Goal: Information Seeking & Learning: Find specific fact

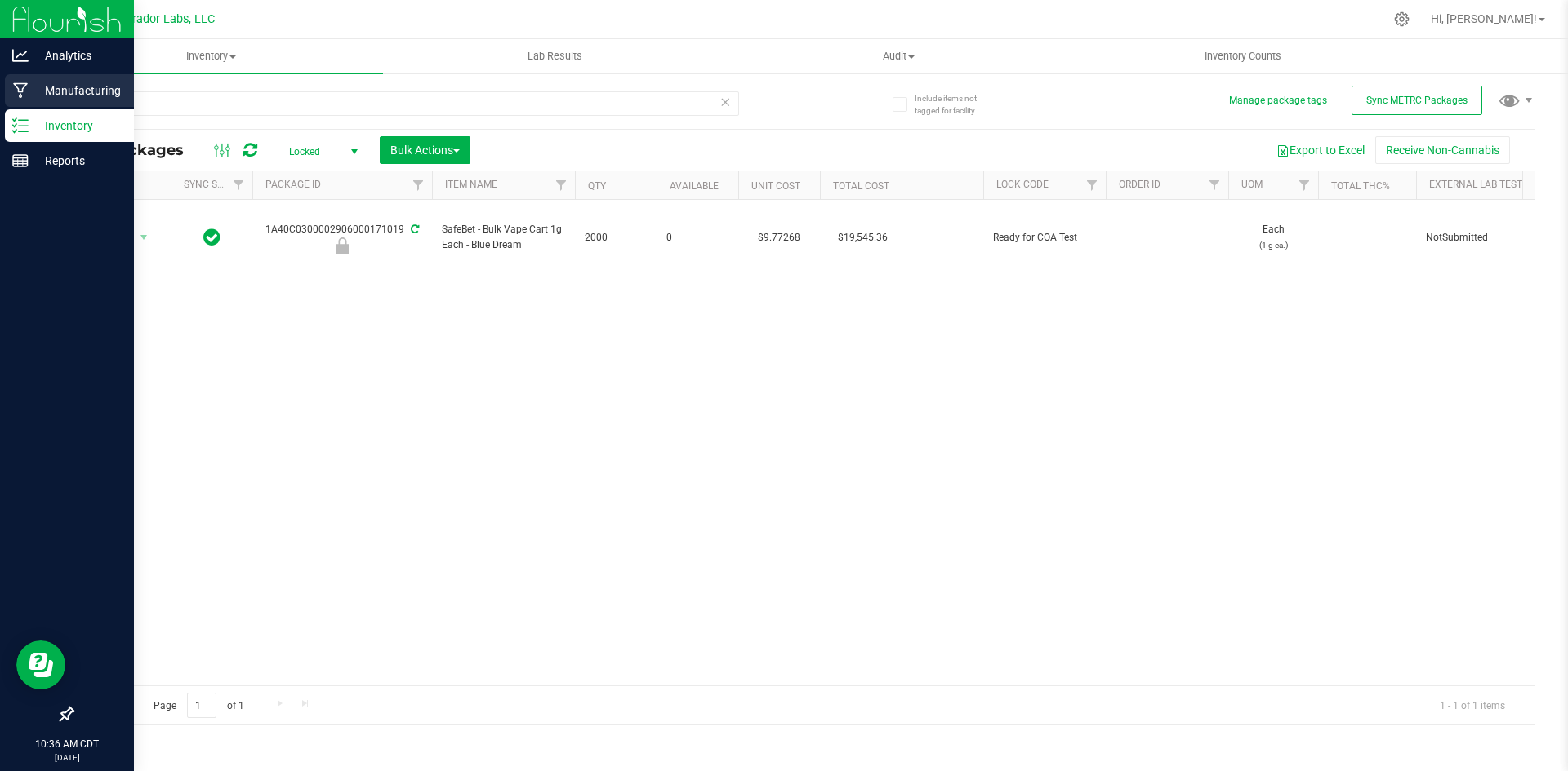
click at [4, 103] on div "Analytics Manufacturing Inventory Reports 10:36 AM CDT [DATE] 09/24 Curador Lab…" at bounding box center [784, 385] width 1568 height 771
type input "bubbles"
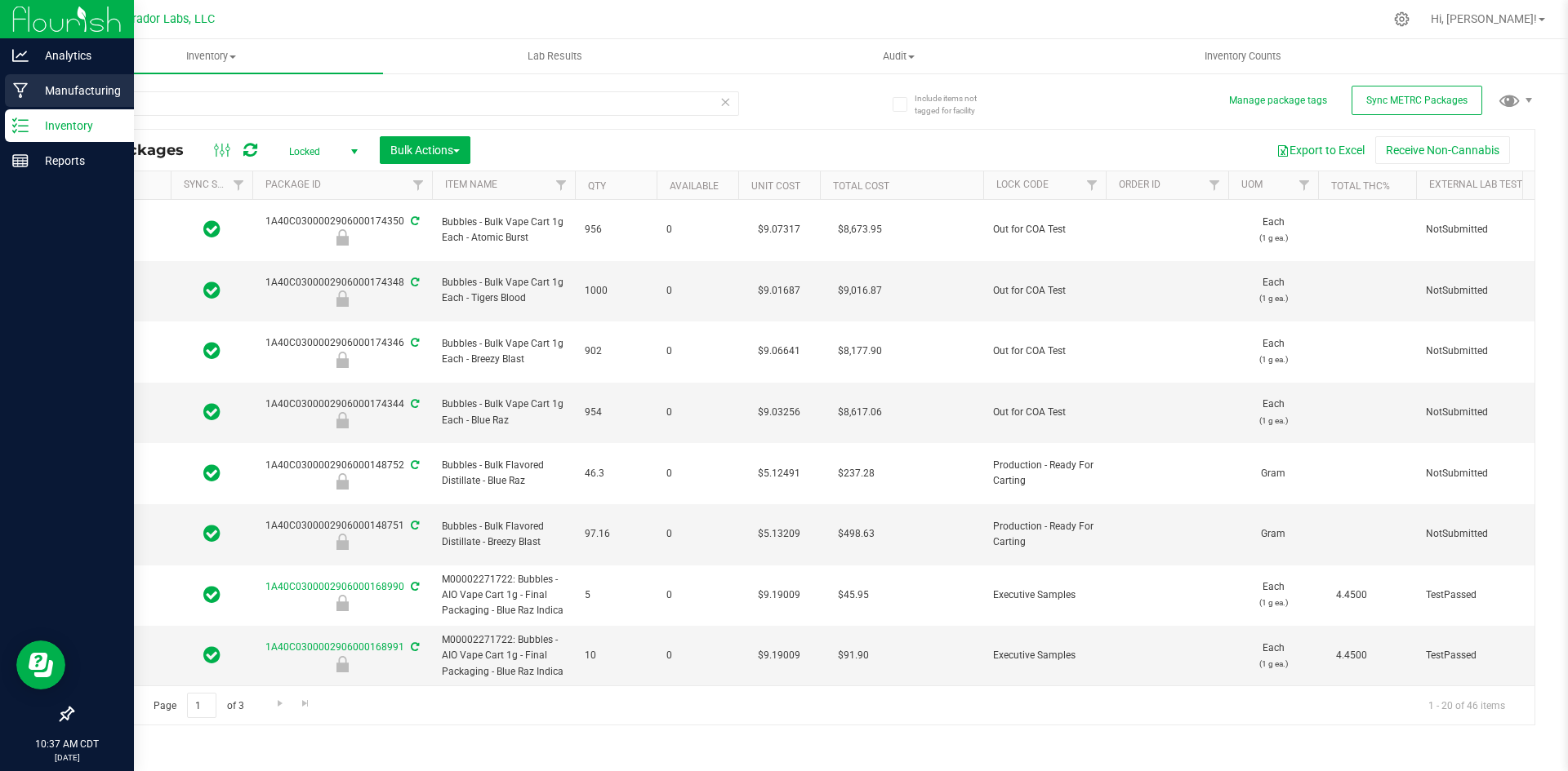
type input "[DATE]"
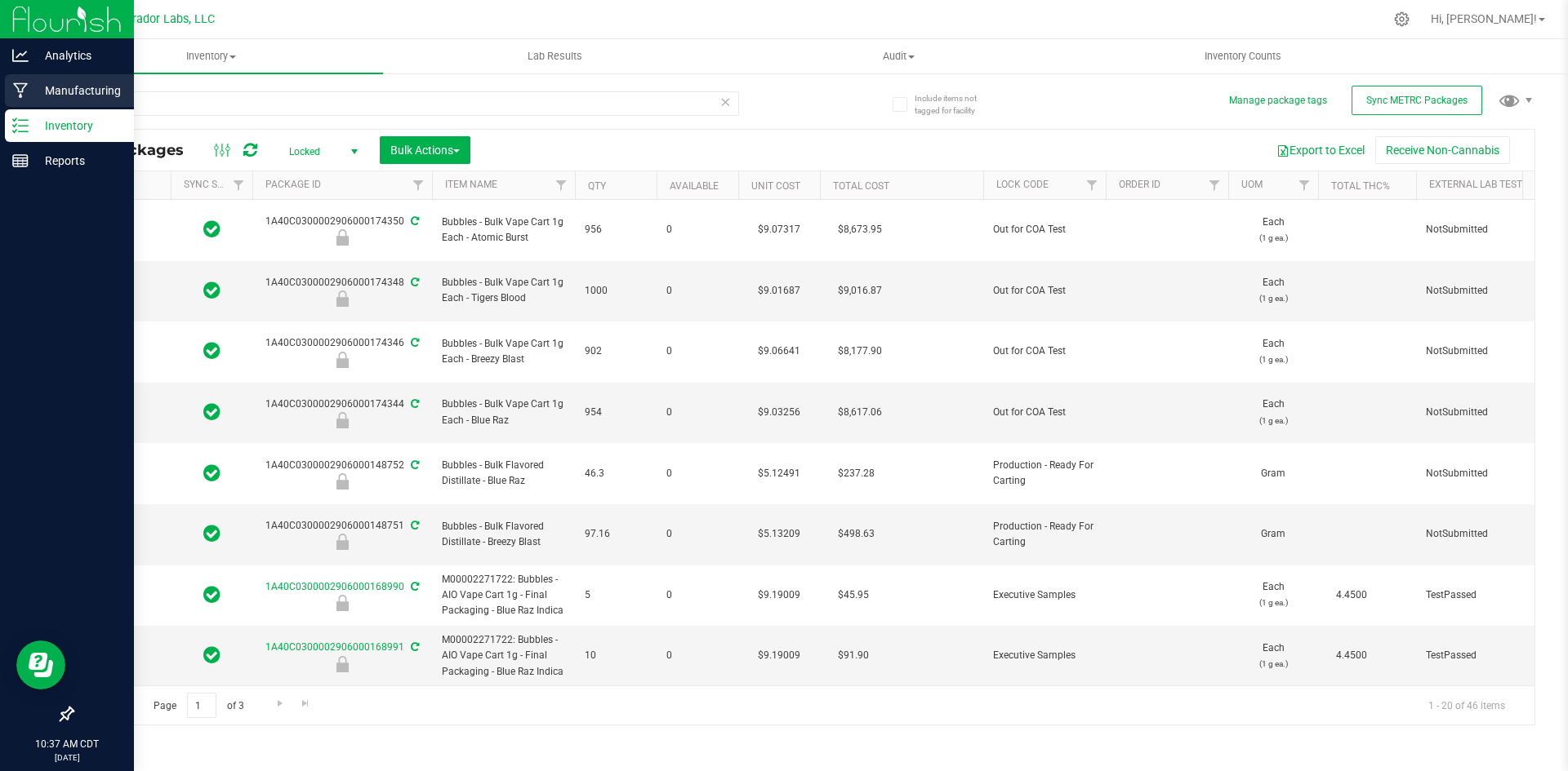
type input "[DATE]"
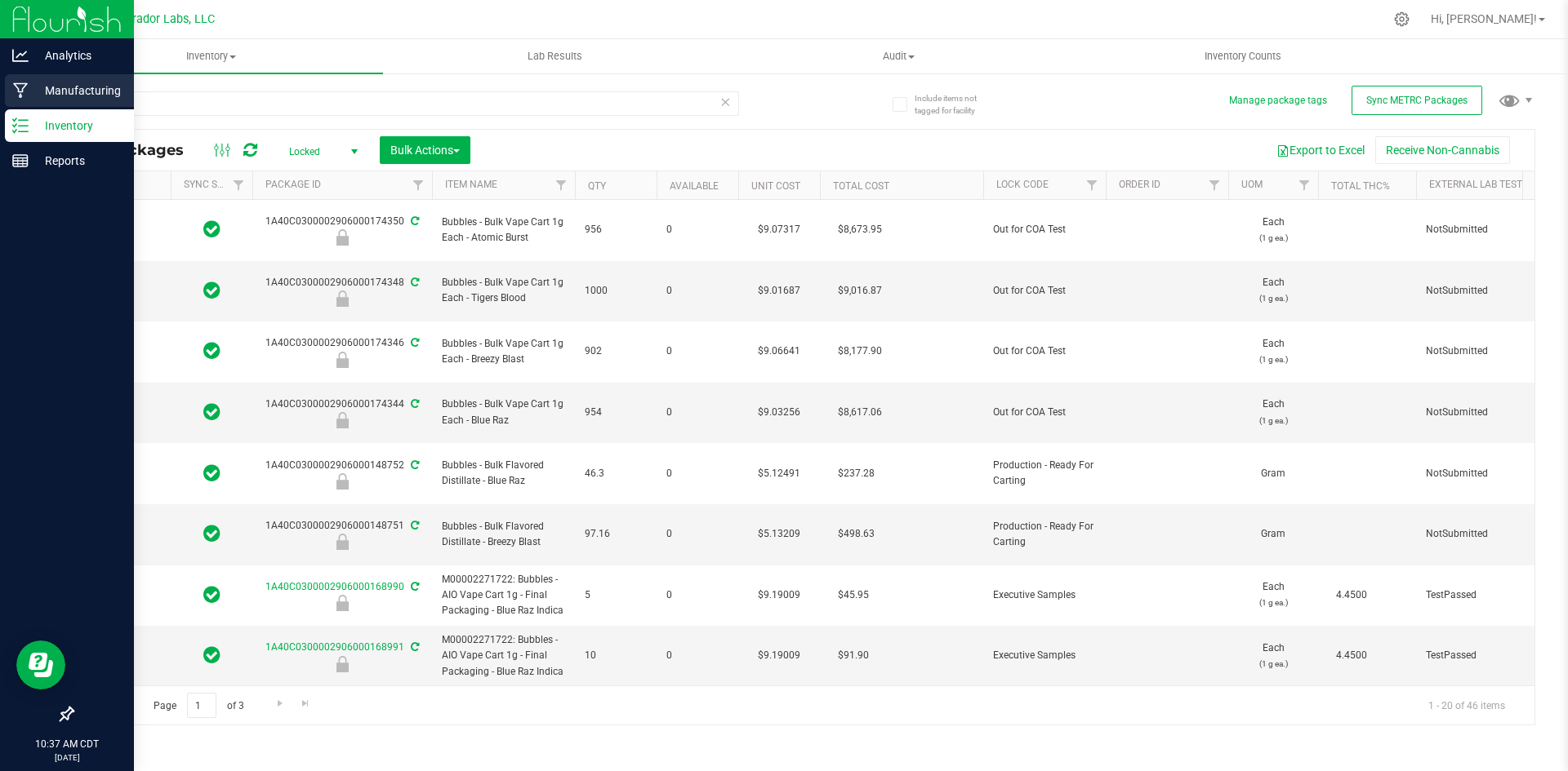
type input "[DATE]"
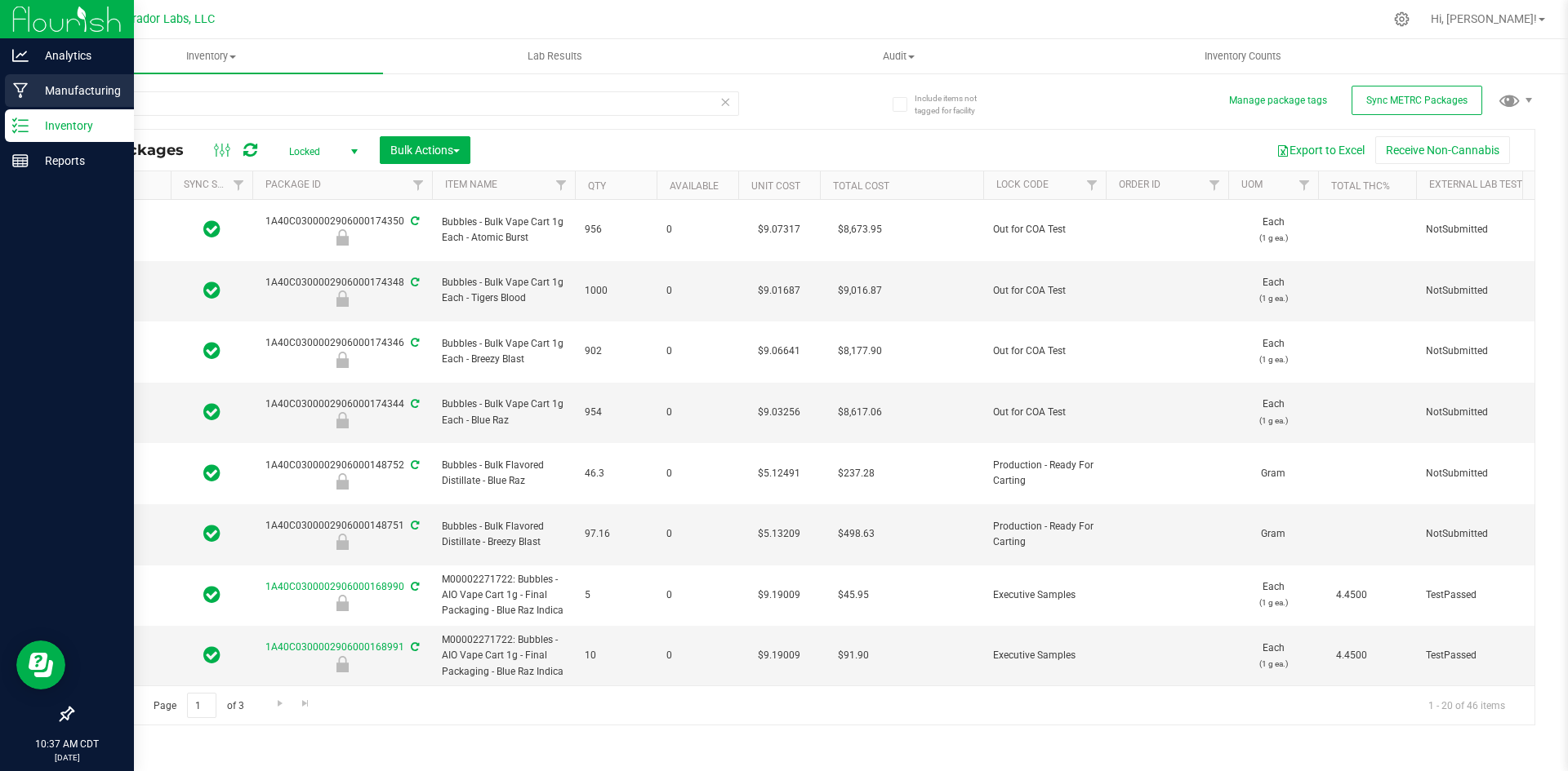
type input "[DATE]"
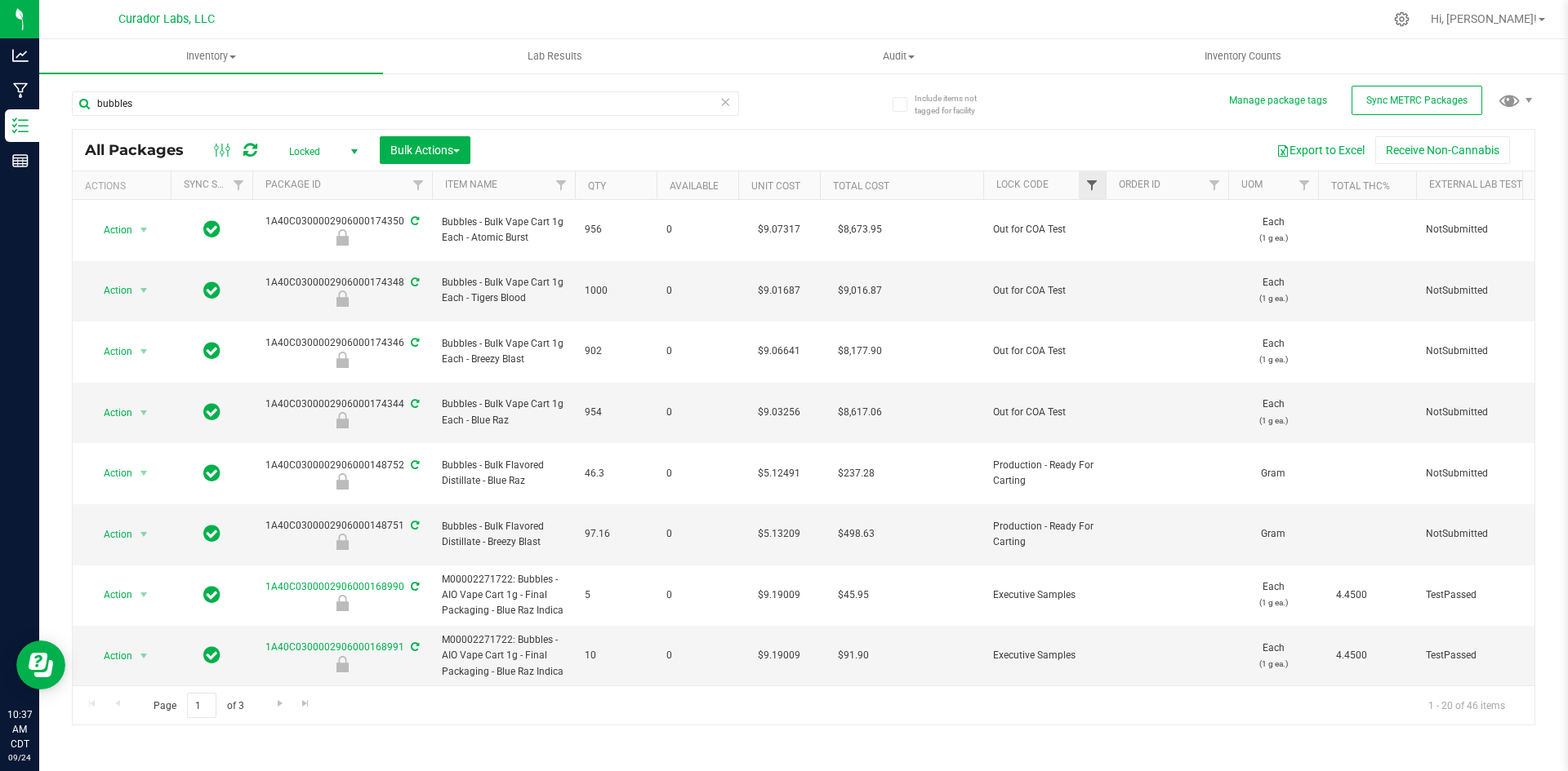
type input "bubbles"
click at [1088, 191] on span "Filter" at bounding box center [1092, 186] width 13 height 13
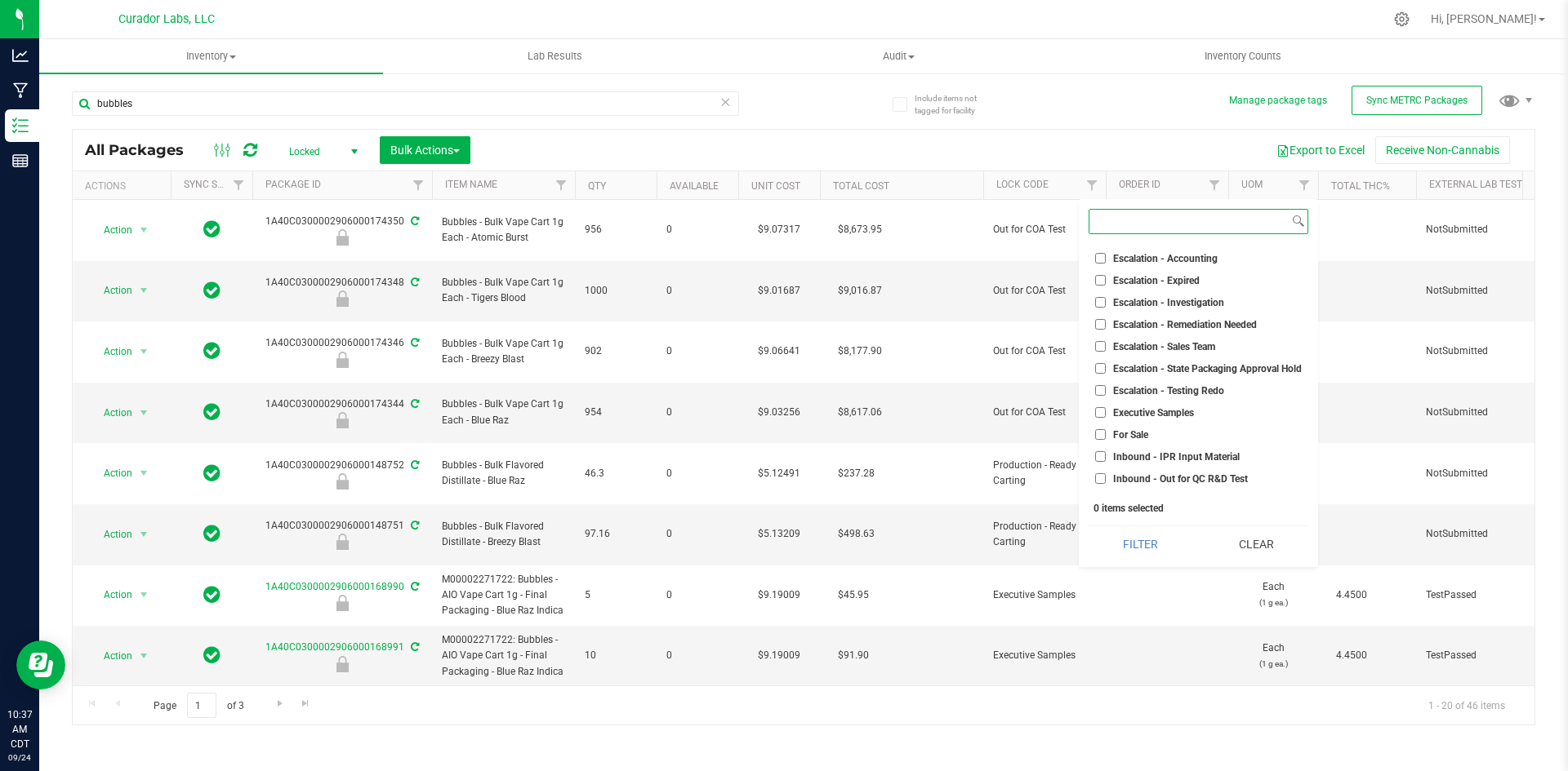
scroll to position [163, 0]
click at [1107, 372] on li "Executive Samples" at bounding box center [1199, 379] width 220 height 17
click at [1100, 378] on input "Executive Samples" at bounding box center [1100, 378] width 10 height 10
checkbox input "true"
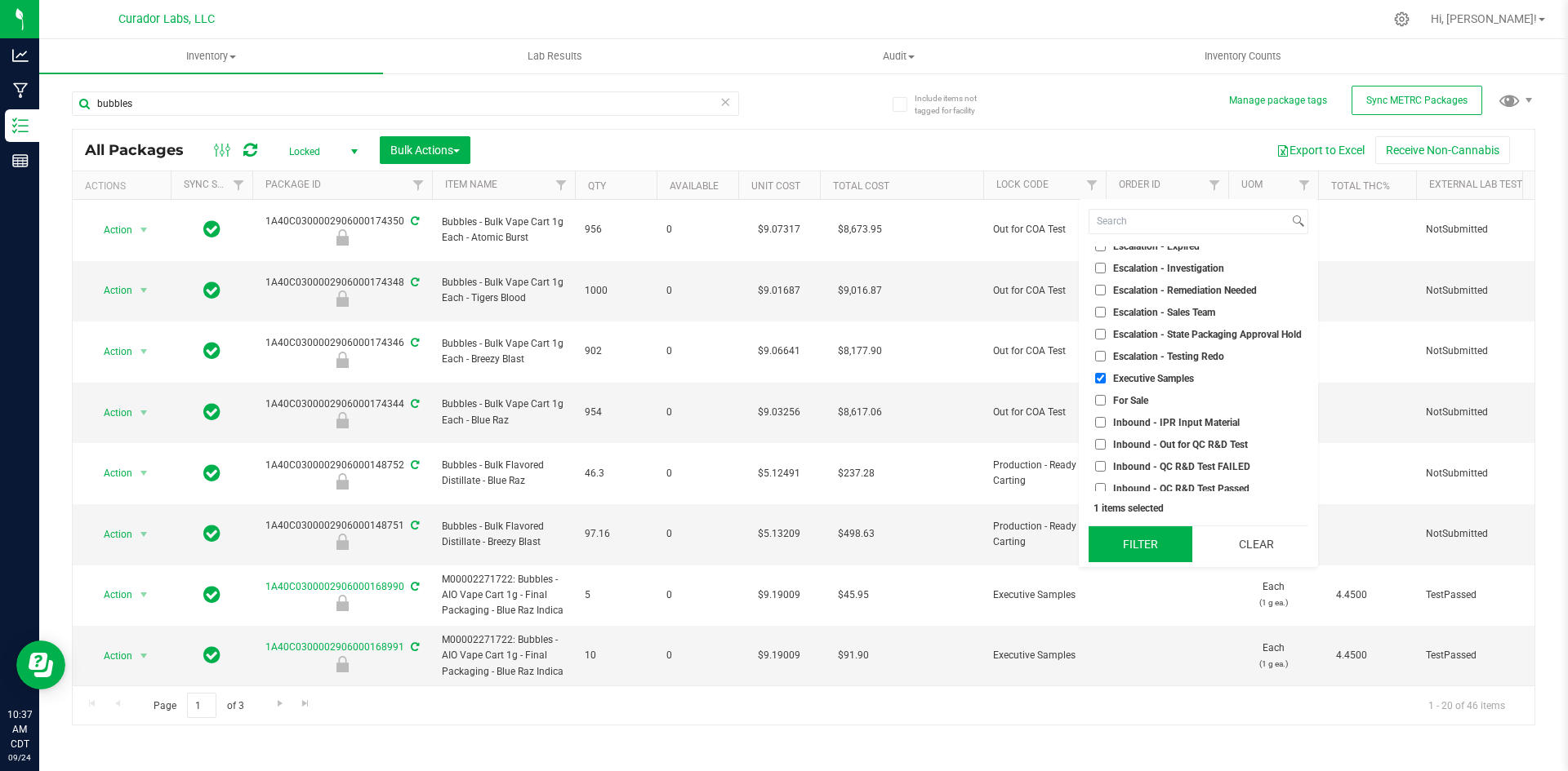
drag, startPoint x: 1139, startPoint y: 539, endPoint x: 1113, endPoint y: 541, distance: 26.1
click at [1113, 541] on button "Filter" at bounding box center [1140, 544] width 104 height 36
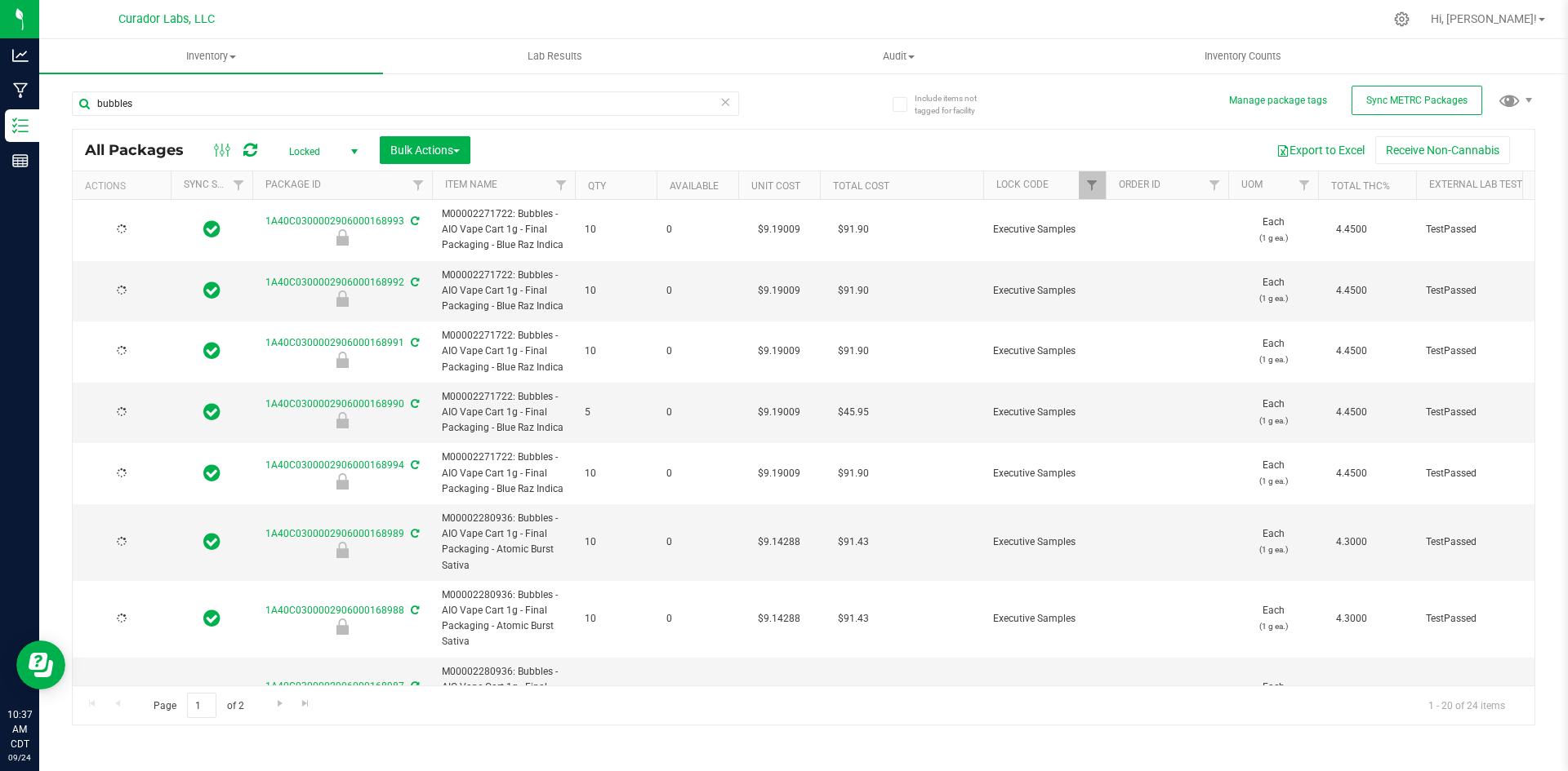
type input "[DATE]"
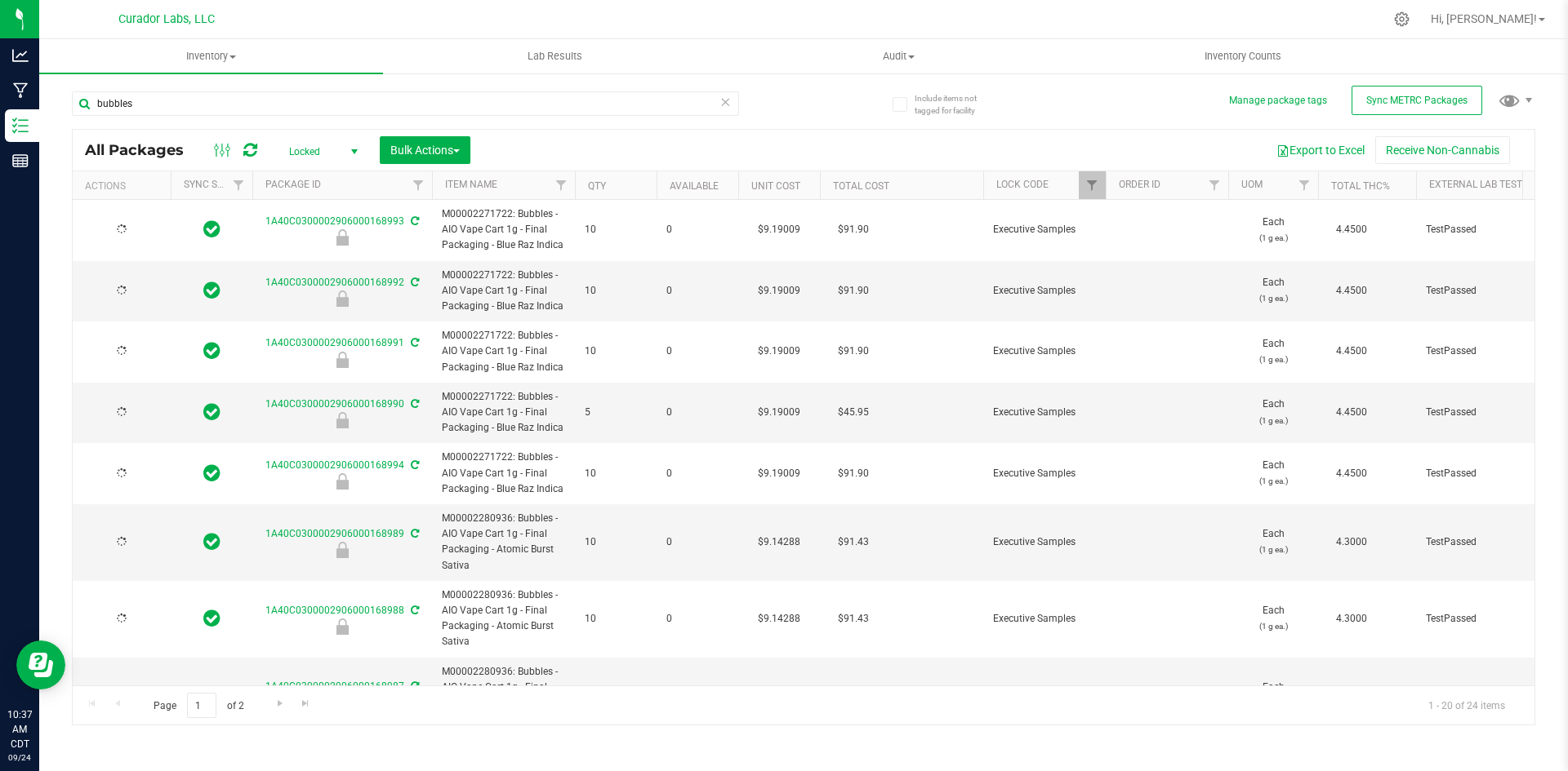
type input "[DATE]"
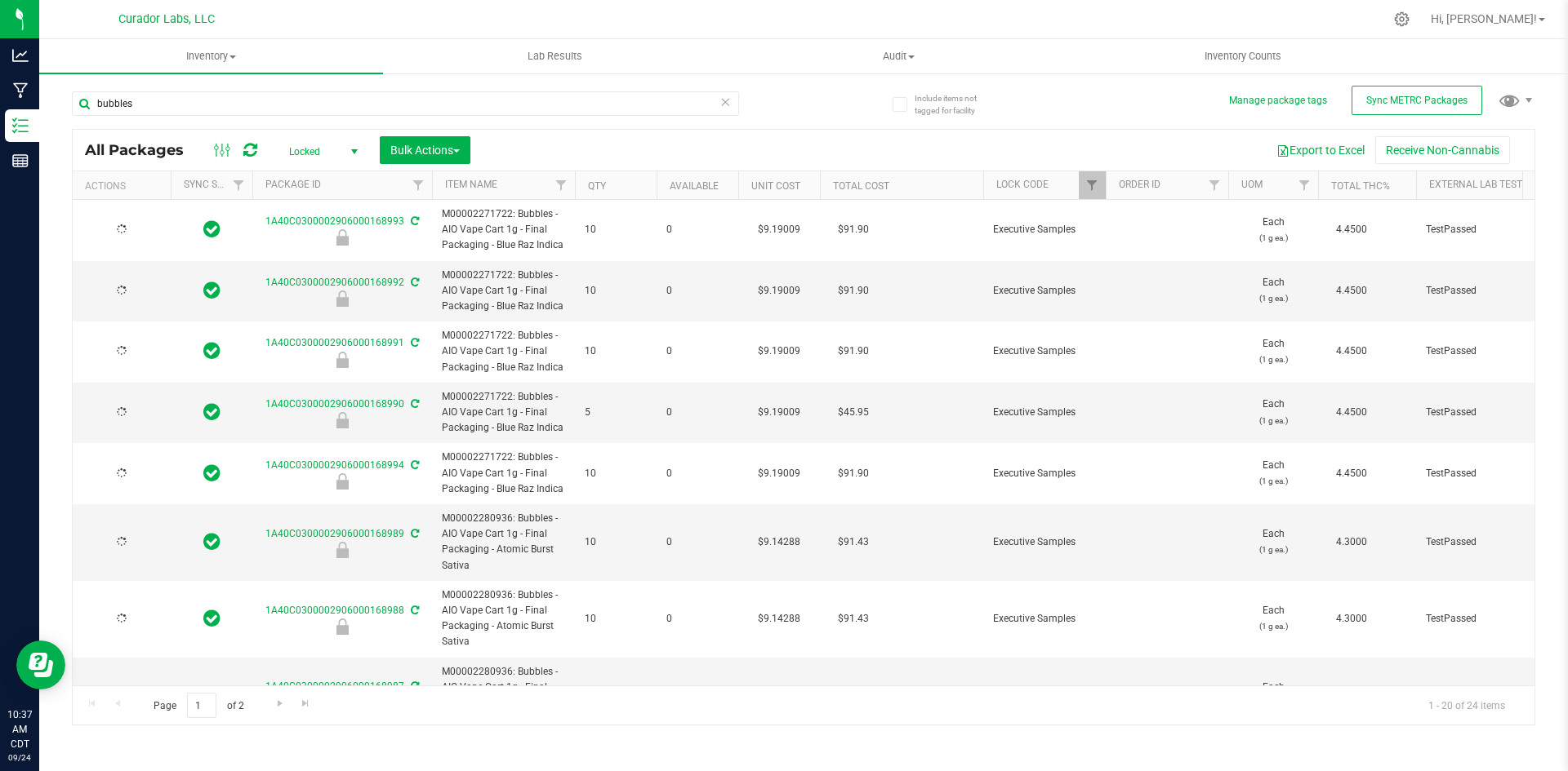
type input "[DATE]"
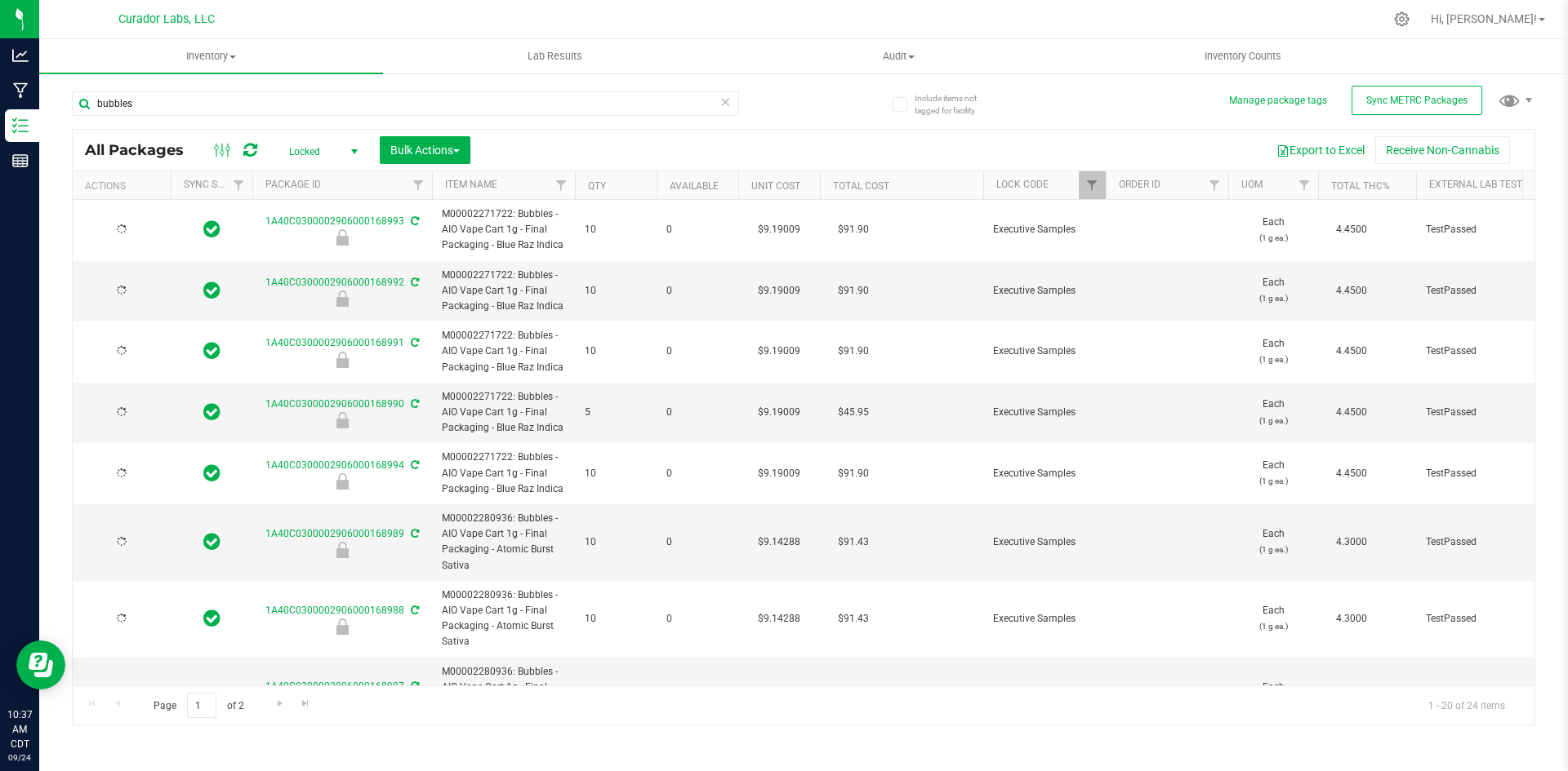
type input "[DATE]"
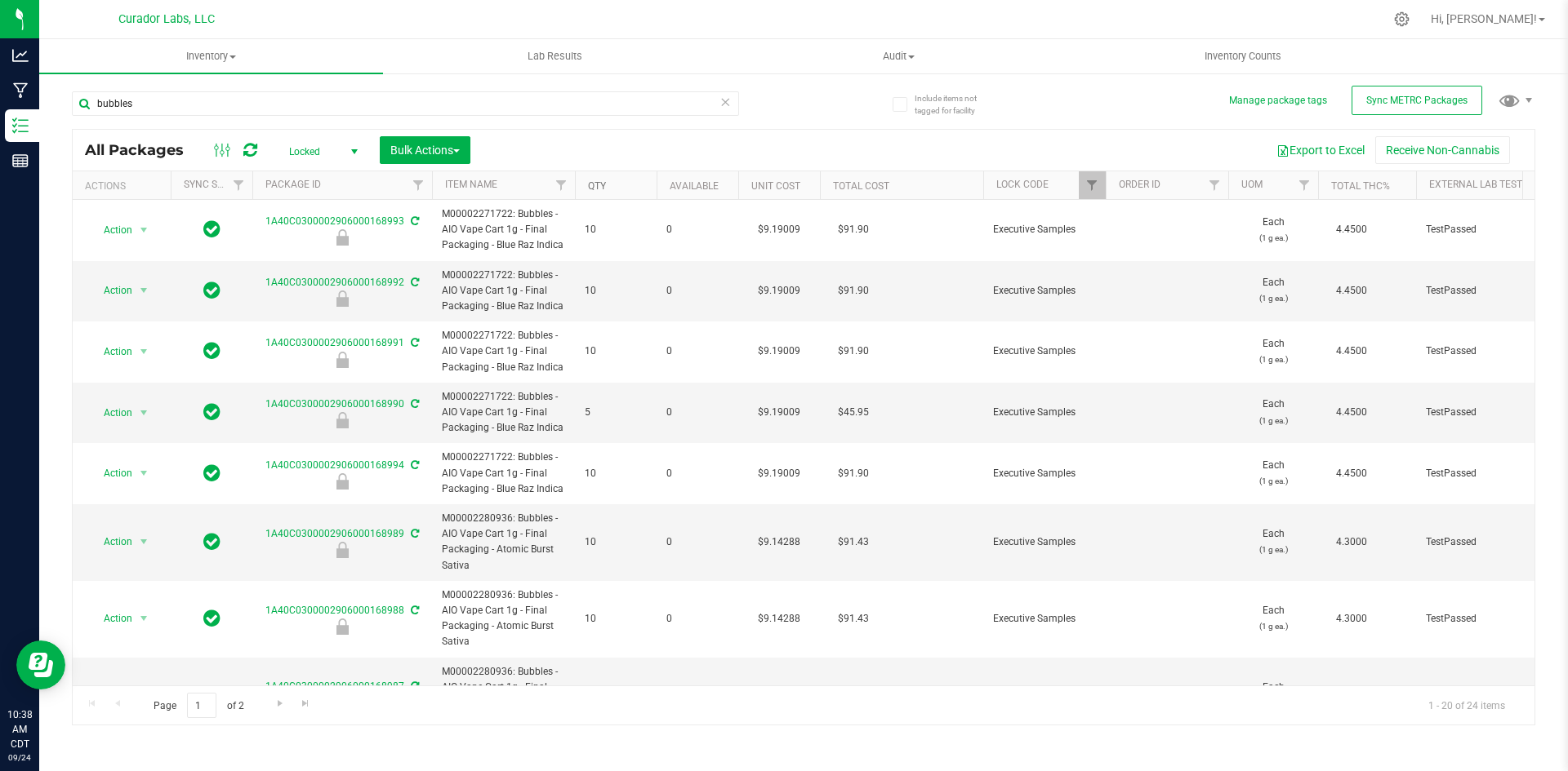
click at [590, 190] on link "Qty" at bounding box center [596, 186] width 18 height 11
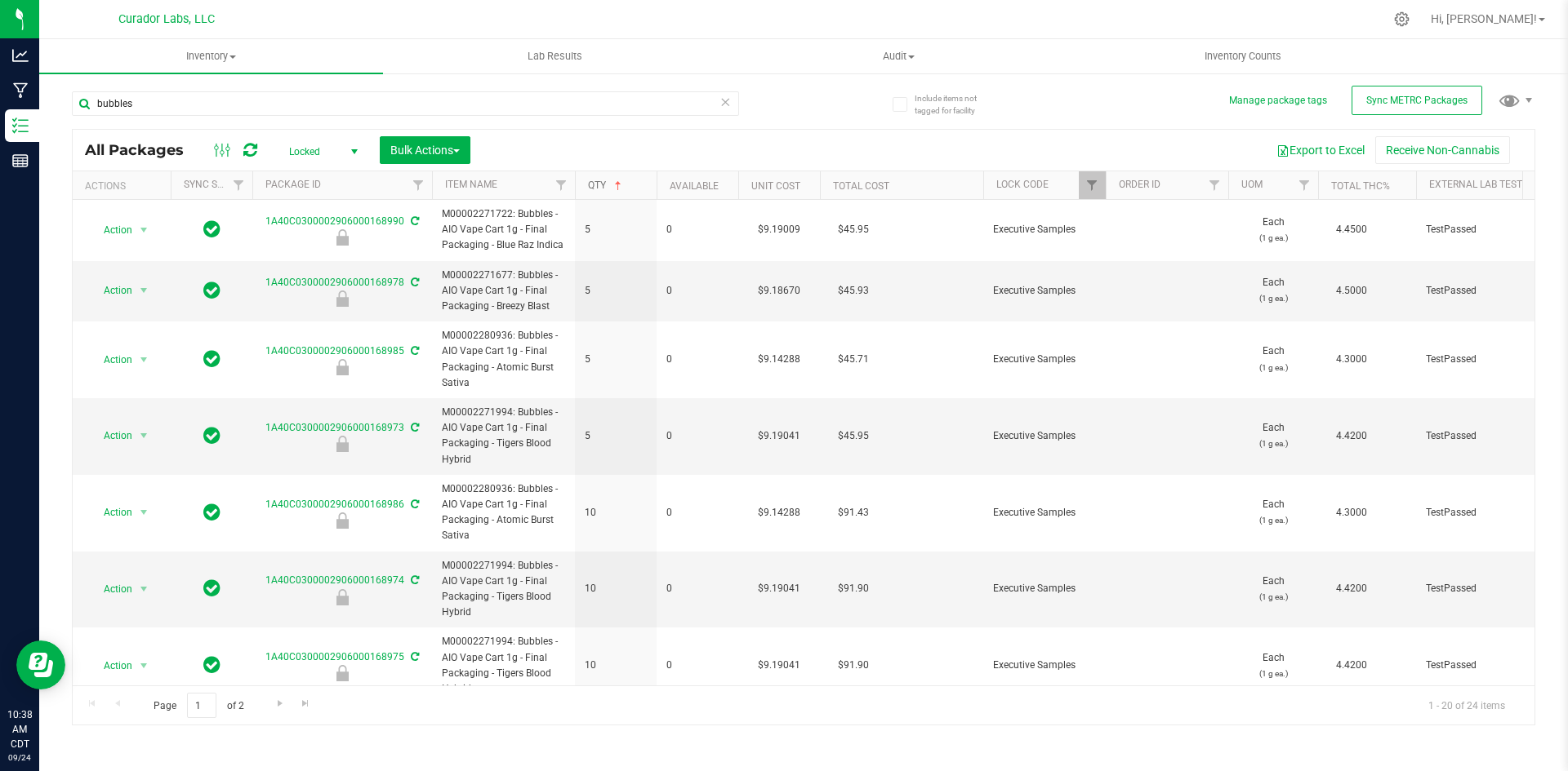
click at [590, 190] on link "Qty" at bounding box center [605, 186] width 36 height 11
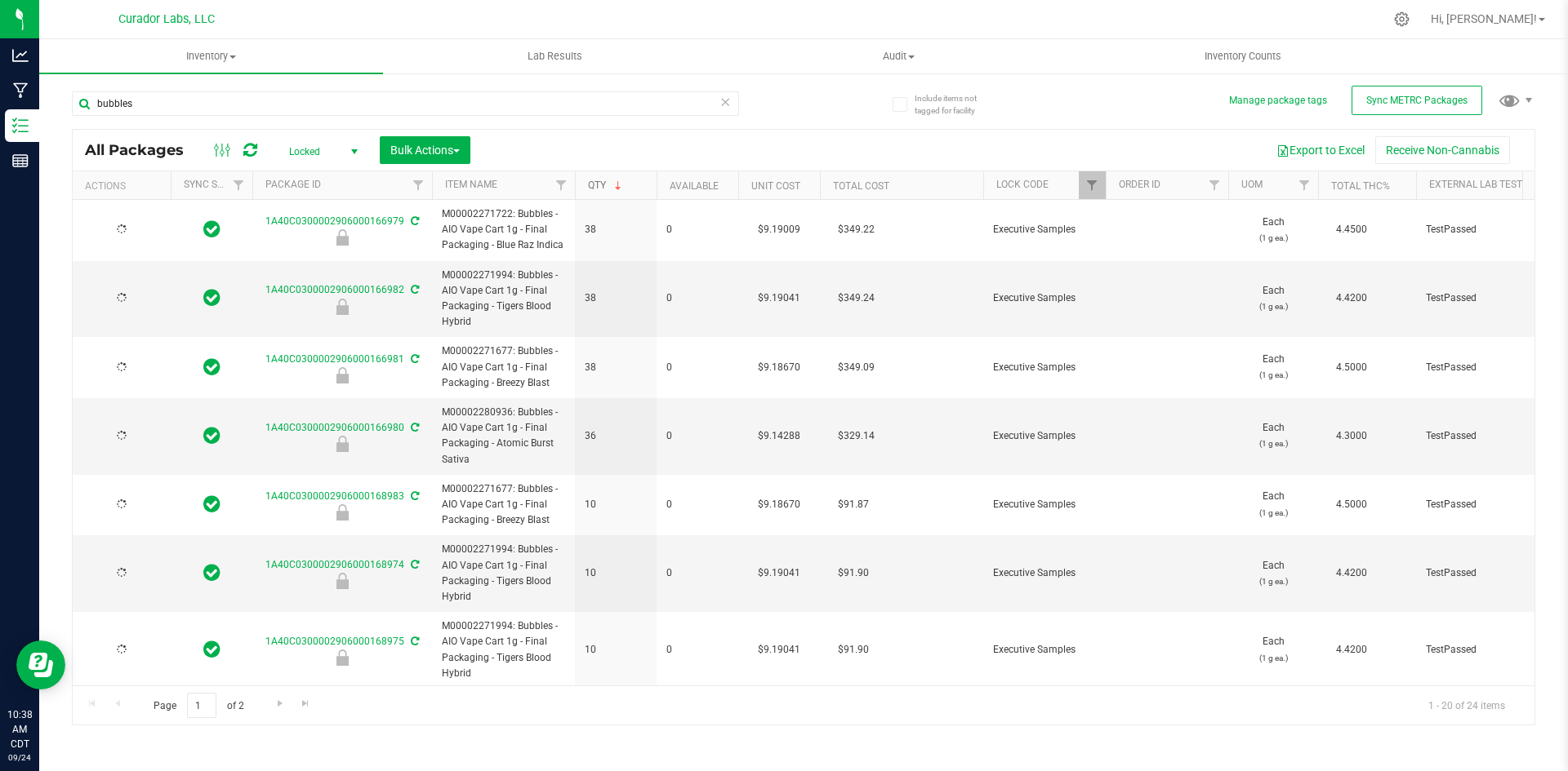
type input "[DATE]"
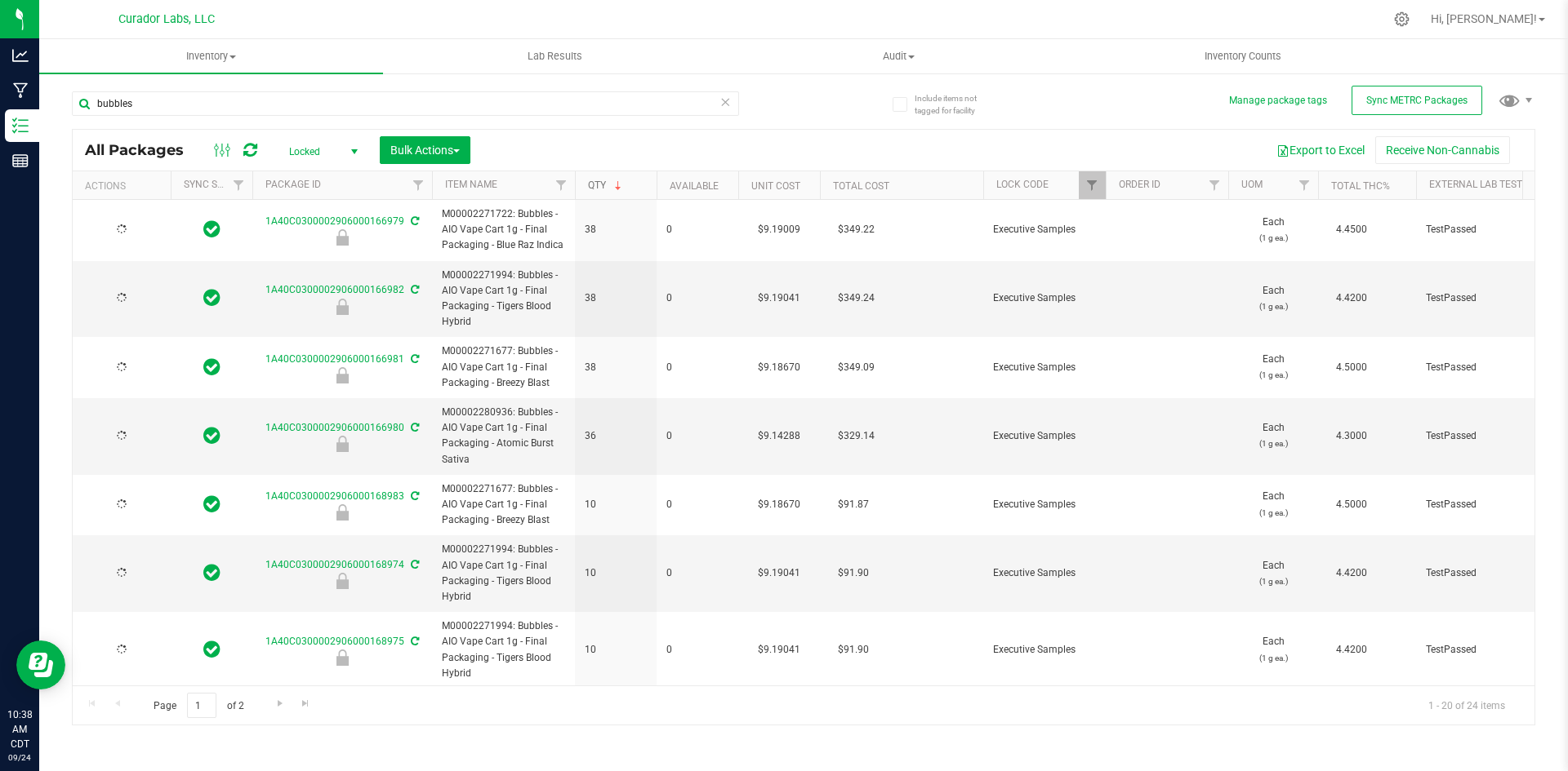
type input "[DATE]"
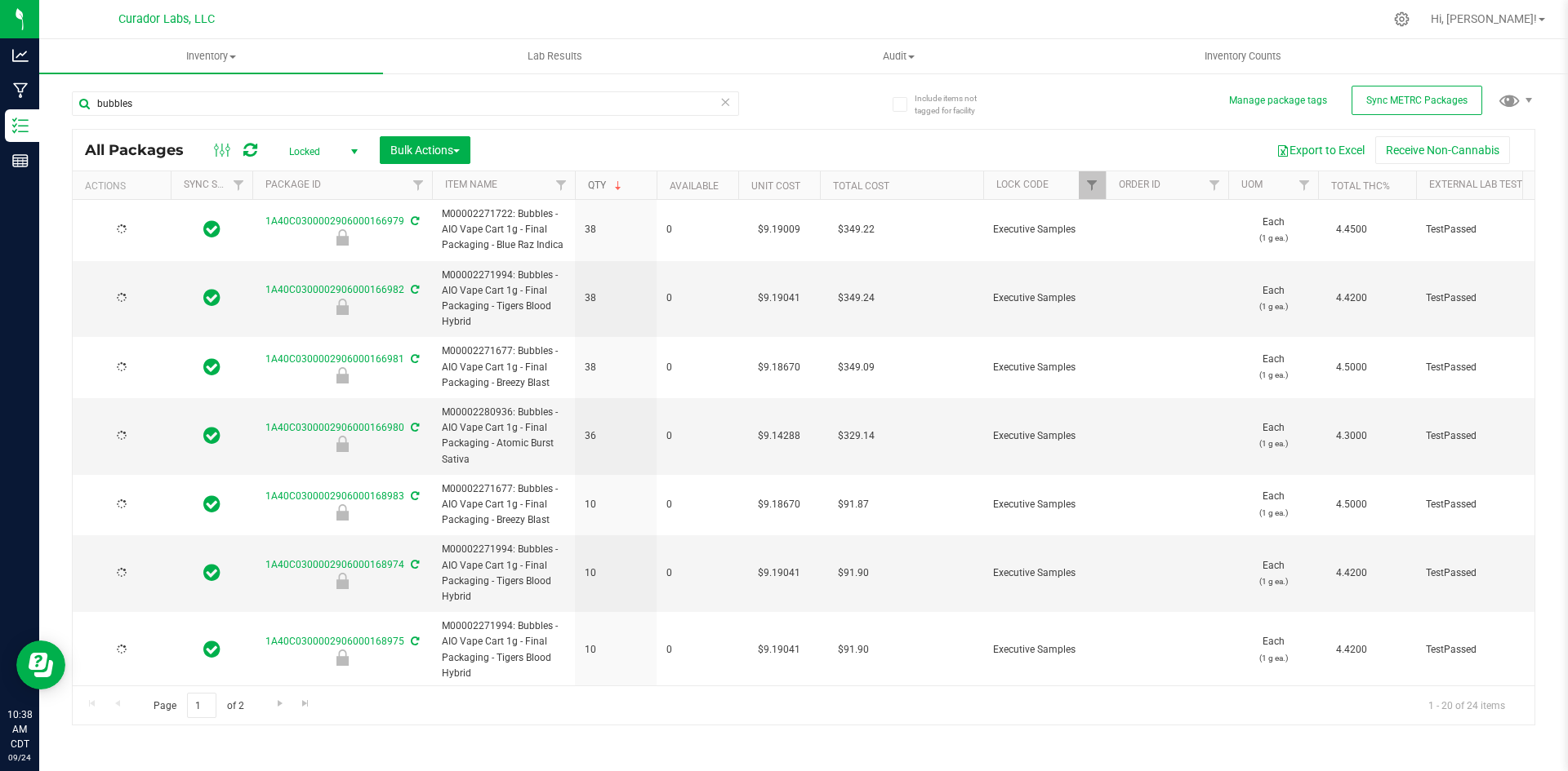
type input "[DATE]"
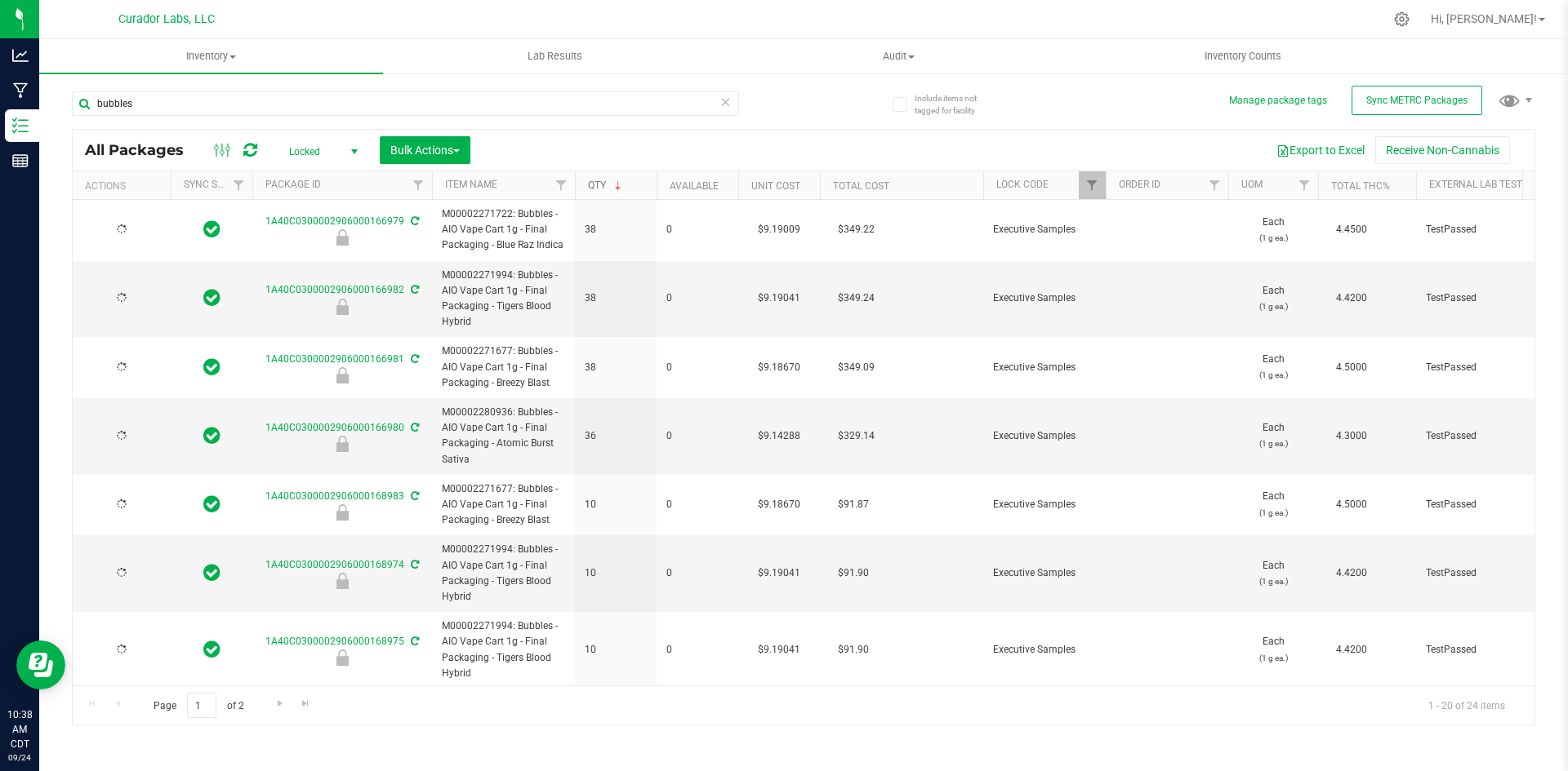
type input "[DATE]"
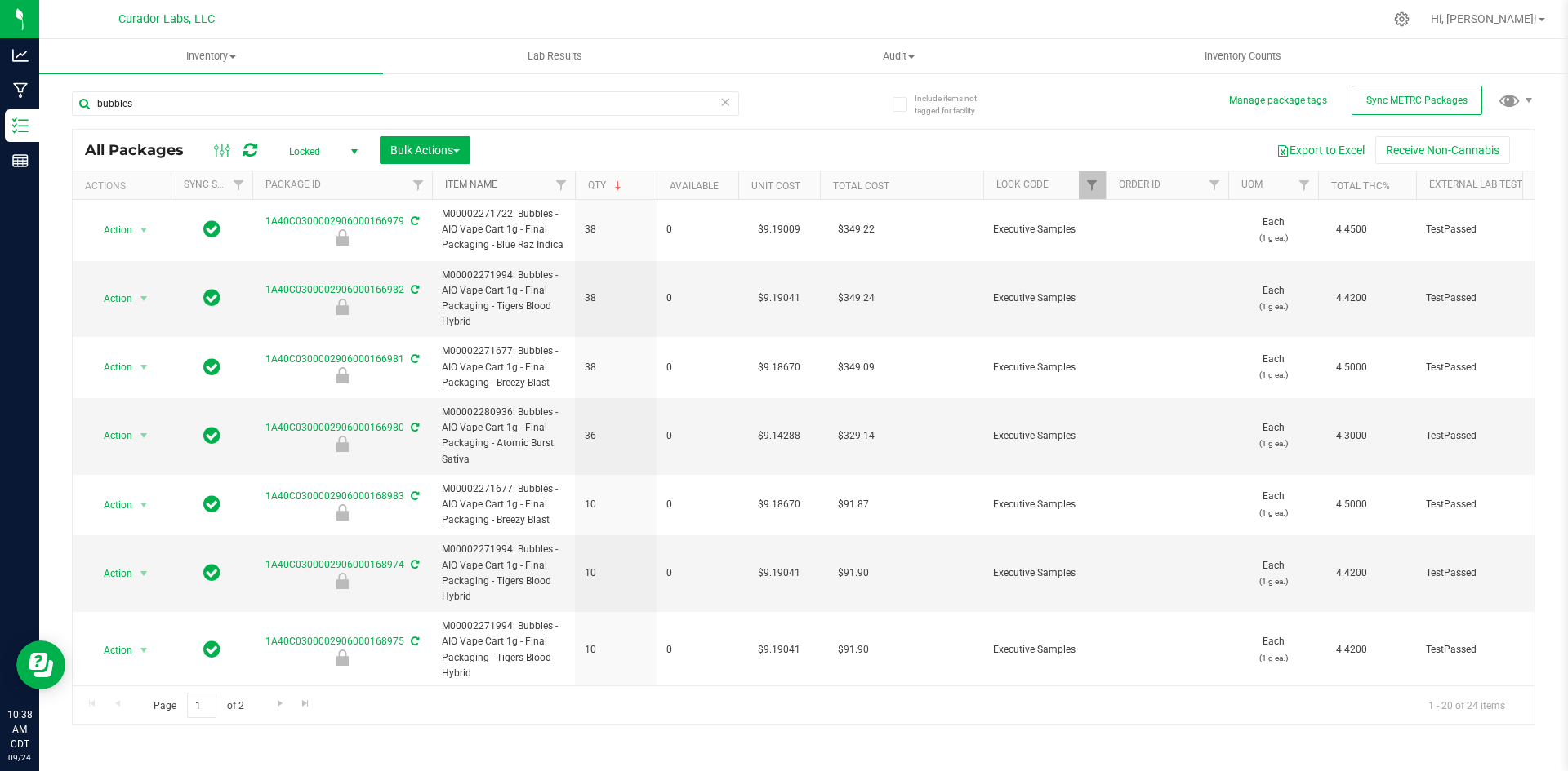
click at [456, 178] on th "Item Name" at bounding box center [503, 186] width 143 height 29
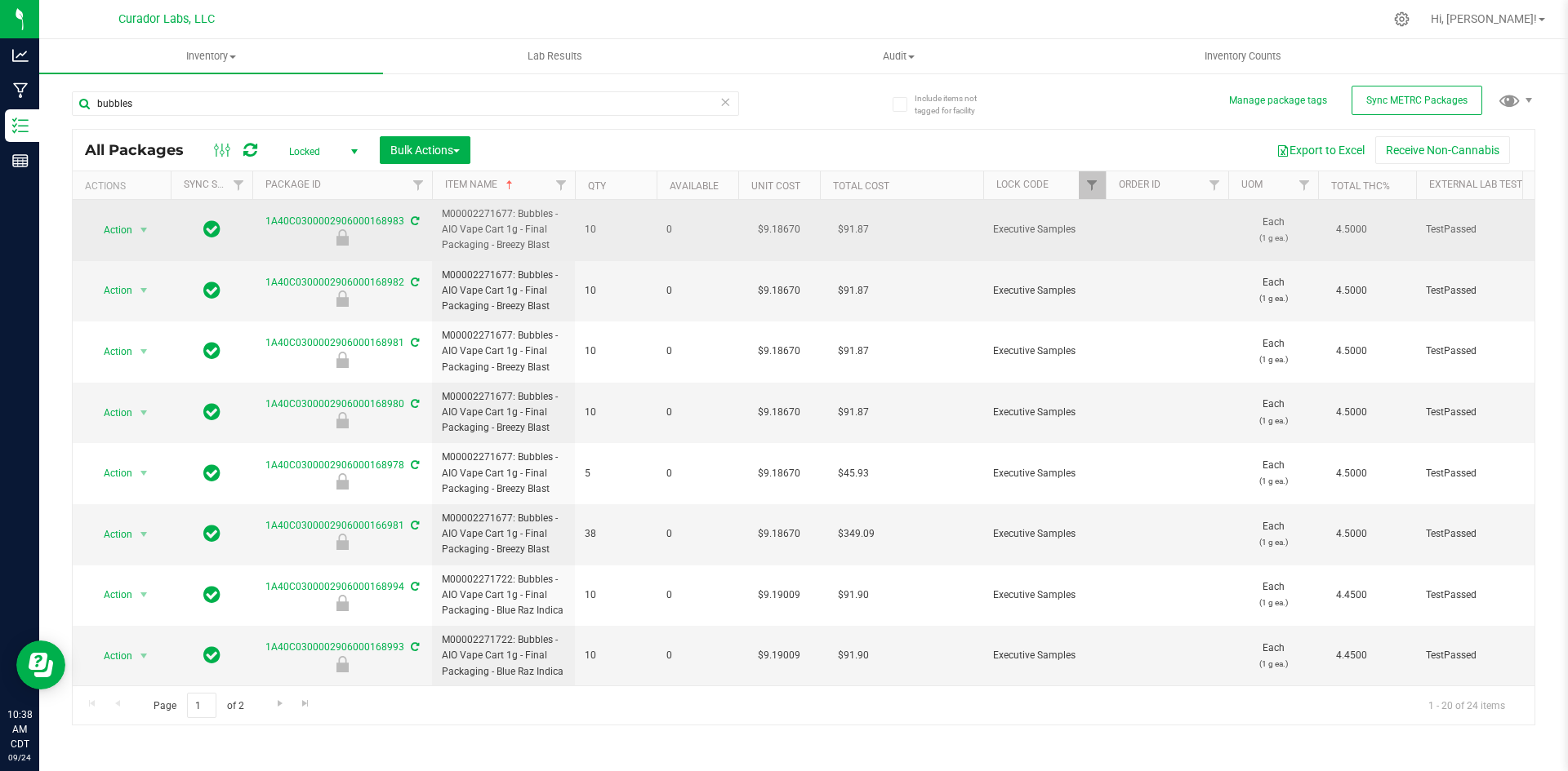
drag, startPoint x: 548, startPoint y: 245, endPoint x: 437, endPoint y: 222, distance: 113.4
click at [437, 222] on td "M00002271677: Bubbles - AIO Vape Cart 1g - Final Packaging - Breezy Blast" at bounding box center [503, 231] width 143 height 62
copy span "M00002271677: Bubbles - AIO Vape Cart 1g - Final Packaging - Breezy Blast"
drag, startPoint x: 261, startPoint y: 220, endPoint x: 399, endPoint y: 220, distance: 138.0
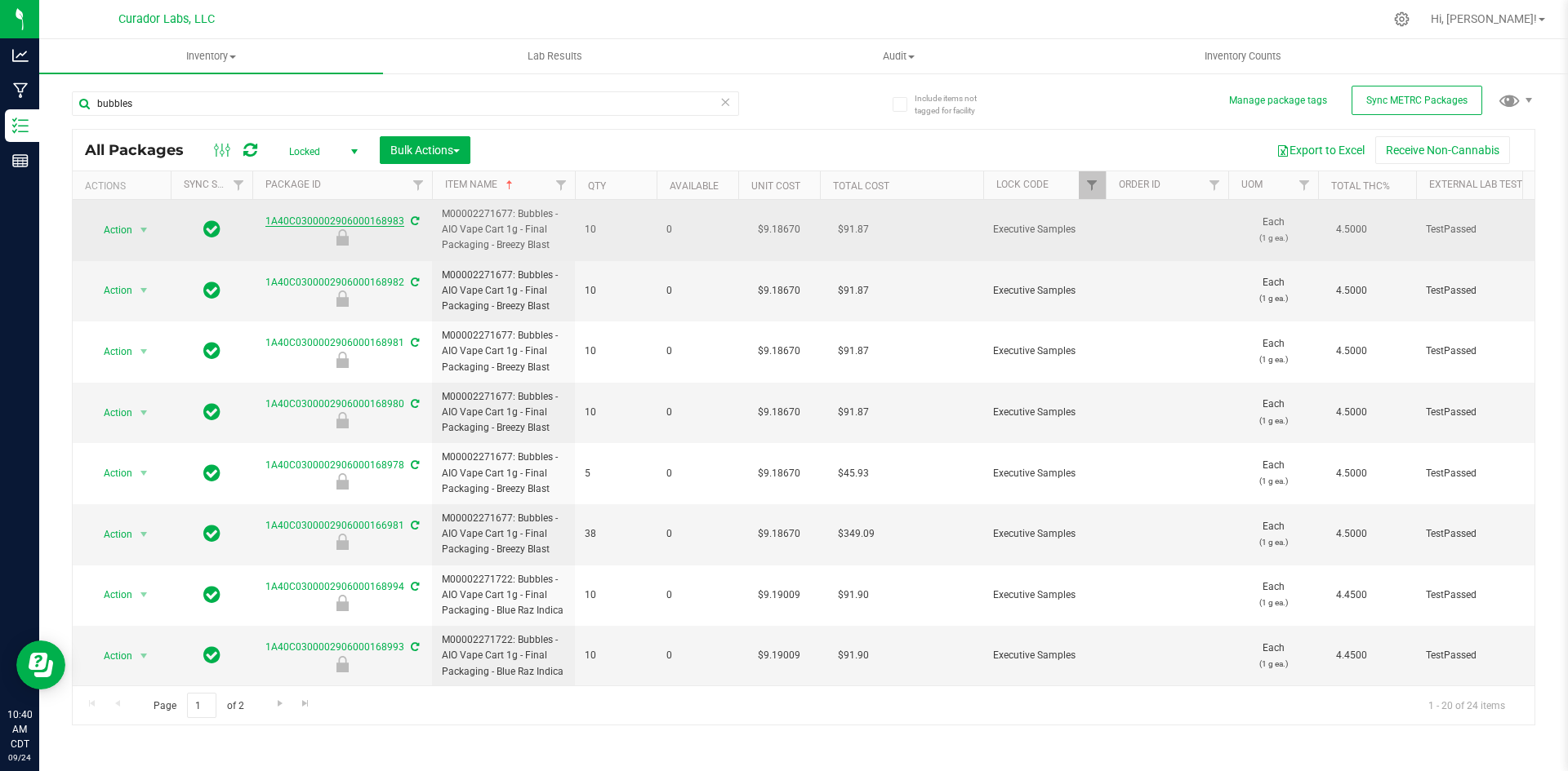
click at [399, 220] on div "1A40C0300002906000168983" at bounding box center [342, 229] width 185 height 32
drag, startPoint x: 391, startPoint y: 222, endPoint x: 267, endPoint y: 245, distance: 126.1
click at [267, 245] on div at bounding box center [342, 238] width 185 height 17
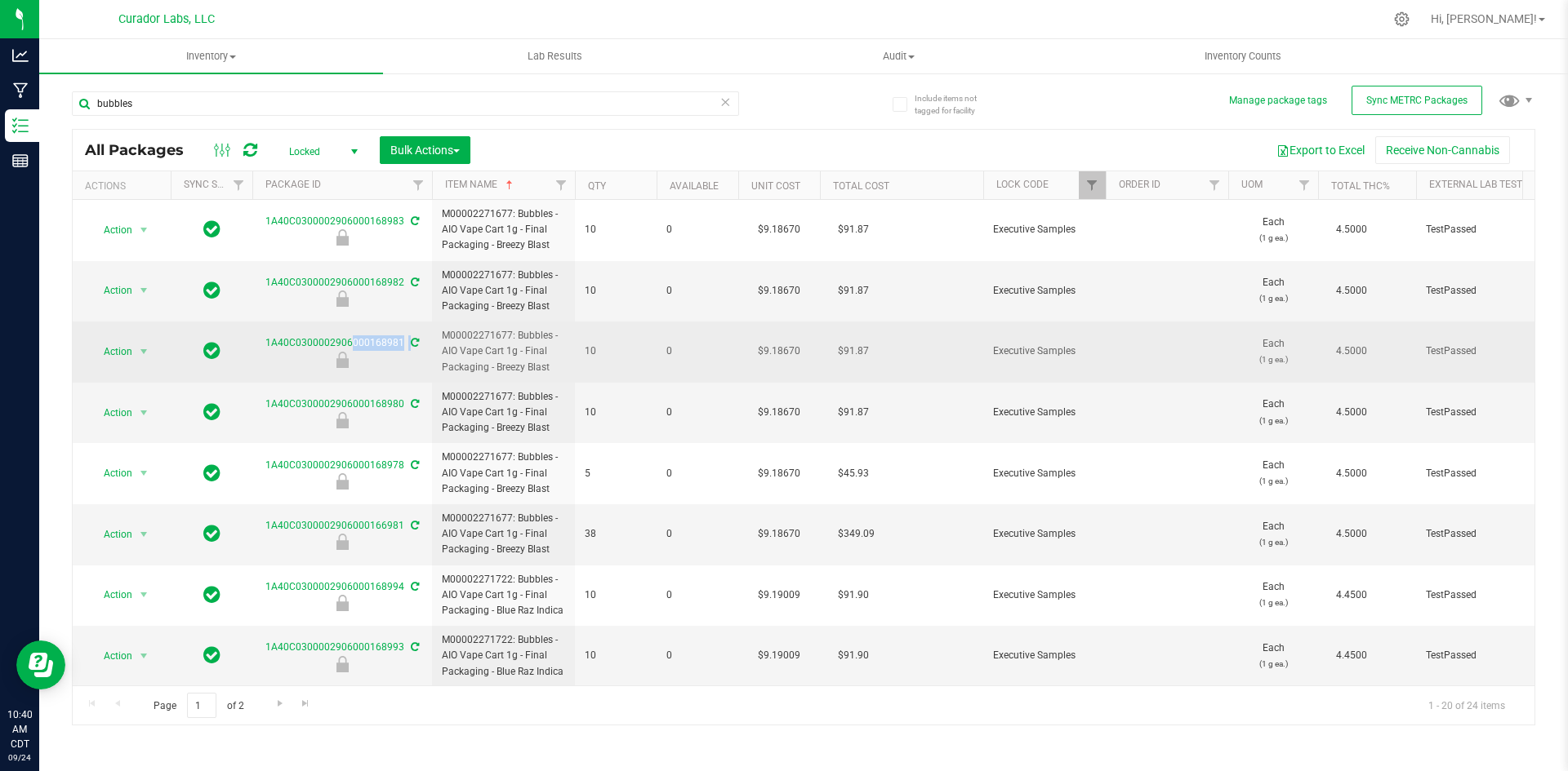
drag, startPoint x: 262, startPoint y: 338, endPoint x: 368, endPoint y: 357, distance: 107.7
click at [368, 357] on div "1A40C0300002906000168981" at bounding box center [342, 351] width 185 height 32
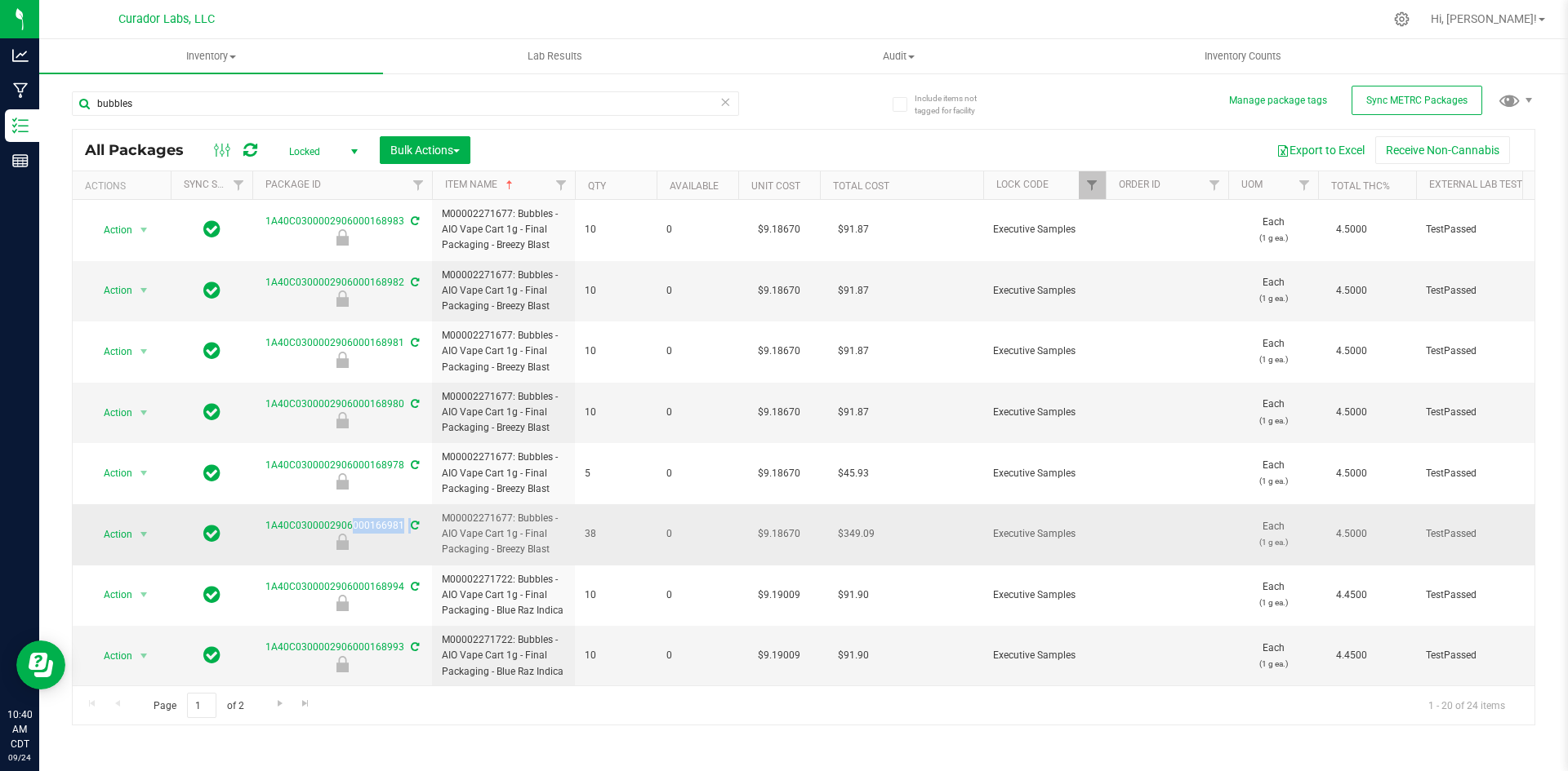
drag, startPoint x: 260, startPoint y: 526, endPoint x: 404, endPoint y: 525, distance: 144.0
click at [404, 525] on div "1A40C0300002906000166981" at bounding box center [342, 534] width 185 height 32
copy div "1A40C0300002906000166981"
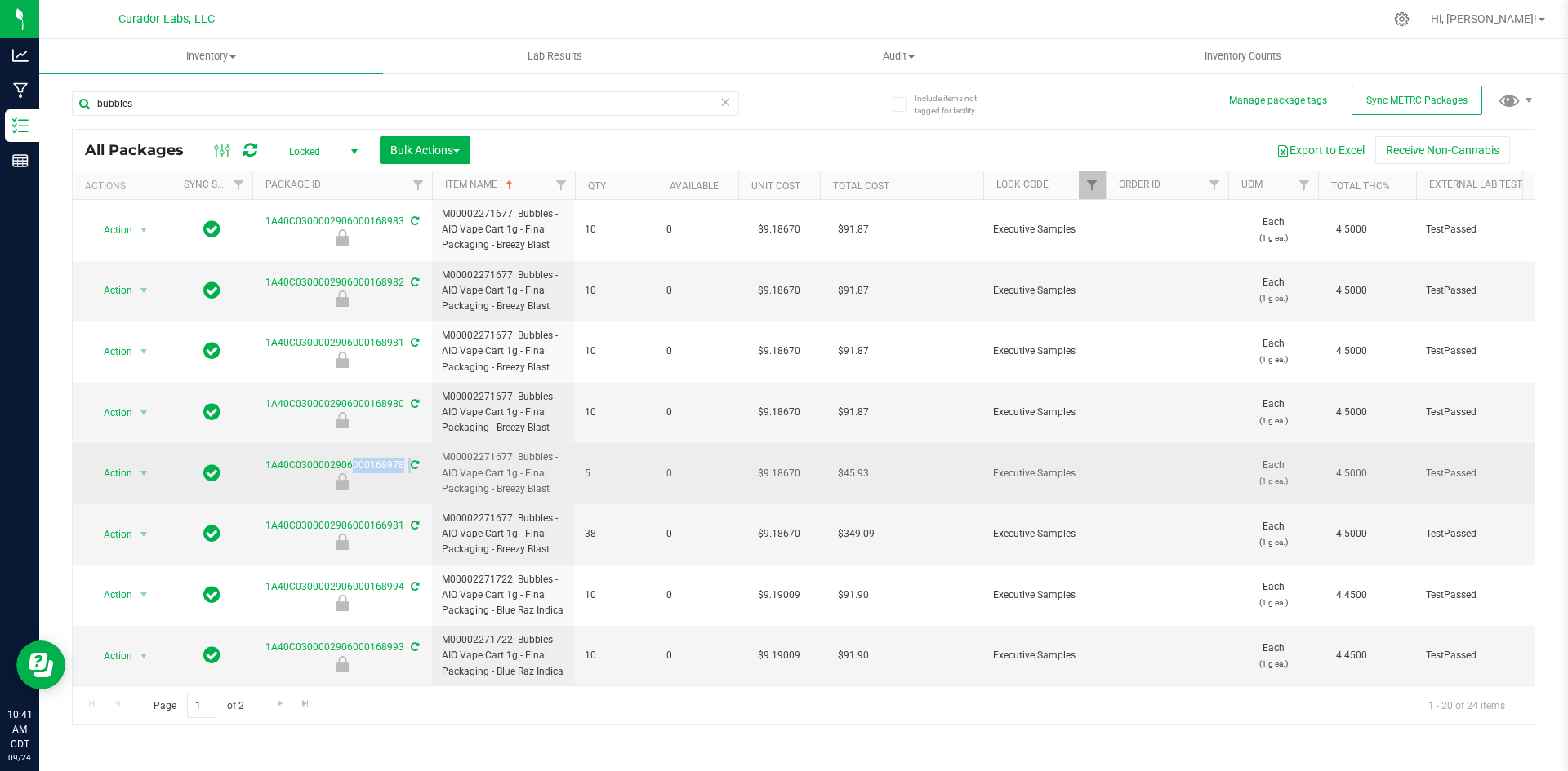
drag, startPoint x: 260, startPoint y: 463, endPoint x: 398, endPoint y: 475, distance: 138.5
click at [398, 475] on div "1A40C0300002906000168978" at bounding box center [342, 474] width 185 height 32
copy tr "1A40C0300002906000168978"
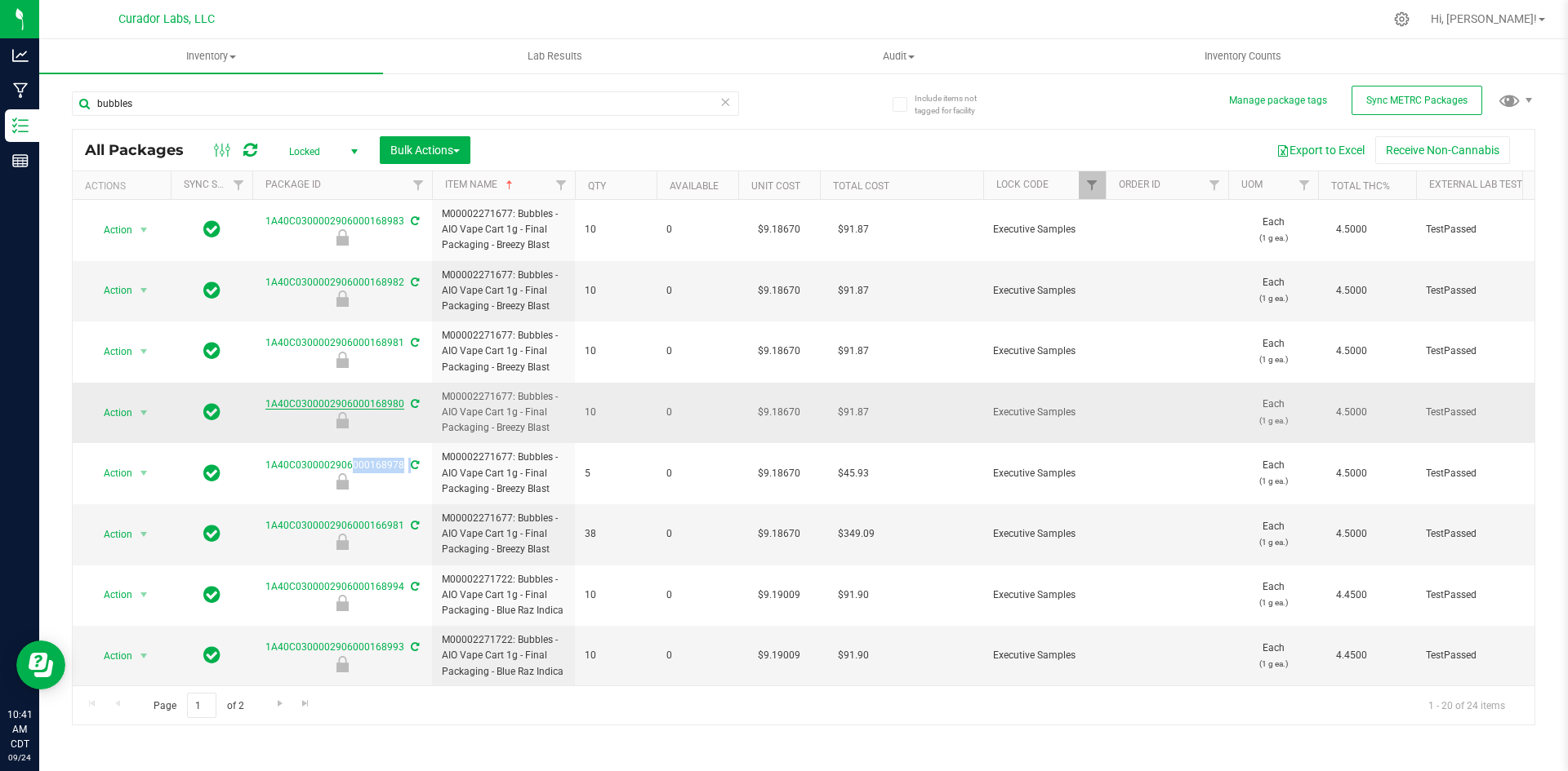
drag, startPoint x: 260, startPoint y: 404, endPoint x: 399, endPoint y: 405, distance: 139.0
click at [399, 405] on div "1A40C0300002906000168980" at bounding box center [342, 413] width 185 height 32
copy link "1A40C0300002906000168980"
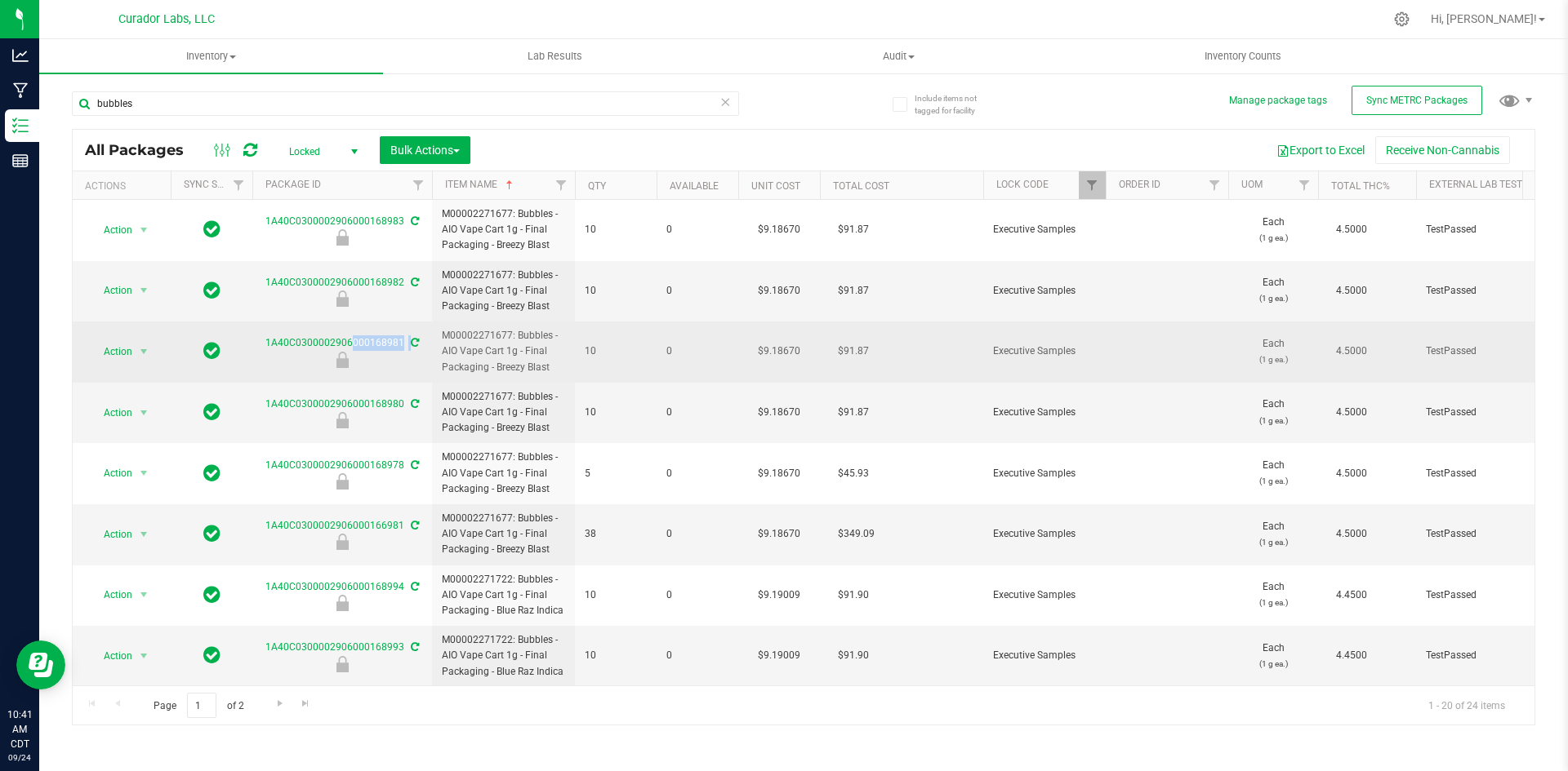
drag, startPoint x: 263, startPoint y: 343, endPoint x: 423, endPoint y: 354, distance: 160.4
click at [423, 354] on div "1A40C0300002906000168981" at bounding box center [342, 351] width 185 height 32
copy tr "1A40C0300002906000168981"
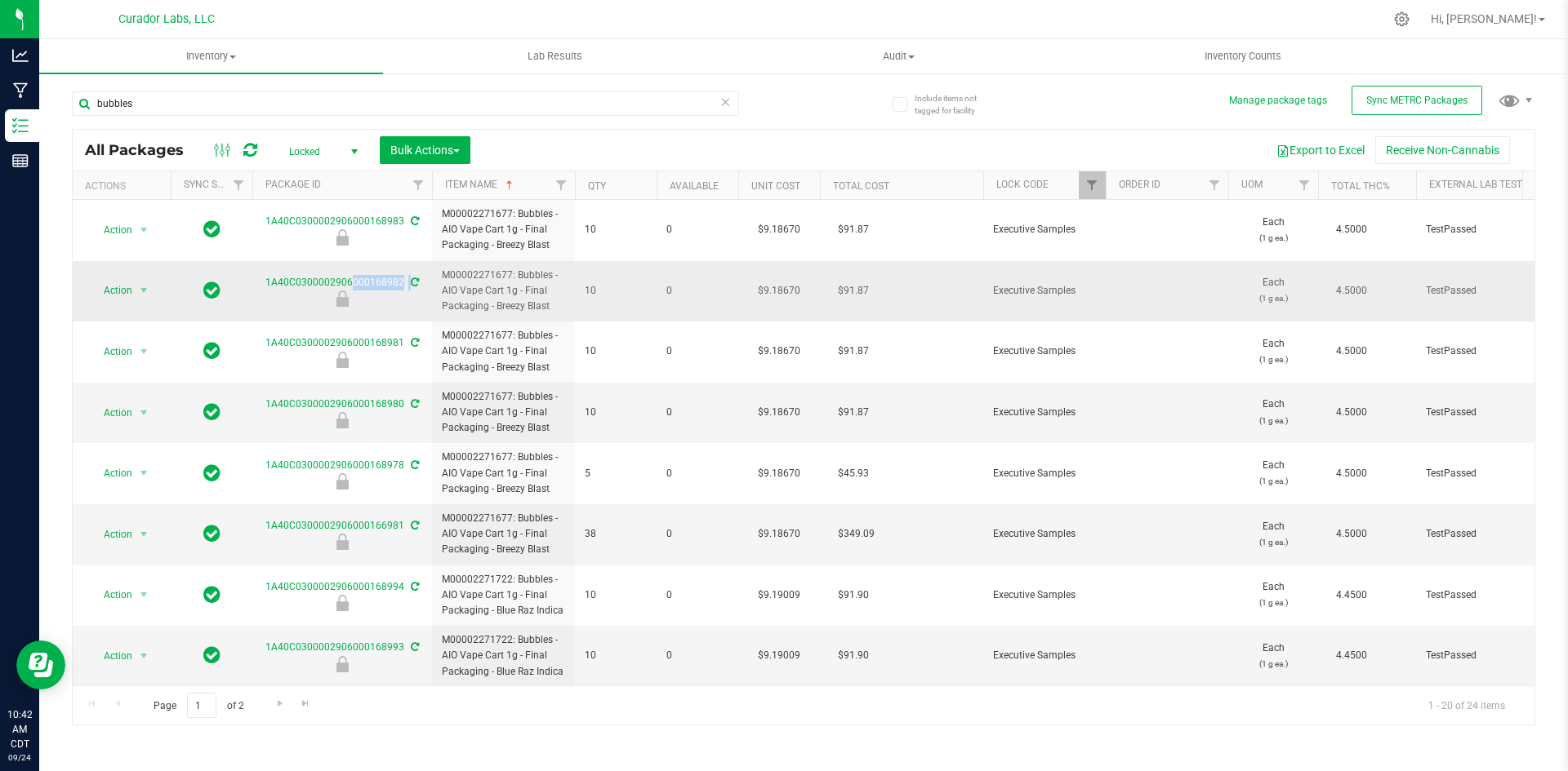
drag, startPoint x: 271, startPoint y: 283, endPoint x: 395, endPoint y: 291, distance: 124.3
click at [395, 291] on div "1A40C0300002906000168982" at bounding box center [342, 291] width 185 height 32
copy tr "1A40C0300002906000168982"
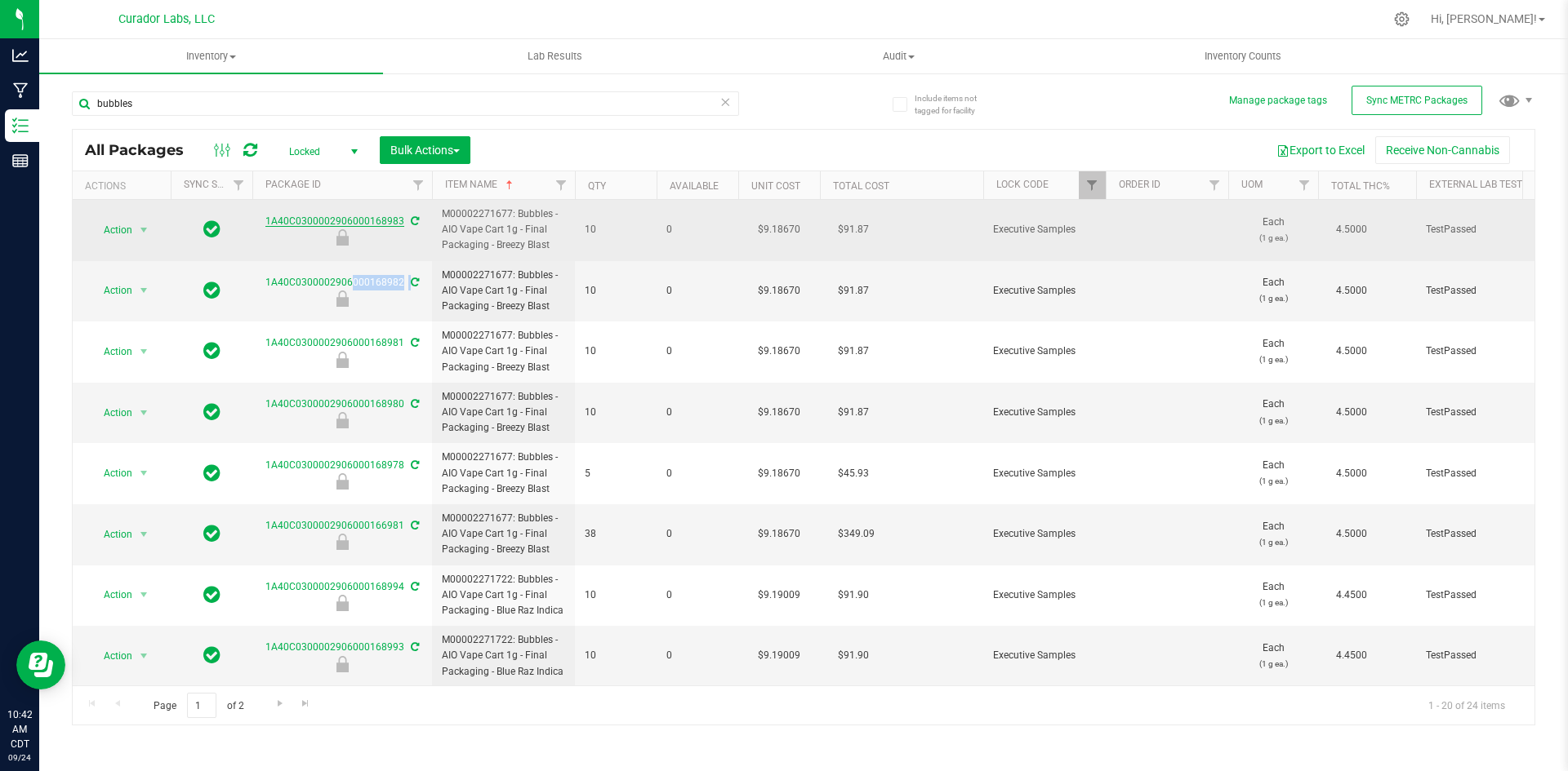
drag, startPoint x: 261, startPoint y: 222, endPoint x: 403, endPoint y: 224, distance: 142.0
click at [403, 224] on div "1A40C0300002906000168983" at bounding box center [342, 229] width 185 height 32
copy link "1A40C0300002906000168983"
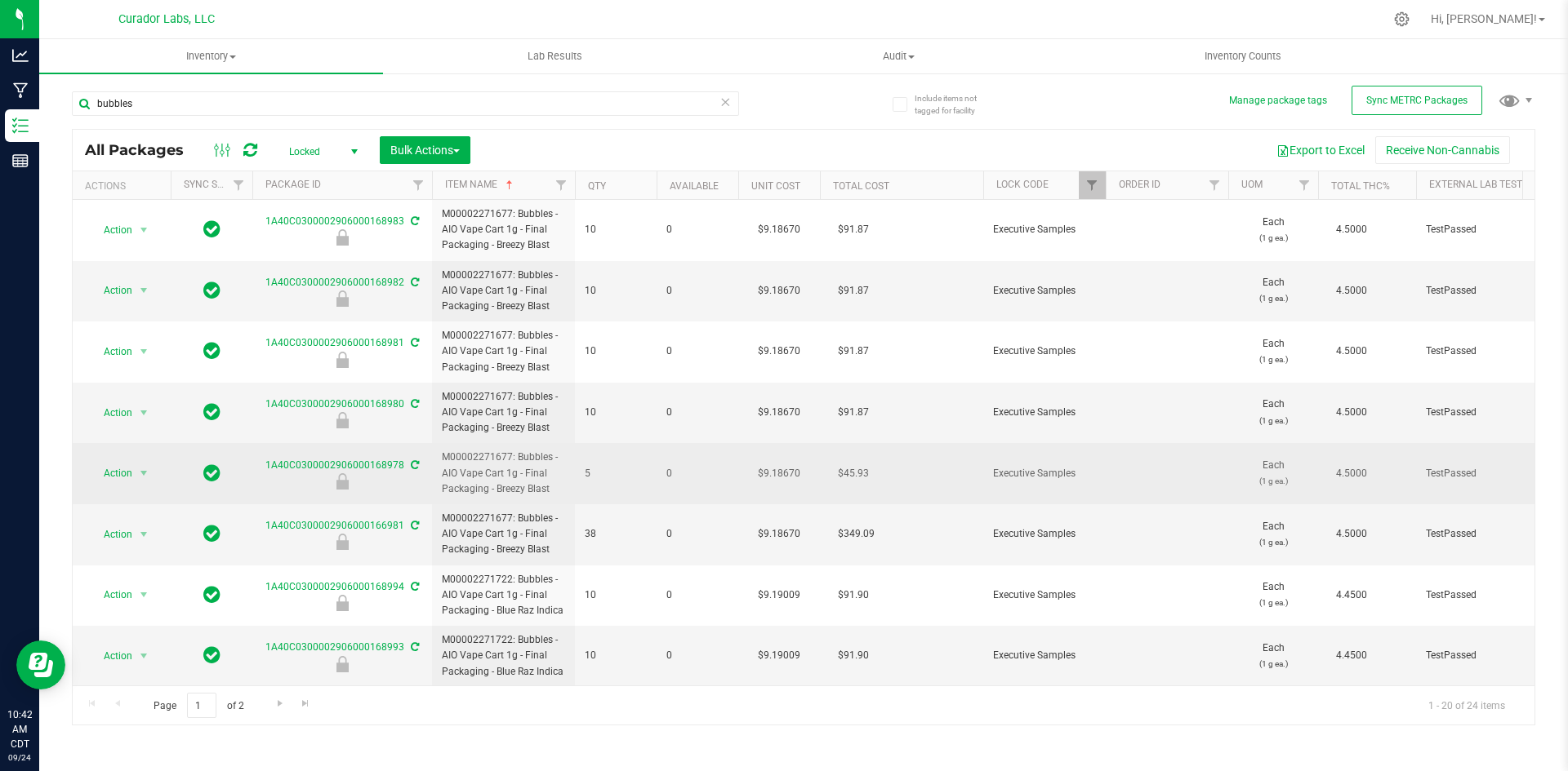
click at [522, 487] on span "M00002271677: Bubbles - AIO Vape Cart 1g - Final Packaging - Breezy Blast" at bounding box center [504, 473] width 123 height 48
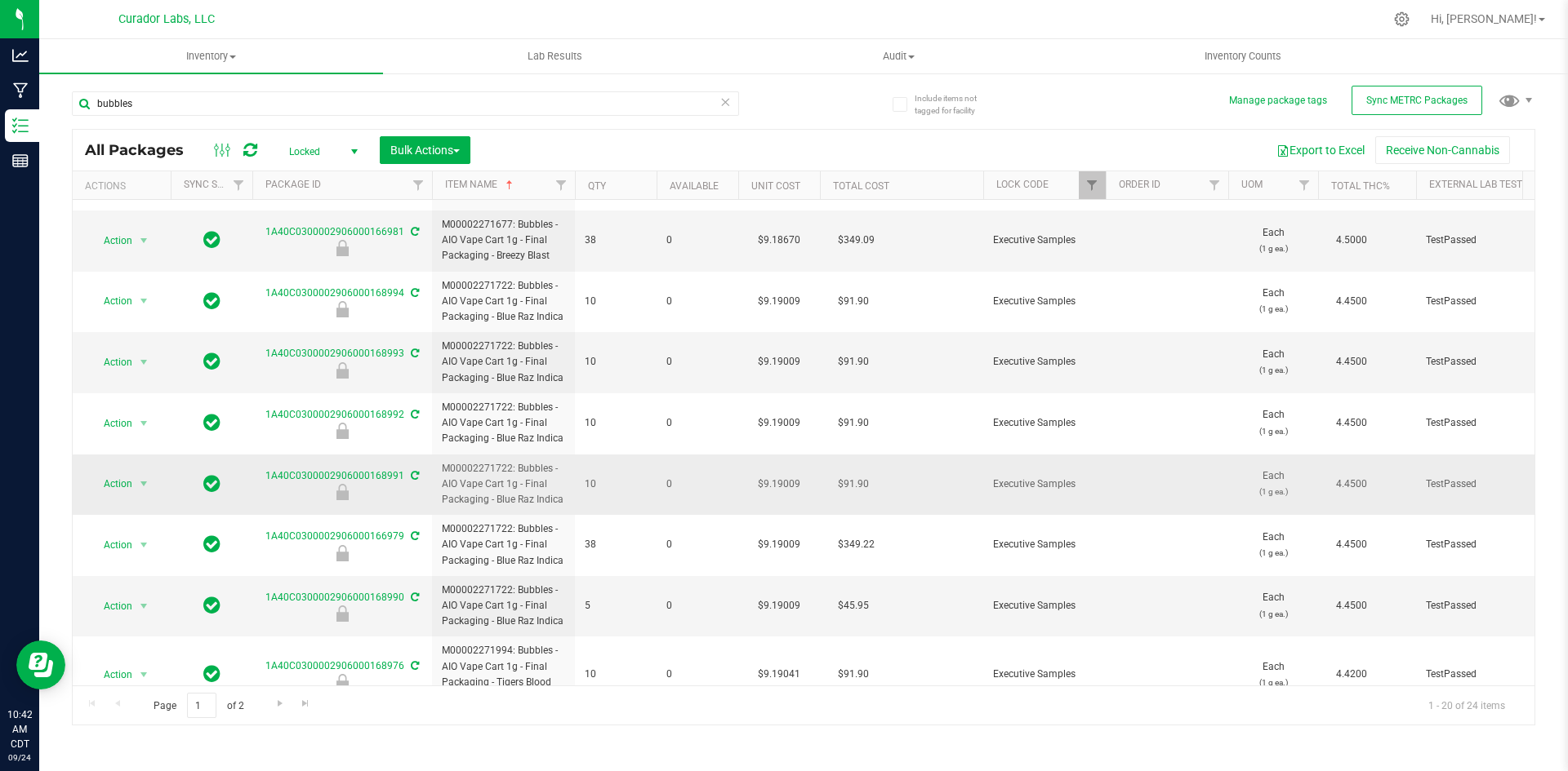
scroll to position [326, 0]
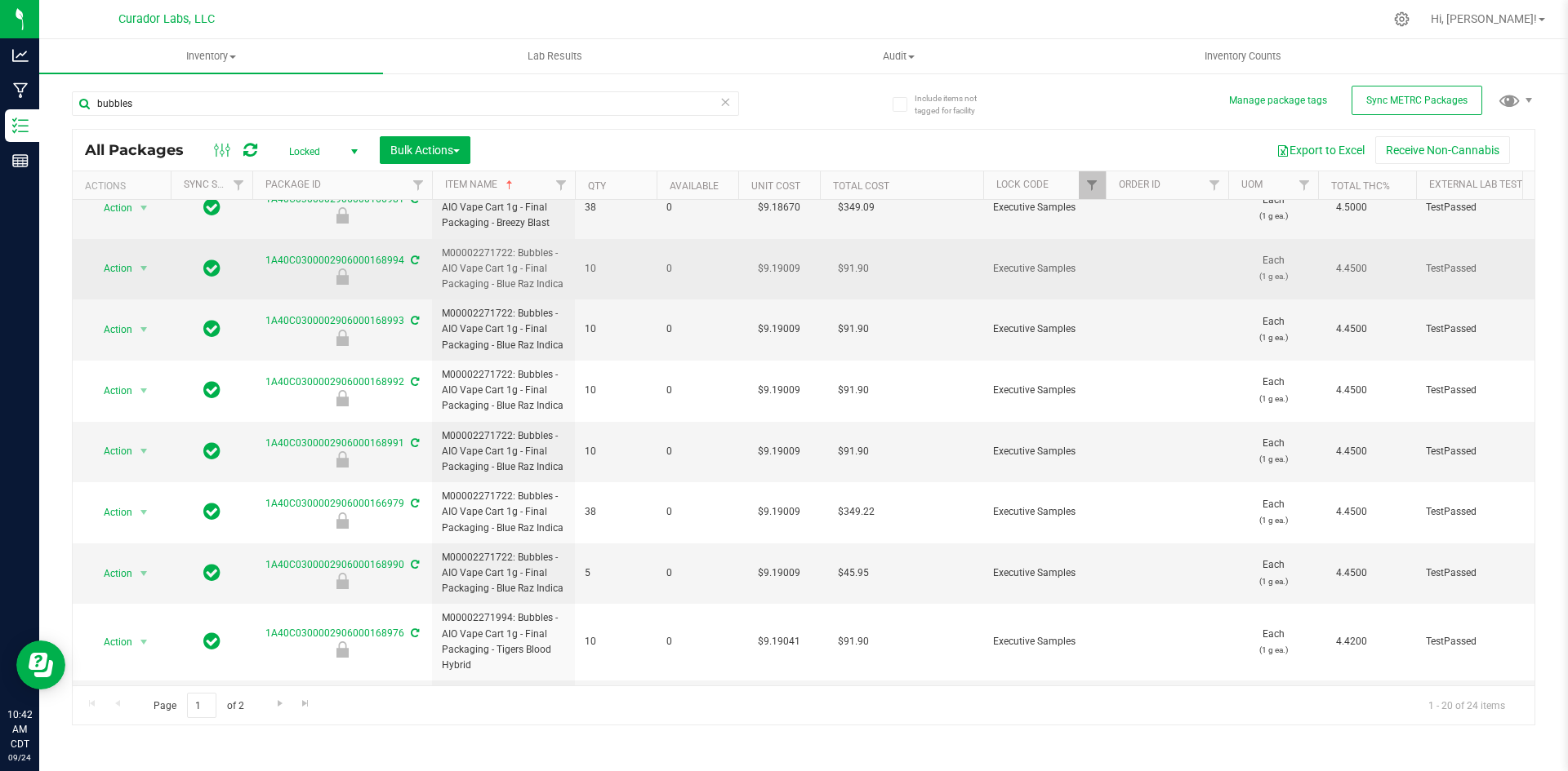
drag, startPoint x: 562, startPoint y: 283, endPoint x: 448, endPoint y: 243, distance: 120.8
click at [448, 243] on td "M00002271722: Bubbles - AIO Vape Cart 1g - Final Packaging - Blue Raz Indica" at bounding box center [503, 270] width 143 height 62
copy span "M00002271722: Bubbles - AIO Vape Cart 1g - Final Packaging - Blue Raz Indica"
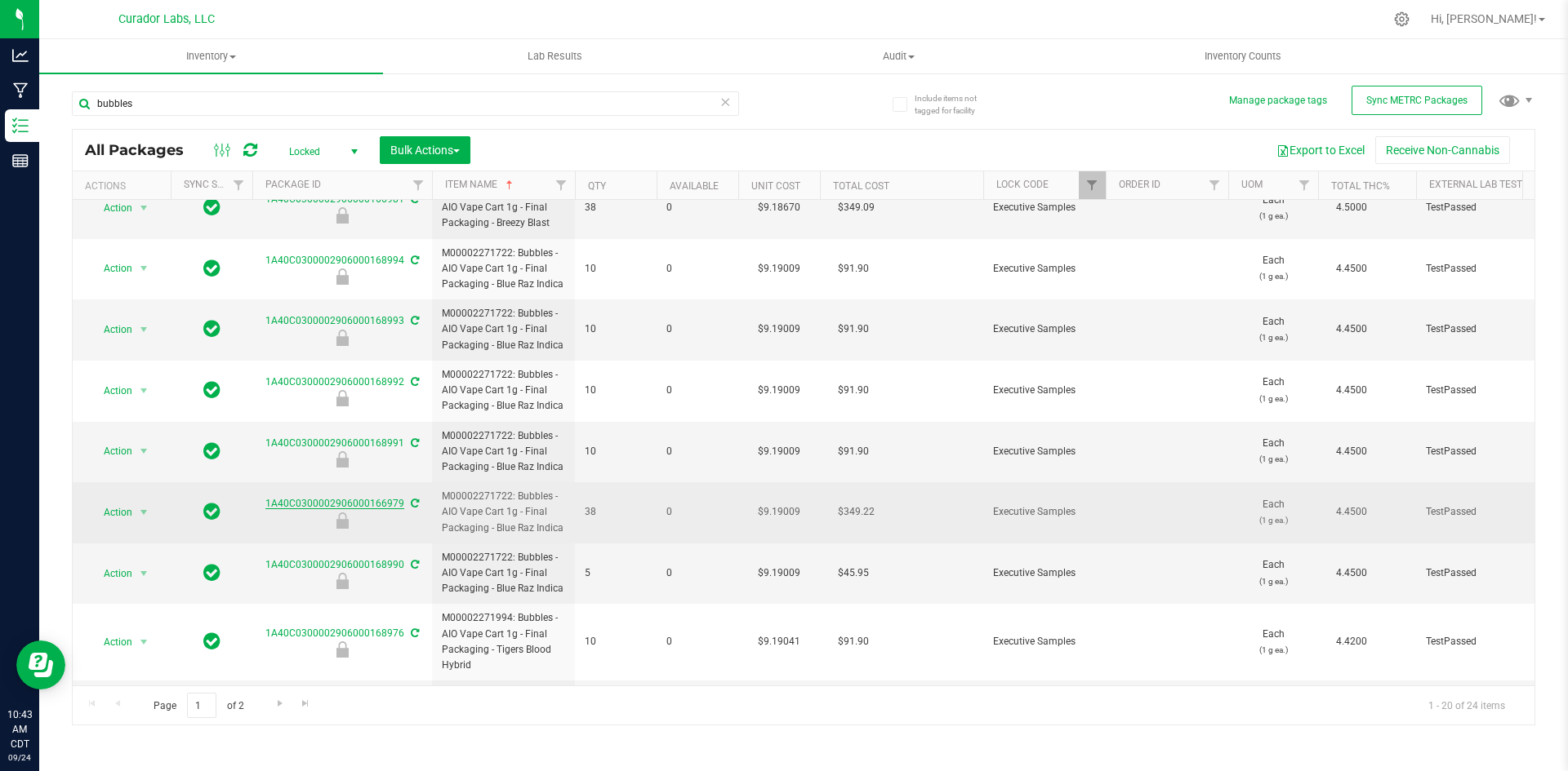
drag, startPoint x: 259, startPoint y: 502, endPoint x: 399, endPoint y: 508, distance: 140.1
click at [399, 508] on div "1A40C0300002906000166979" at bounding box center [342, 512] width 185 height 32
copy link "1A40C0300002906000166979"
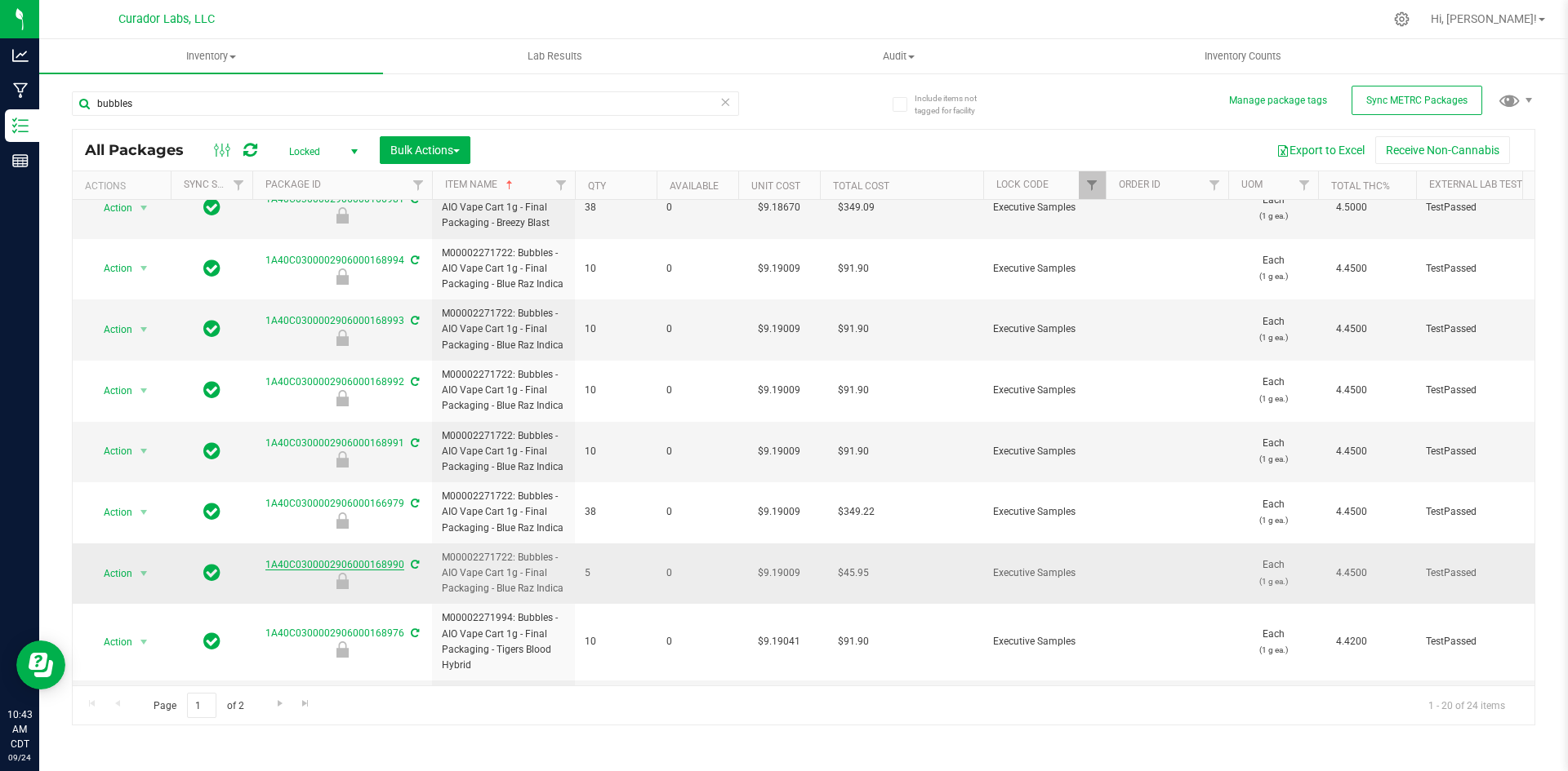
drag, startPoint x: 259, startPoint y: 569, endPoint x: 400, endPoint y: 567, distance: 141.0
click at [400, 567] on div "1A40C0300002906000168990" at bounding box center [342, 573] width 185 height 32
drag, startPoint x: 262, startPoint y: 442, endPoint x: 399, endPoint y: 443, distance: 137.0
click at [399, 443] on div "1A40C0300002906000168991" at bounding box center [342, 452] width 185 height 32
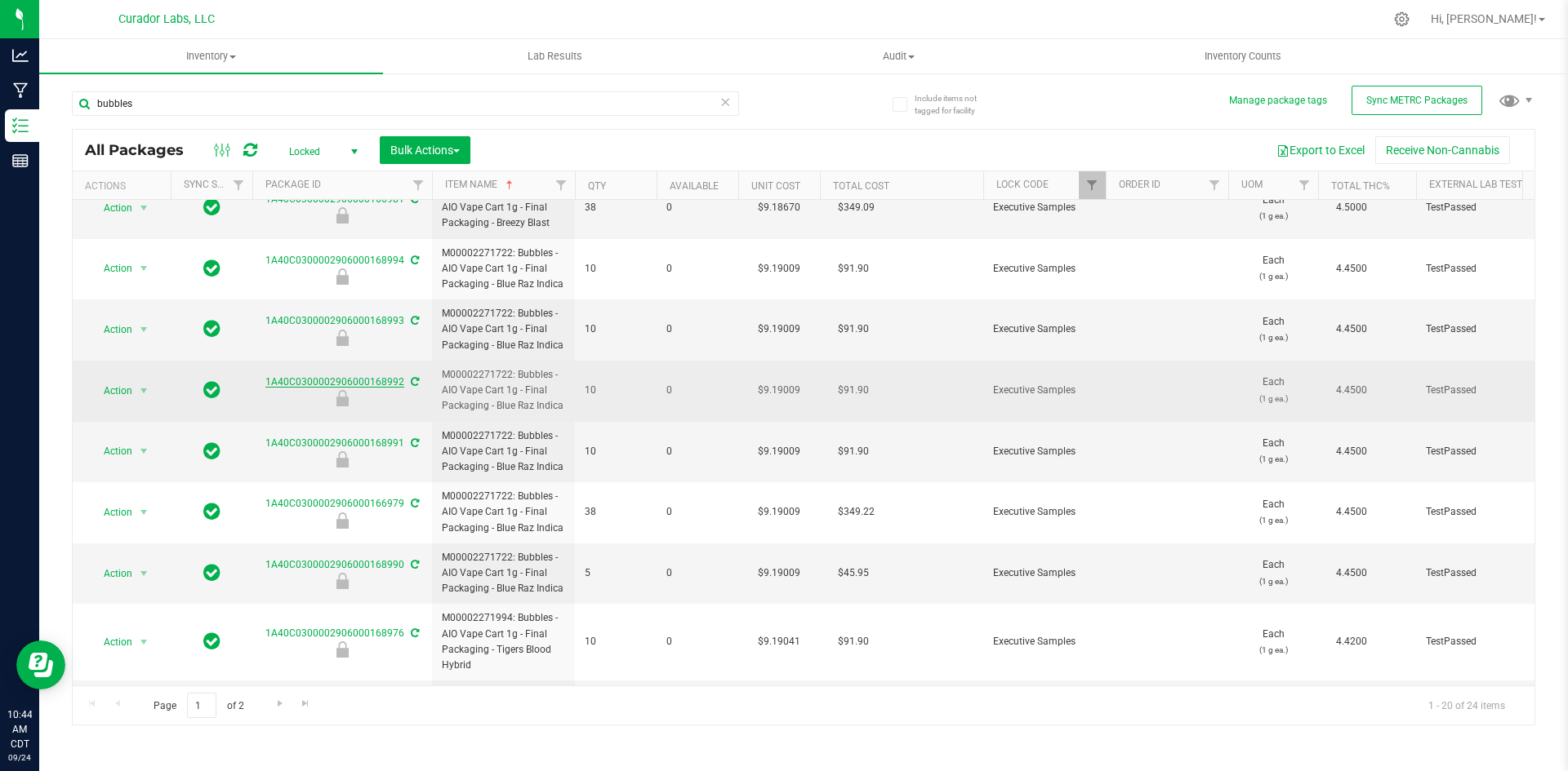
drag, startPoint x: 262, startPoint y: 378, endPoint x: 399, endPoint y: 384, distance: 137.1
click at [399, 384] on div "1A40C0300002906000168992" at bounding box center [342, 391] width 185 height 32
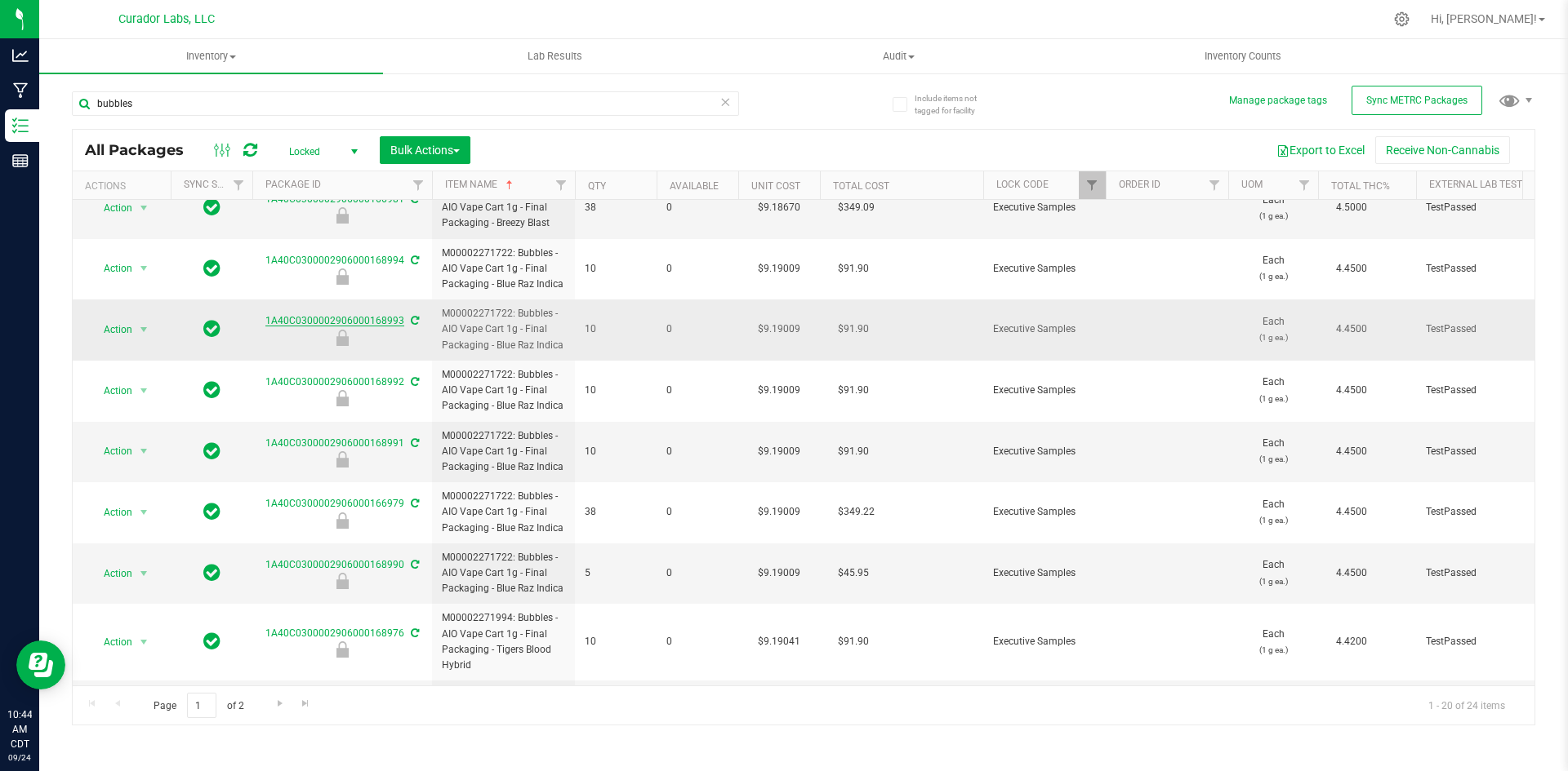
drag, startPoint x: 261, startPoint y: 317, endPoint x: 401, endPoint y: 321, distance: 140.1
click at [401, 321] on div "1A40C0300002906000168993" at bounding box center [342, 329] width 185 height 32
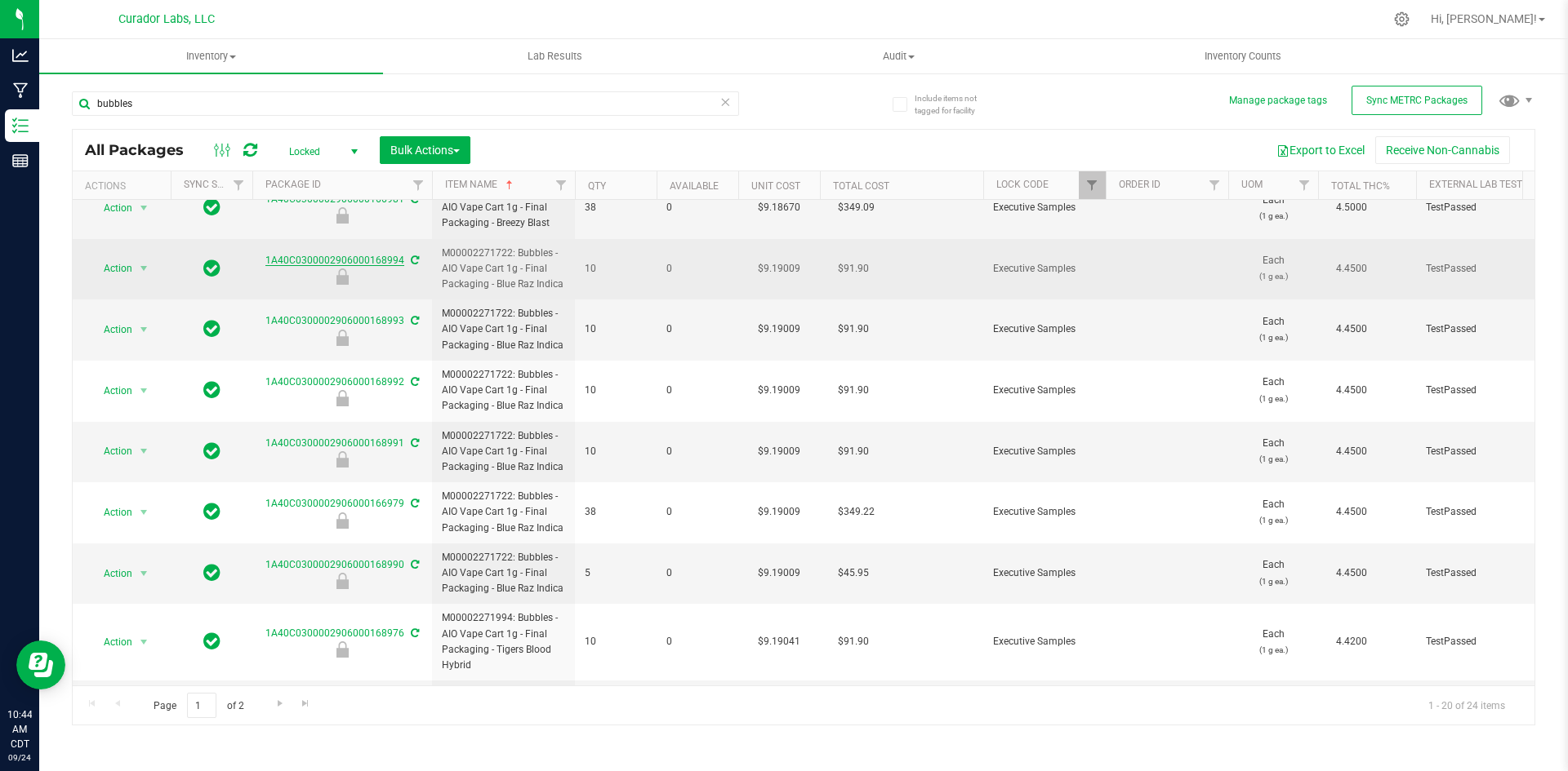
drag, startPoint x: 252, startPoint y: 259, endPoint x: 399, endPoint y: 259, distance: 147.0
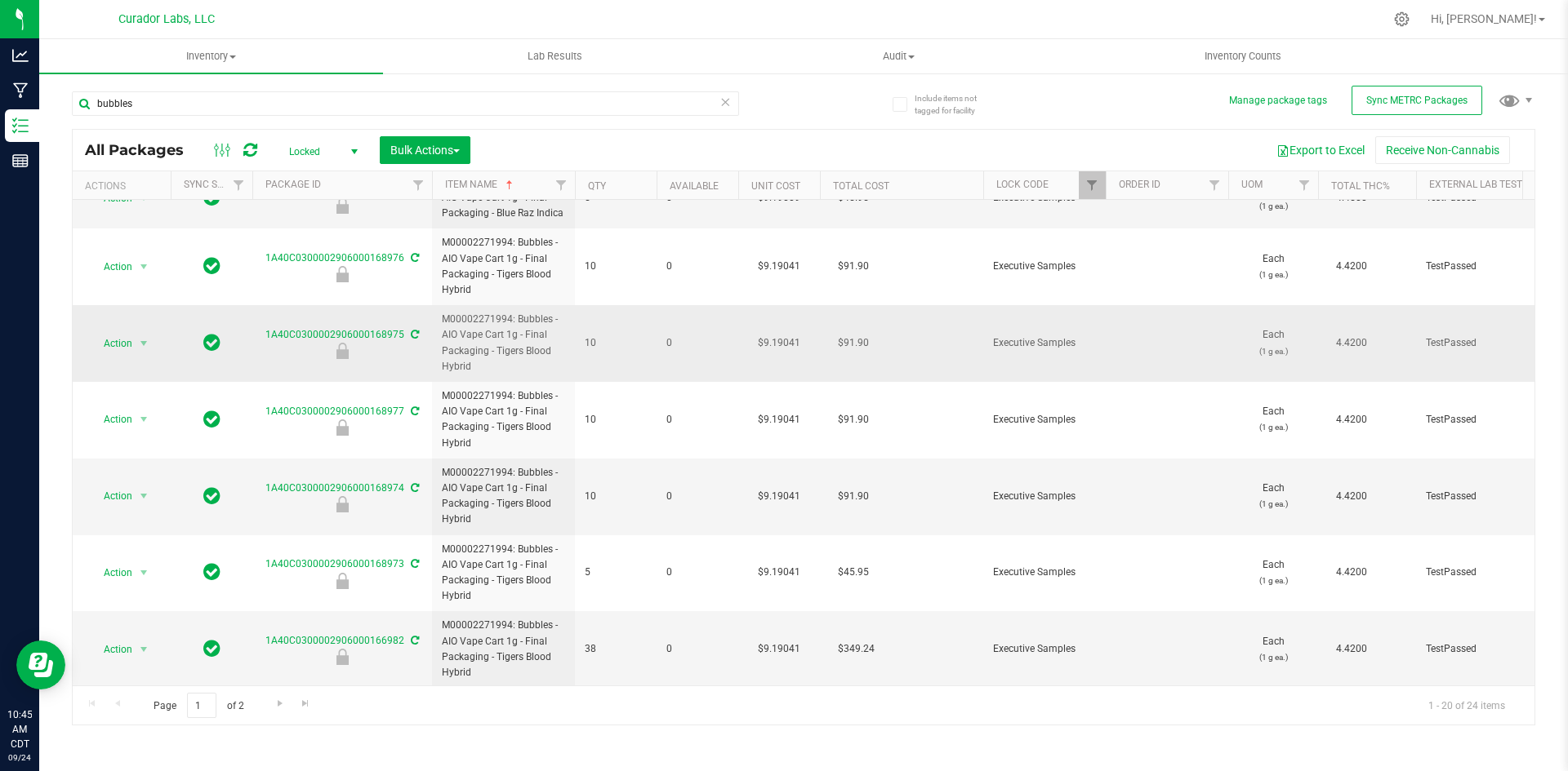
scroll to position [735, 0]
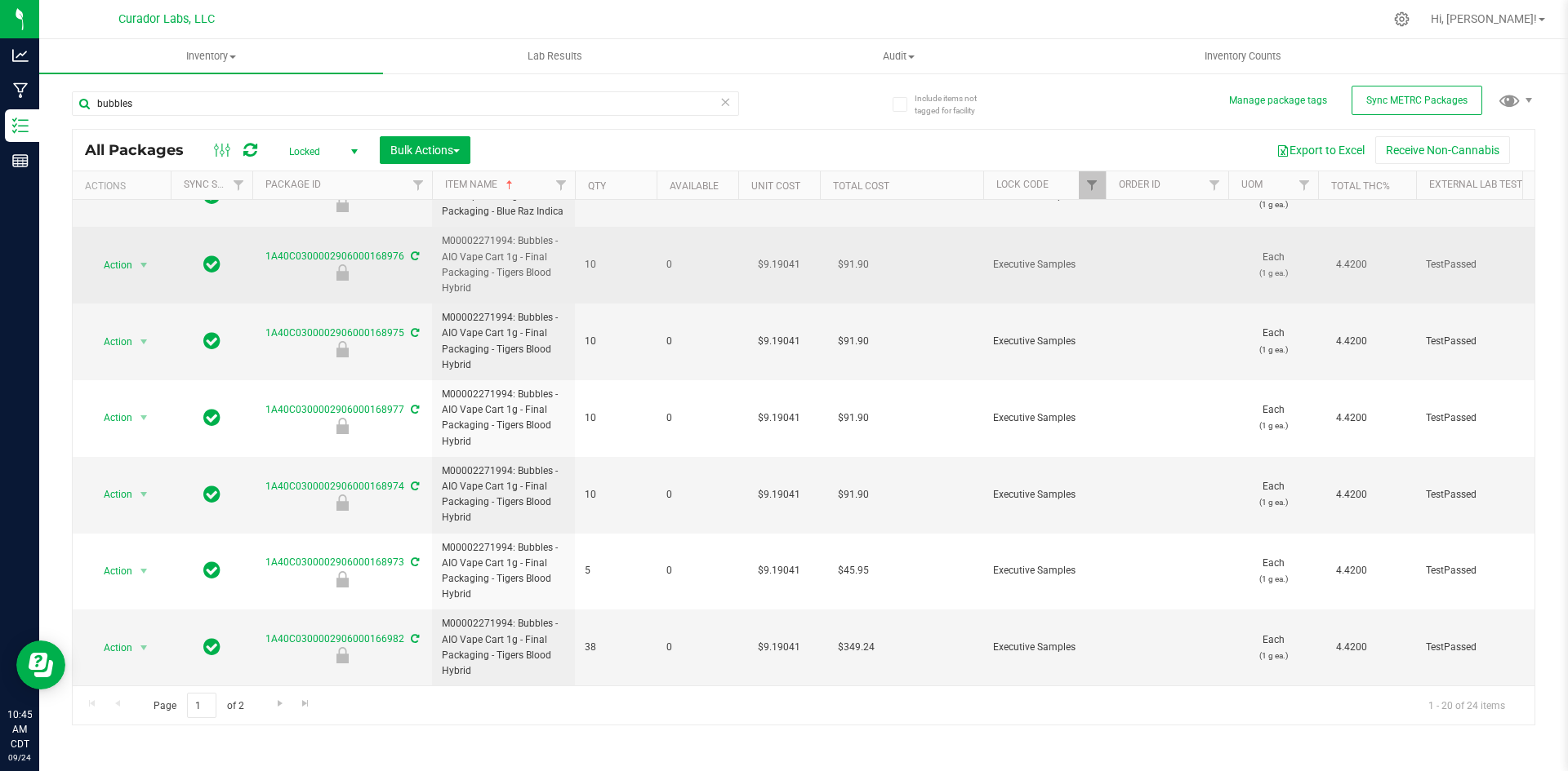
drag, startPoint x: 469, startPoint y: 257, endPoint x: 437, endPoint y: 213, distance: 54.4
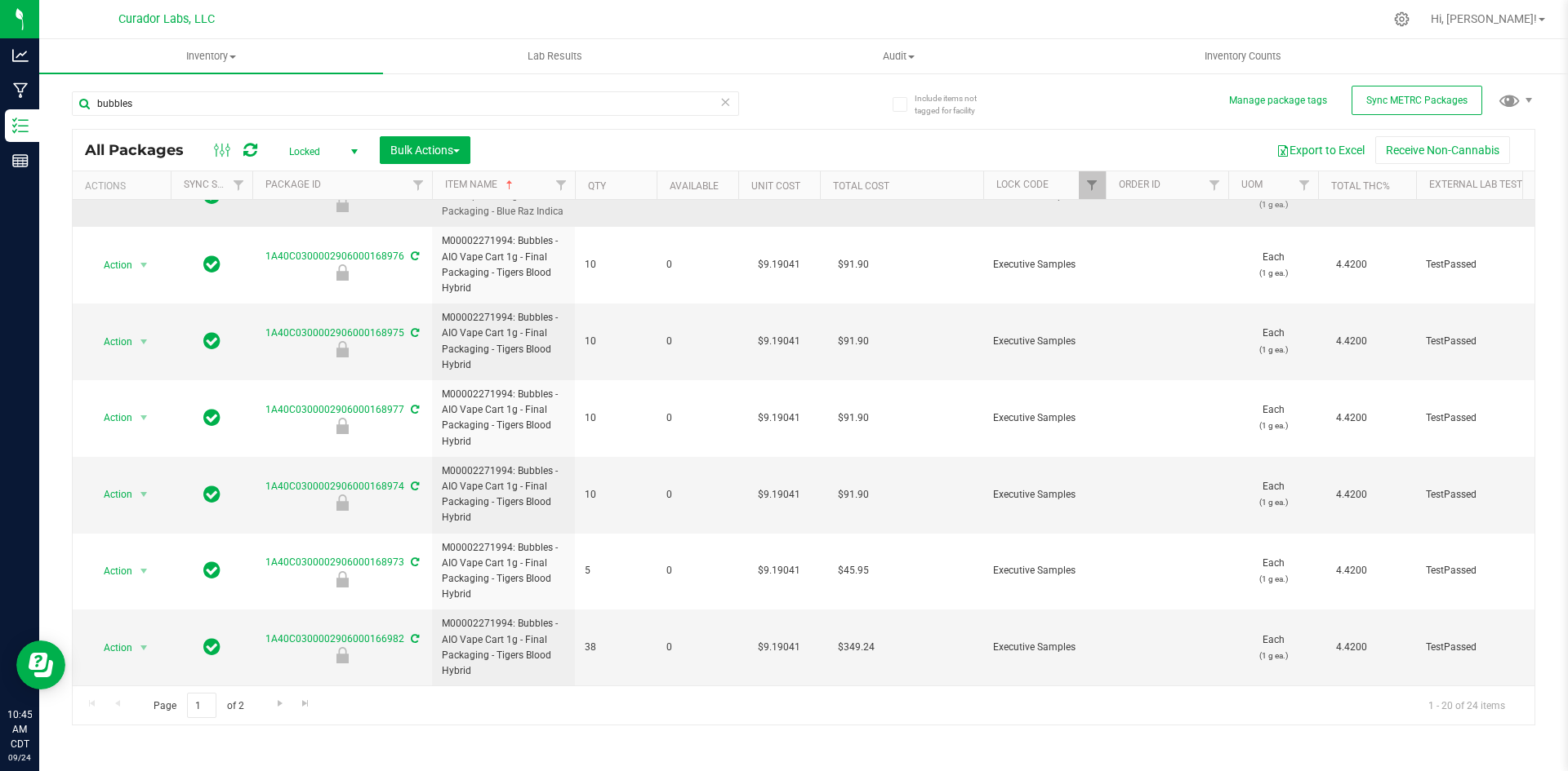
scroll to position [687, 0]
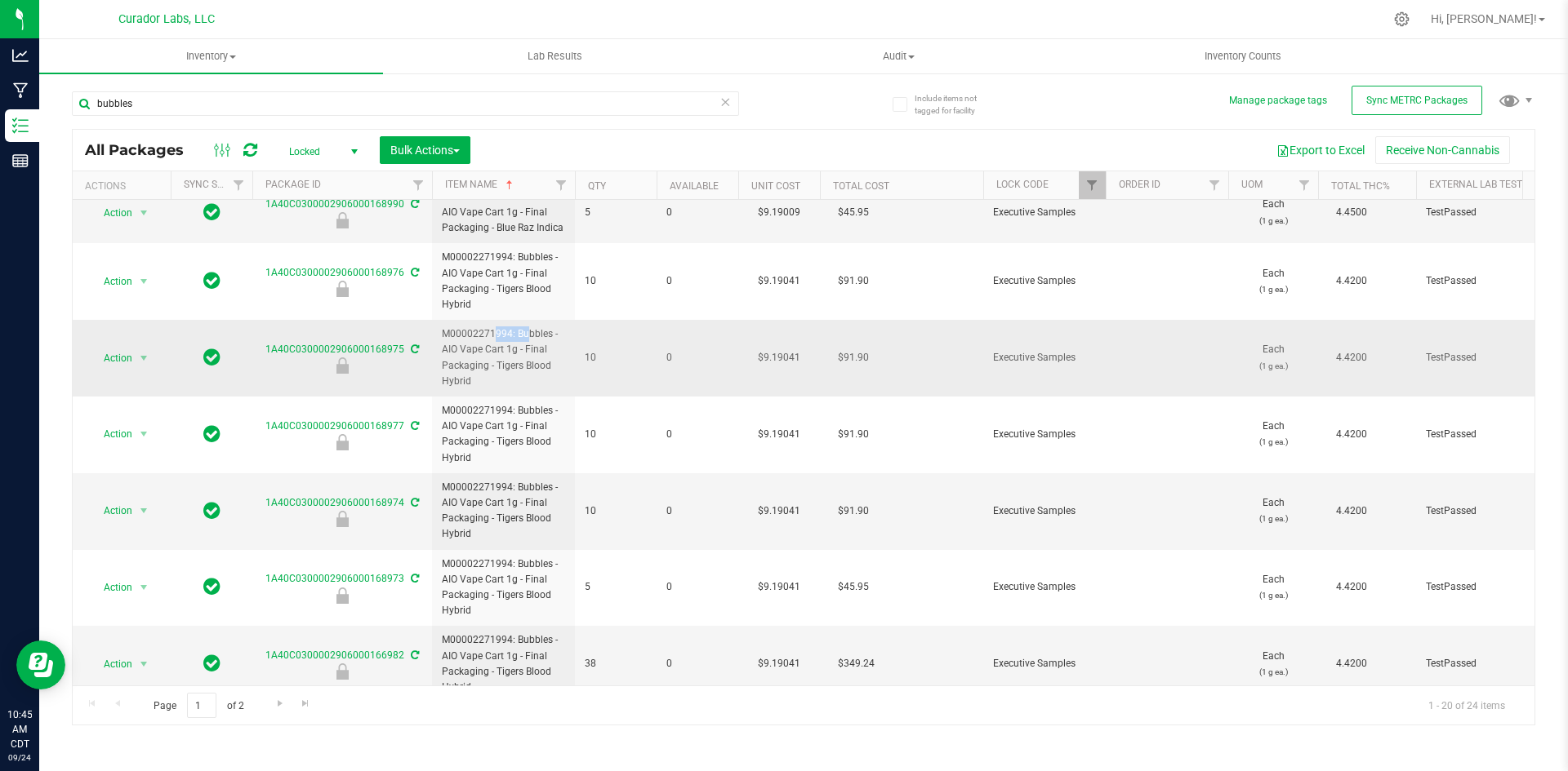
click at [485, 328] on td "M00002271994: Bubbles - AIO Vape Cart 1g - Final Packaging - Tigers Blood Hybrid" at bounding box center [503, 358] width 143 height 76
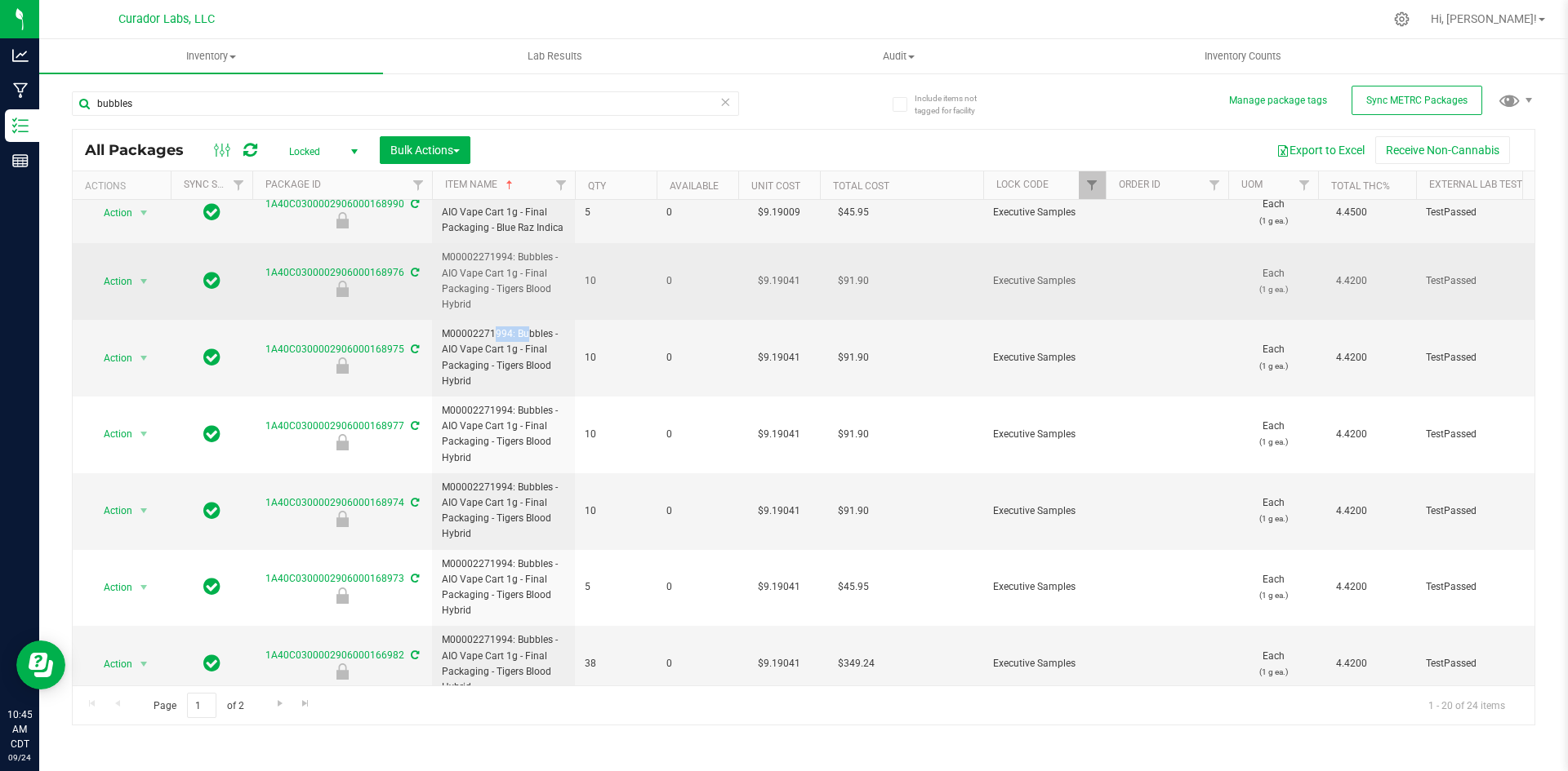
drag, startPoint x: 469, startPoint y: 304, endPoint x: 441, endPoint y: 269, distance: 44.8
click at [441, 269] on td "M00002271994: Bubbles - AIO Vape Cart 1g - Final Packaging - Tigers Blood Hybrid" at bounding box center [503, 282] width 143 height 76
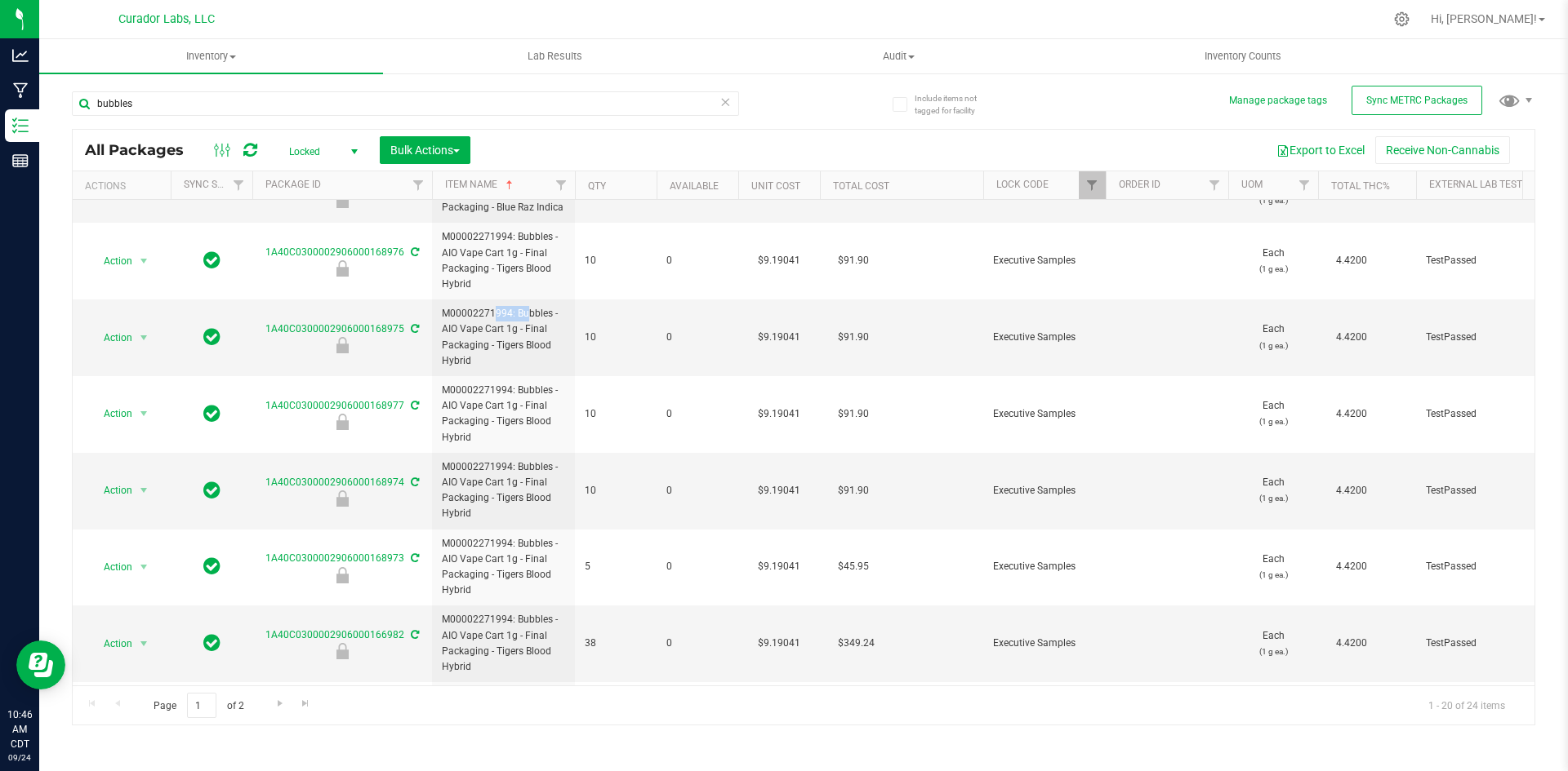
scroll to position [720, 0]
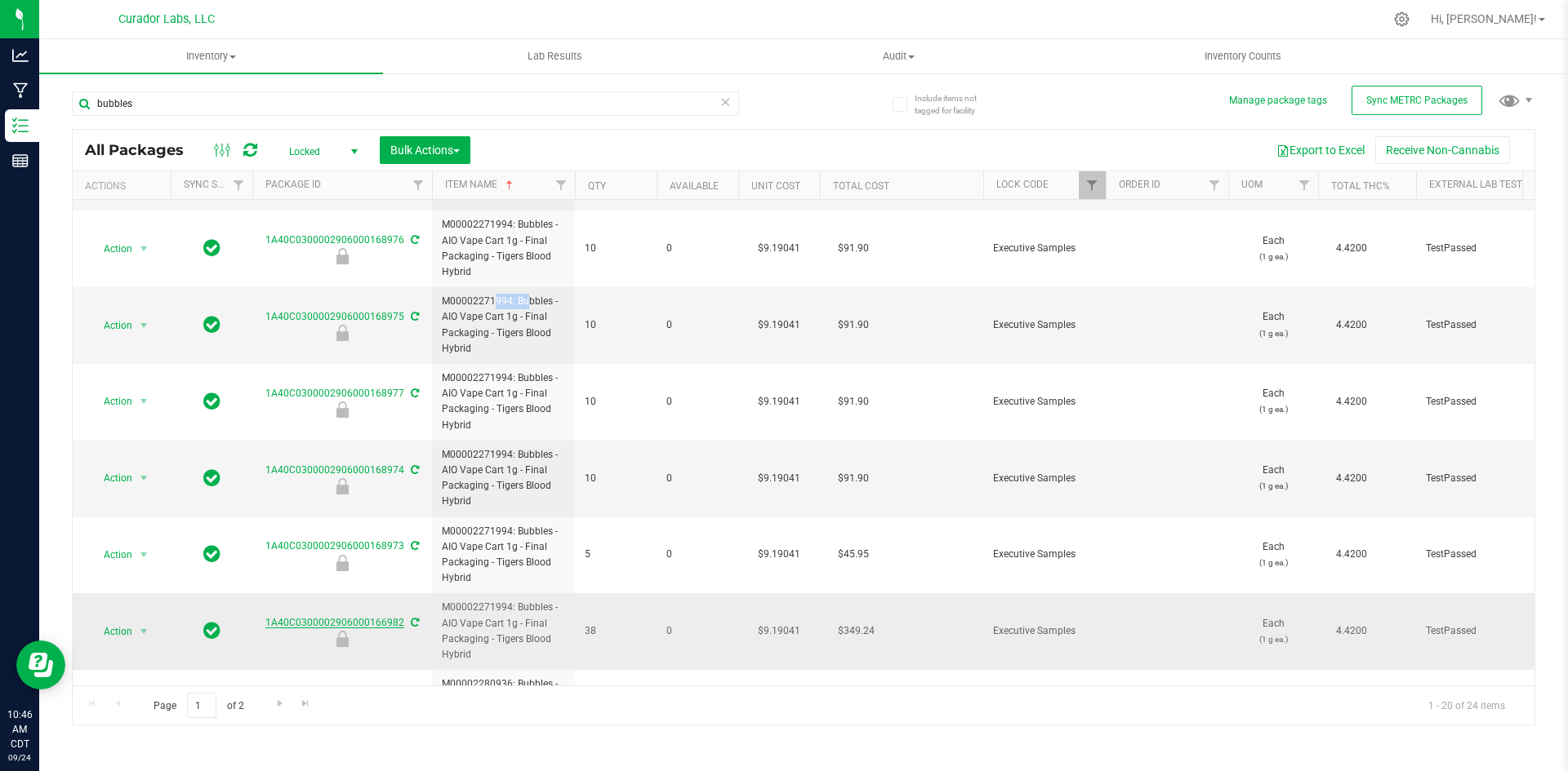
drag, startPoint x: 263, startPoint y: 624, endPoint x: 400, endPoint y: 624, distance: 137.0
click at [400, 624] on div "1A40C0300002906000166982" at bounding box center [342, 631] width 185 height 32
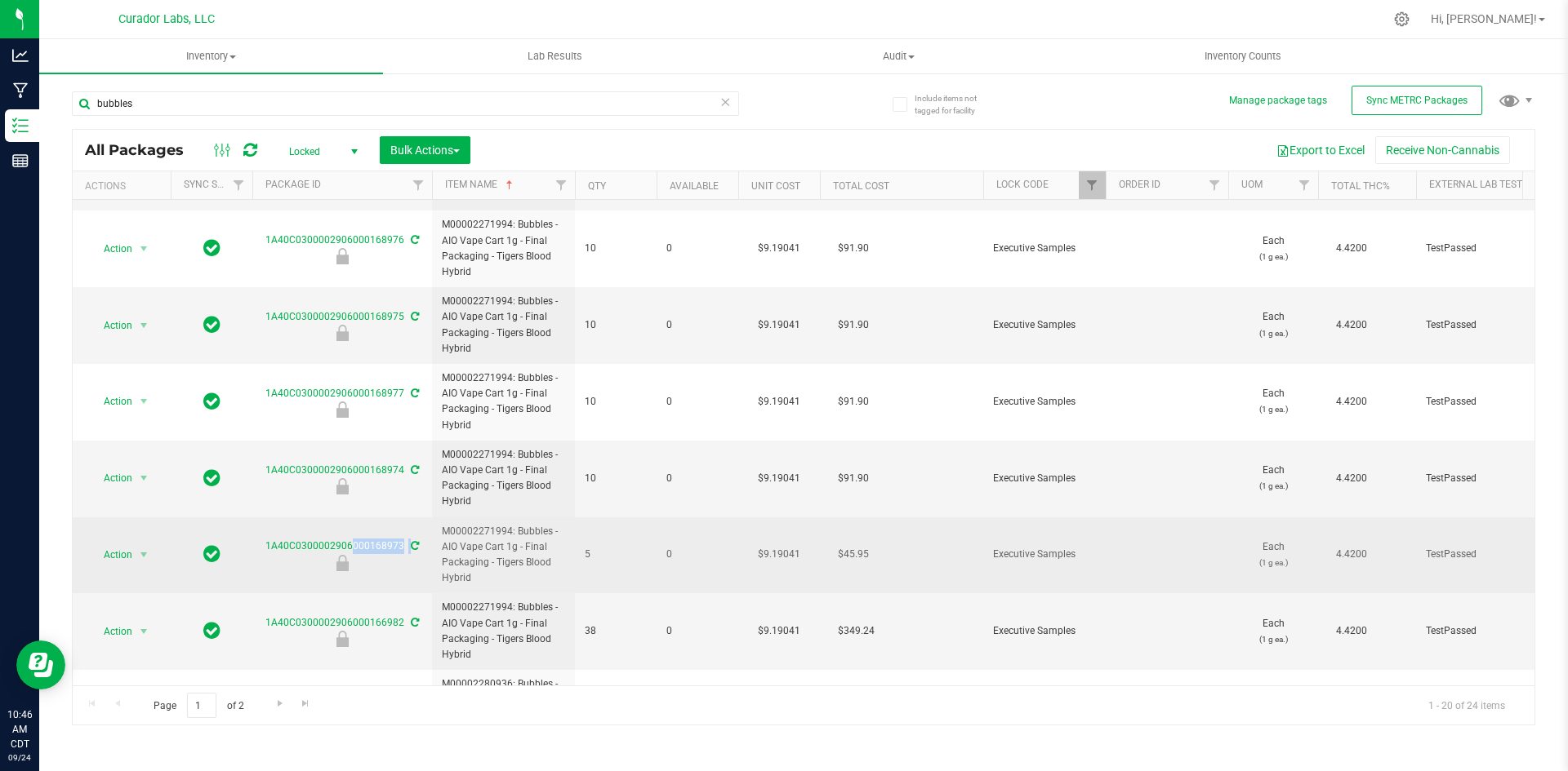
drag, startPoint x: 264, startPoint y: 548, endPoint x: 395, endPoint y: 557, distance: 131.3
click at [395, 557] on div "1A40C0300002906000168973" at bounding box center [342, 555] width 185 height 32
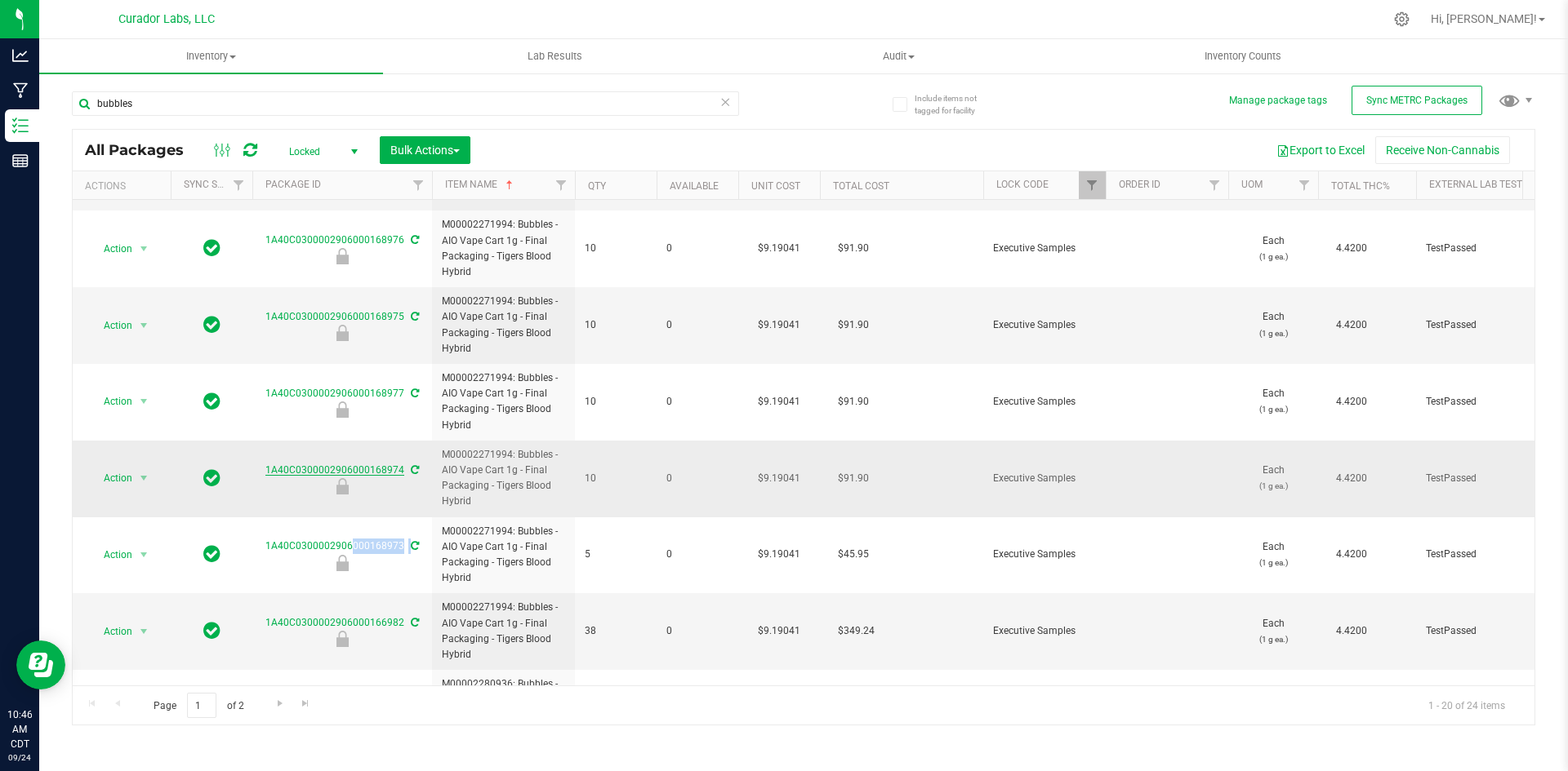
drag, startPoint x: 257, startPoint y: 469, endPoint x: 402, endPoint y: 466, distance: 145.0
click at [402, 466] on div "1A40C0300002906000168974" at bounding box center [342, 478] width 185 height 32
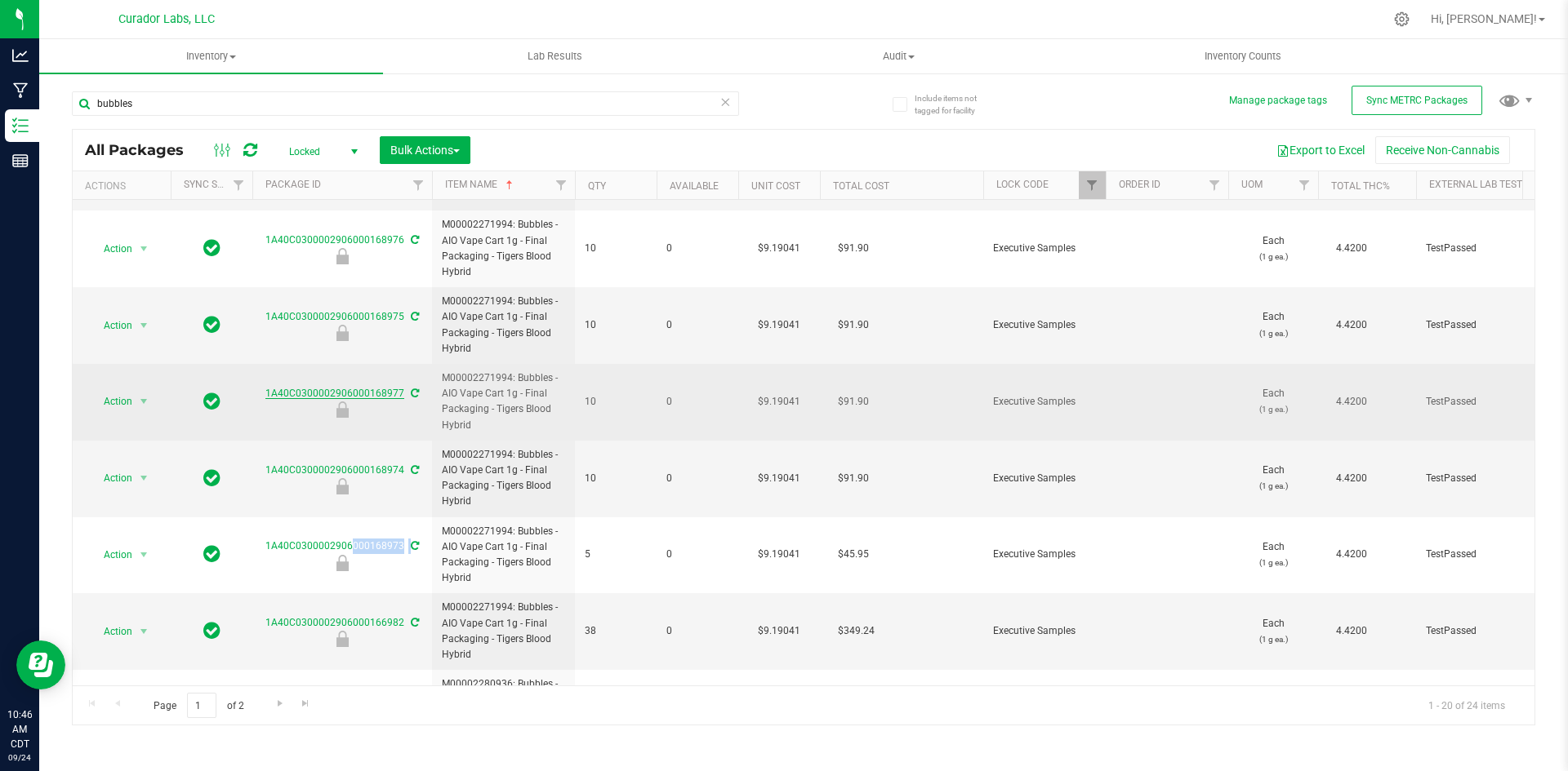
drag, startPoint x: 257, startPoint y: 392, endPoint x: 404, endPoint y: 392, distance: 147.0
click at [404, 392] on div "1A40C0300002906000168977" at bounding box center [342, 402] width 185 height 32
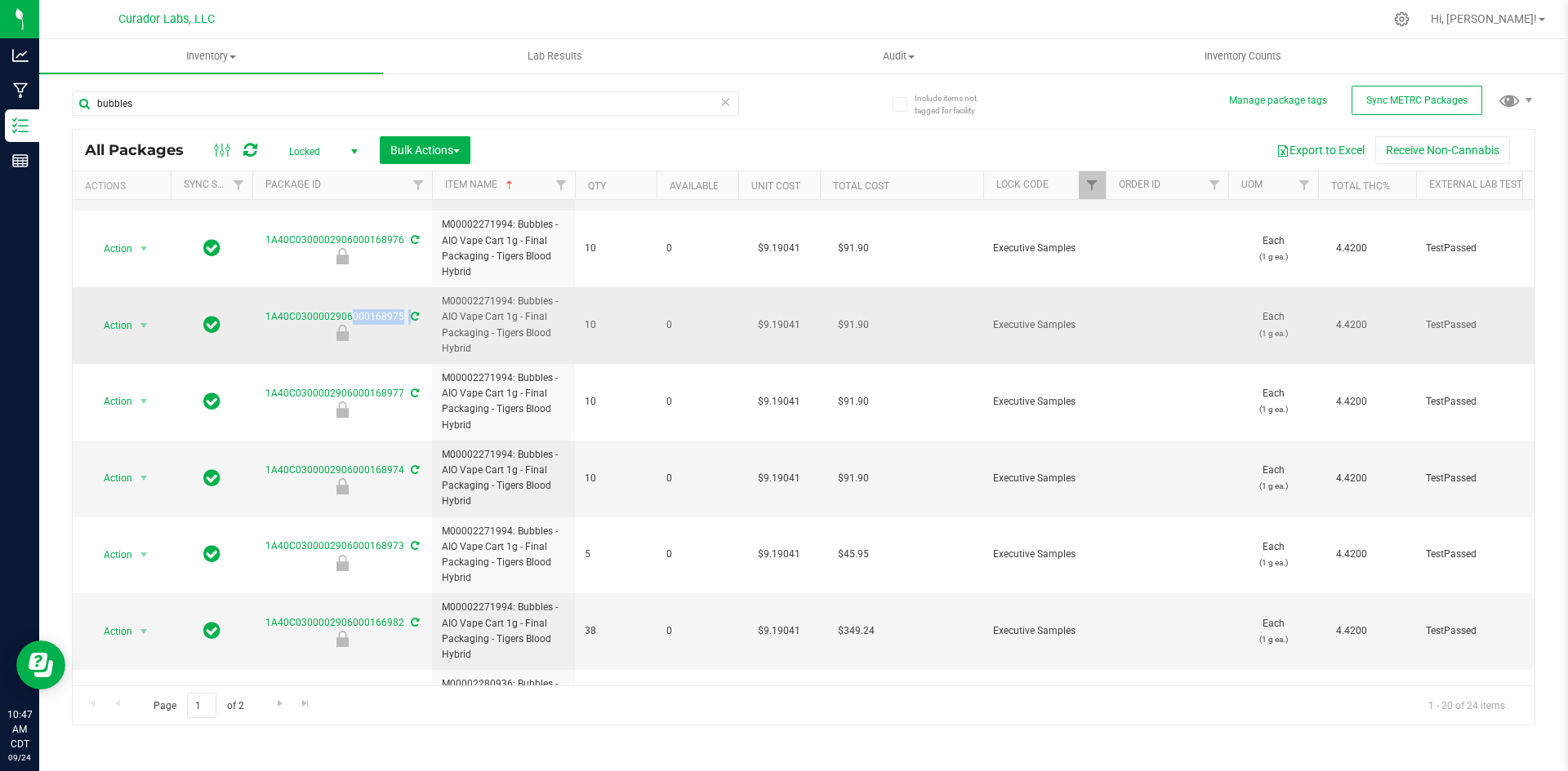
drag, startPoint x: 265, startPoint y: 315, endPoint x: 406, endPoint y: 315, distance: 141.0
click at [406, 315] on div "1A40C0300002906000168975" at bounding box center [342, 325] width 185 height 32
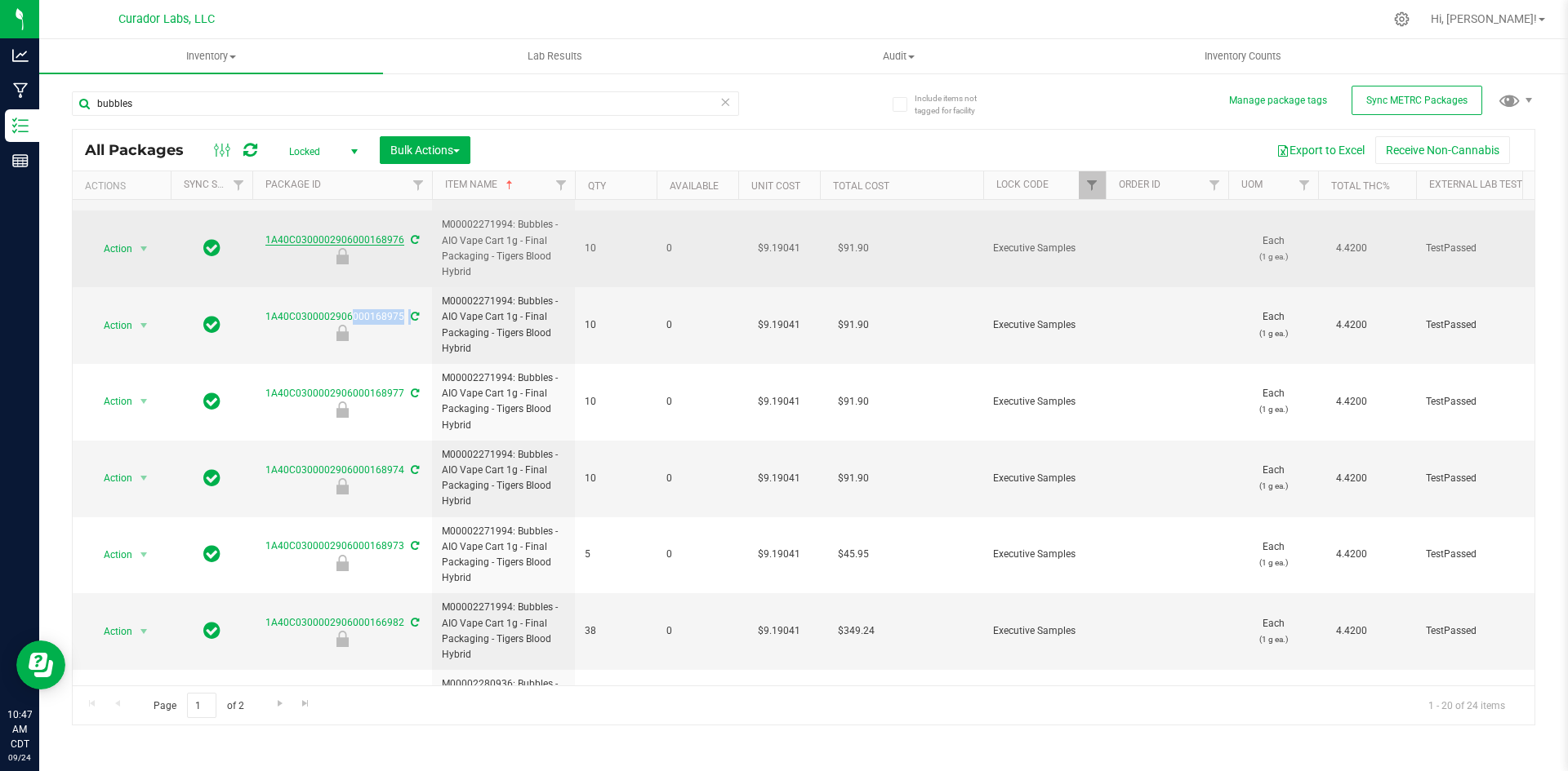
drag, startPoint x: 266, startPoint y: 241, endPoint x: 402, endPoint y: 240, distance: 136.0
click at [402, 240] on div "1A40C0300002906000168976" at bounding box center [342, 249] width 185 height 32
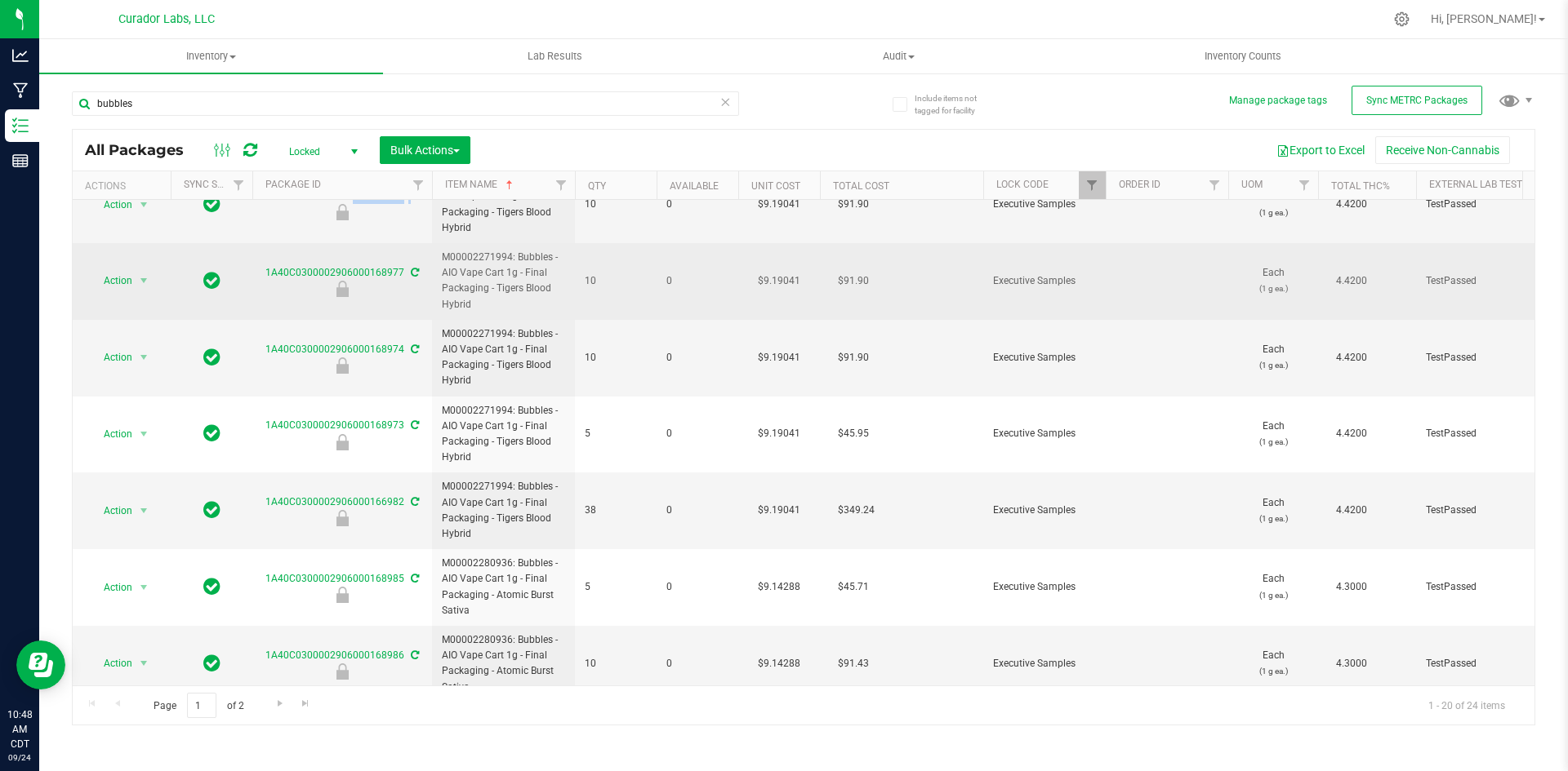
scroll to position [870, 0]
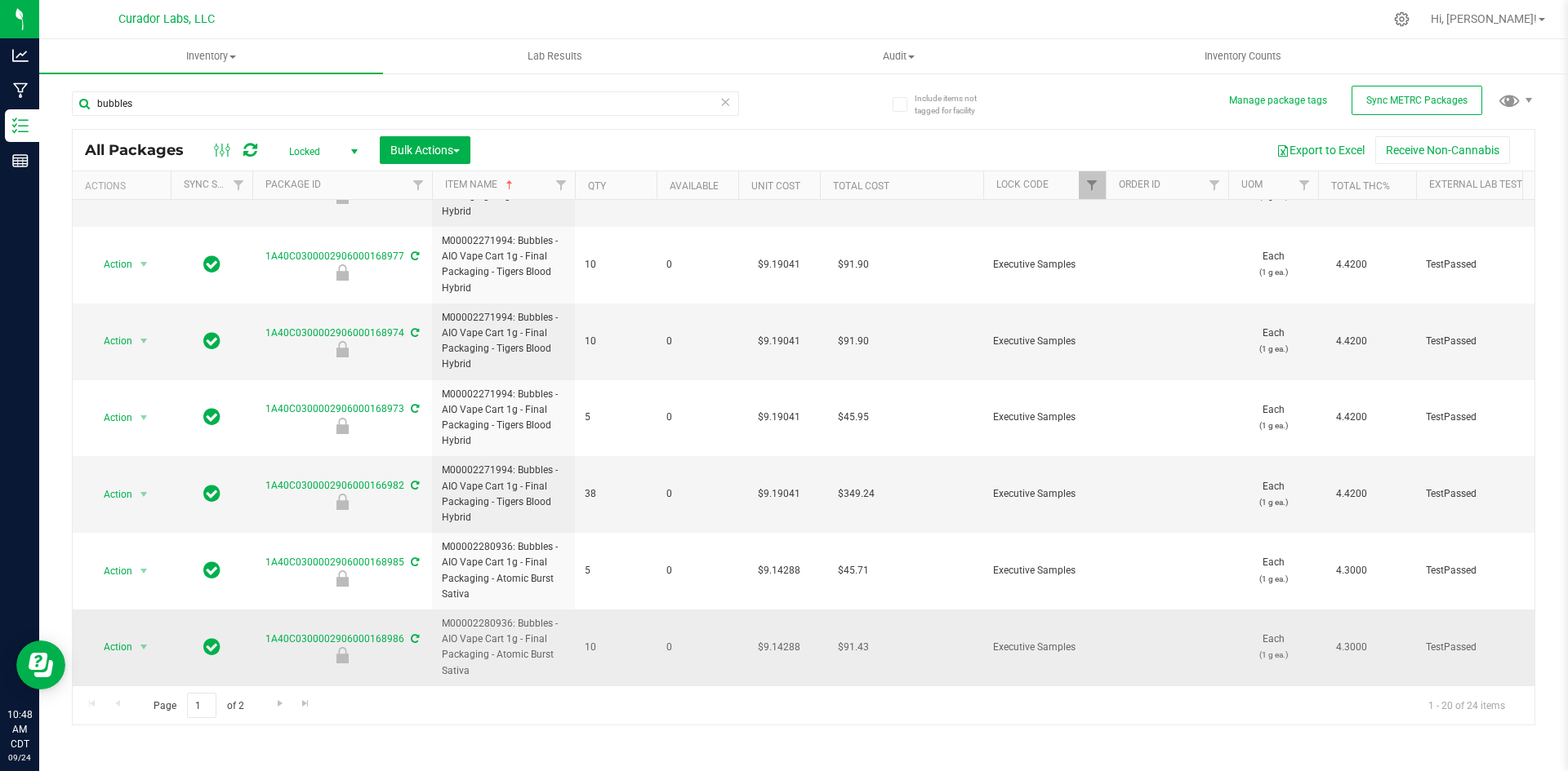
drag, startPoint x: 472, startPoint y: 659, endPoint x: 438, endPoint y: 615, distance: 55.6
click at [438, 615] on td "M00002280936: Bubbles - AIO Vape Cart 1g - Final Packaging - Atomic Burst Sativa" at bounding box center [503, 647] width 143 height 76
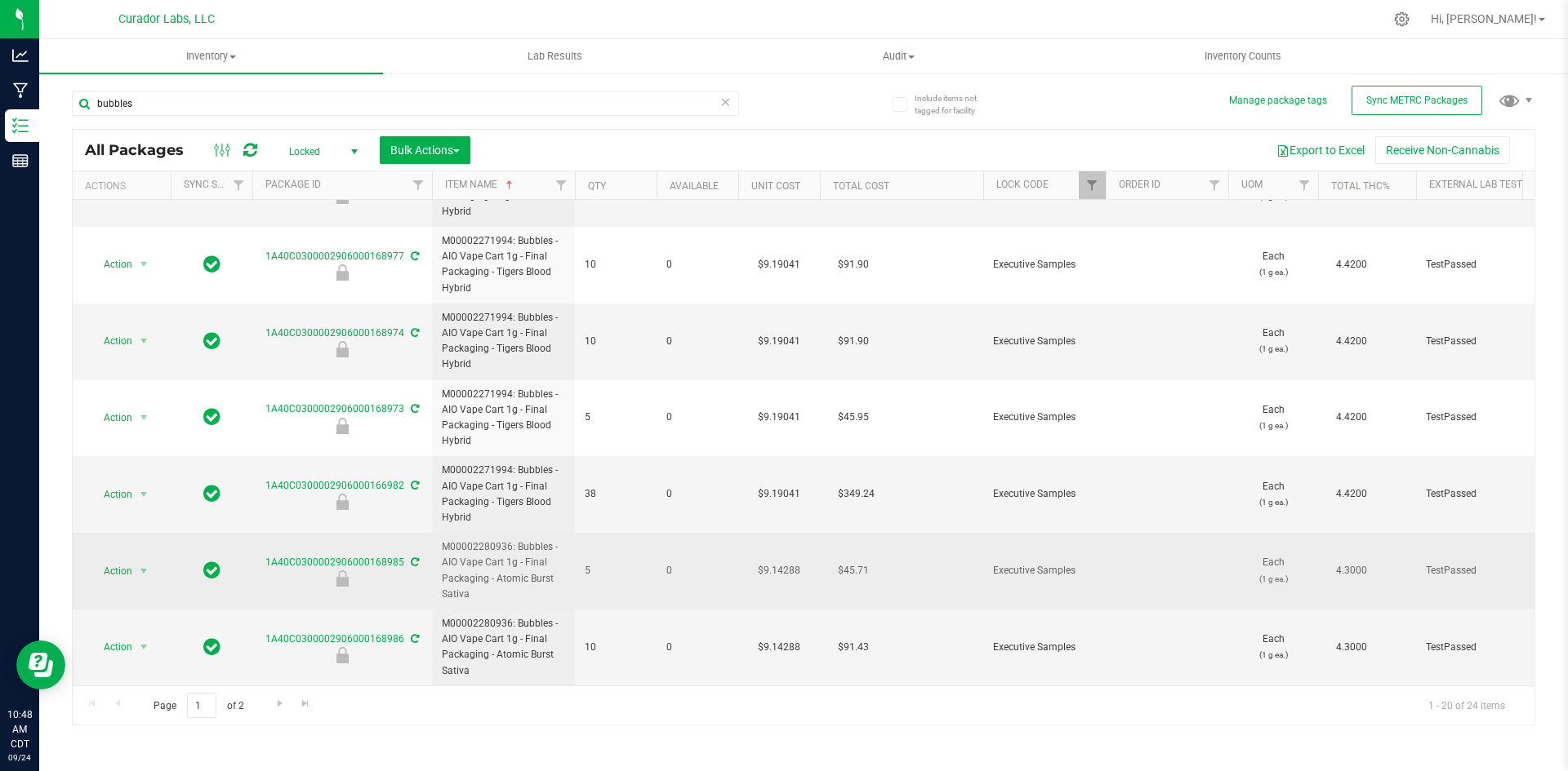
drag, startPoint x: 477, startPoint y: 581, endPoint x: 435, endPoint y: 544, distance: 56.0
click at [435, 544] on td "M00002280936: Bubbles - AIO Vape Cart 1g - Final Packaging - Atomic Burst Sativa" at bounding box center [503, 571] width 143 height 76
click at [257, 555] on div "1A40C0300002906000168985" at bounding box center [342, 571] width 185 height 32
drag, startPoint x: 257, startPoint y: 551, endPoint x: 399, endPoint y: 548, distance: 142.0
click at [399, 555] on div "1A40C0300002906000168985" at bounding box center [342, 571] width 185 height 32
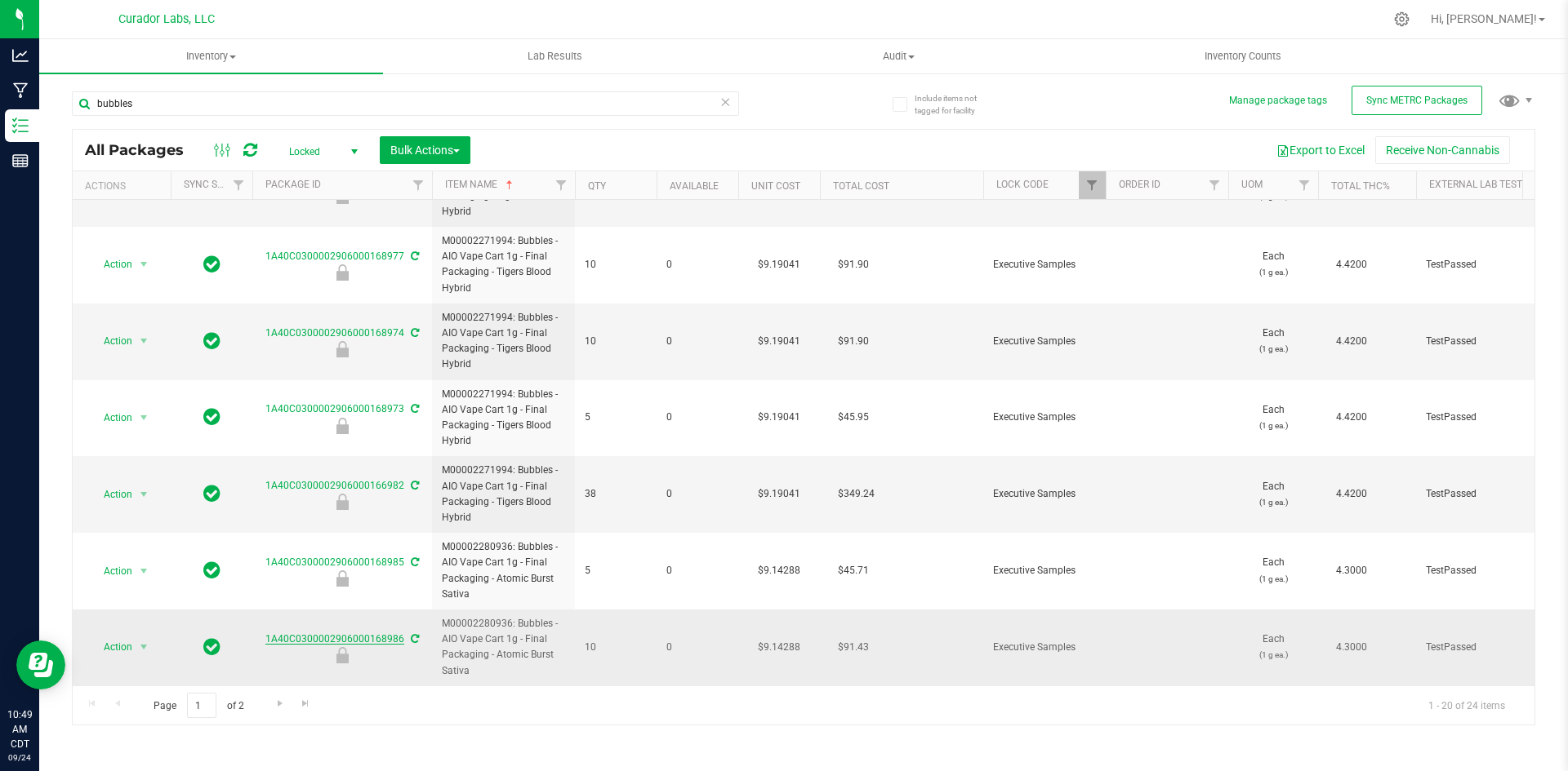
drag, startPoint x: 262, startPoint y: 627, endPoint x: 396, endPoint y: 631, distance: 134.1
click at [396, 632] on div "1A40C0300002906000168986" at bounding box center [342, 648] width 185 height 32
drag, startPoint x: 396, startPoint y: 631, endPoint x: 363, endPoint y: 626, distance: 33.4
click at [281, 701] on span "Go to the next page" at bounding box center [280, 704] width 13 height 13
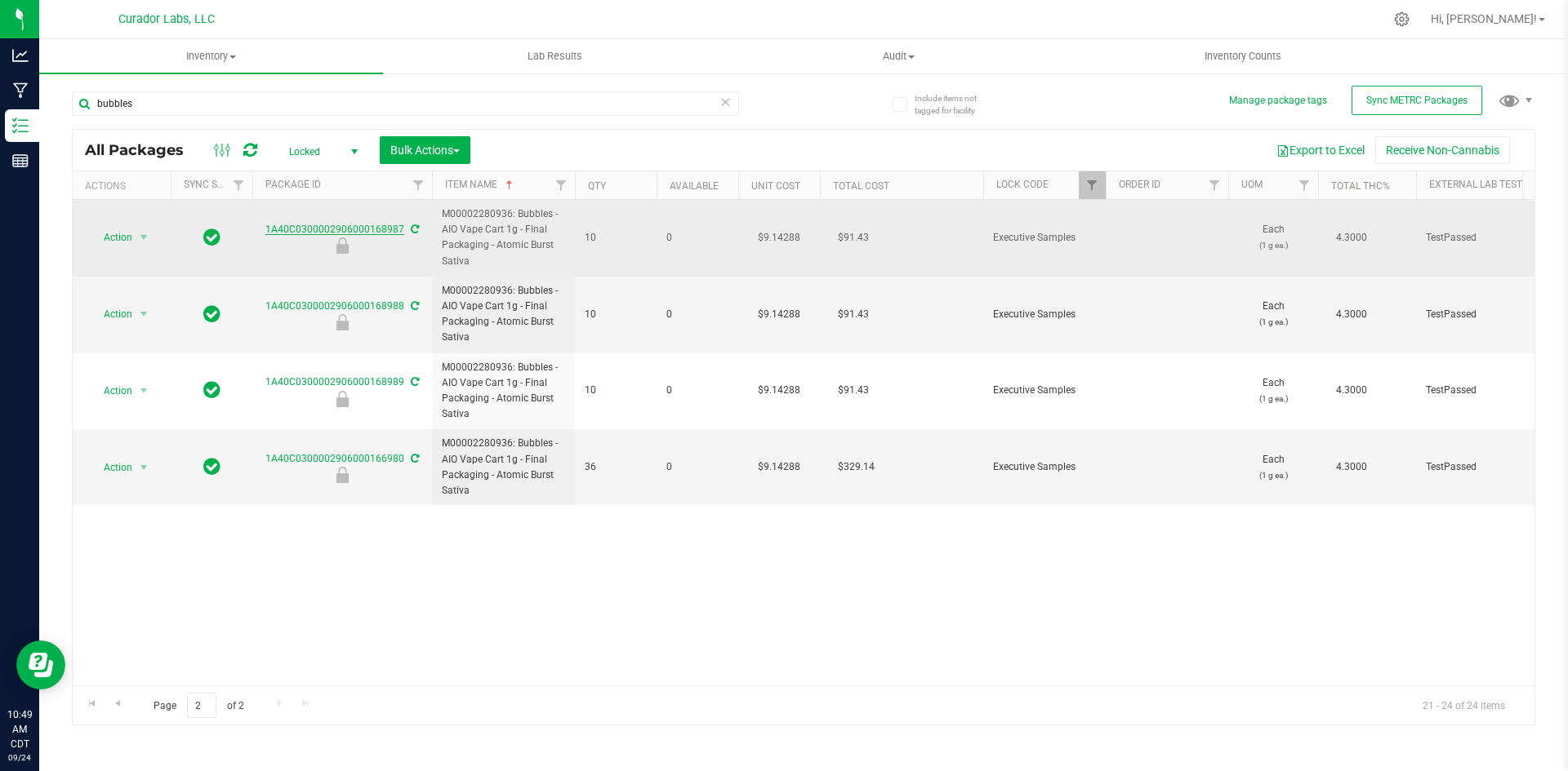
drag, startPoint x: 264, startPoint y: 227, endPoint x: 400, endPoint y: 225, distance: 136.0
click at [400, 225] on div "1A40C0300002906000168987" at bounding box center [342, 238] width 185 height 32
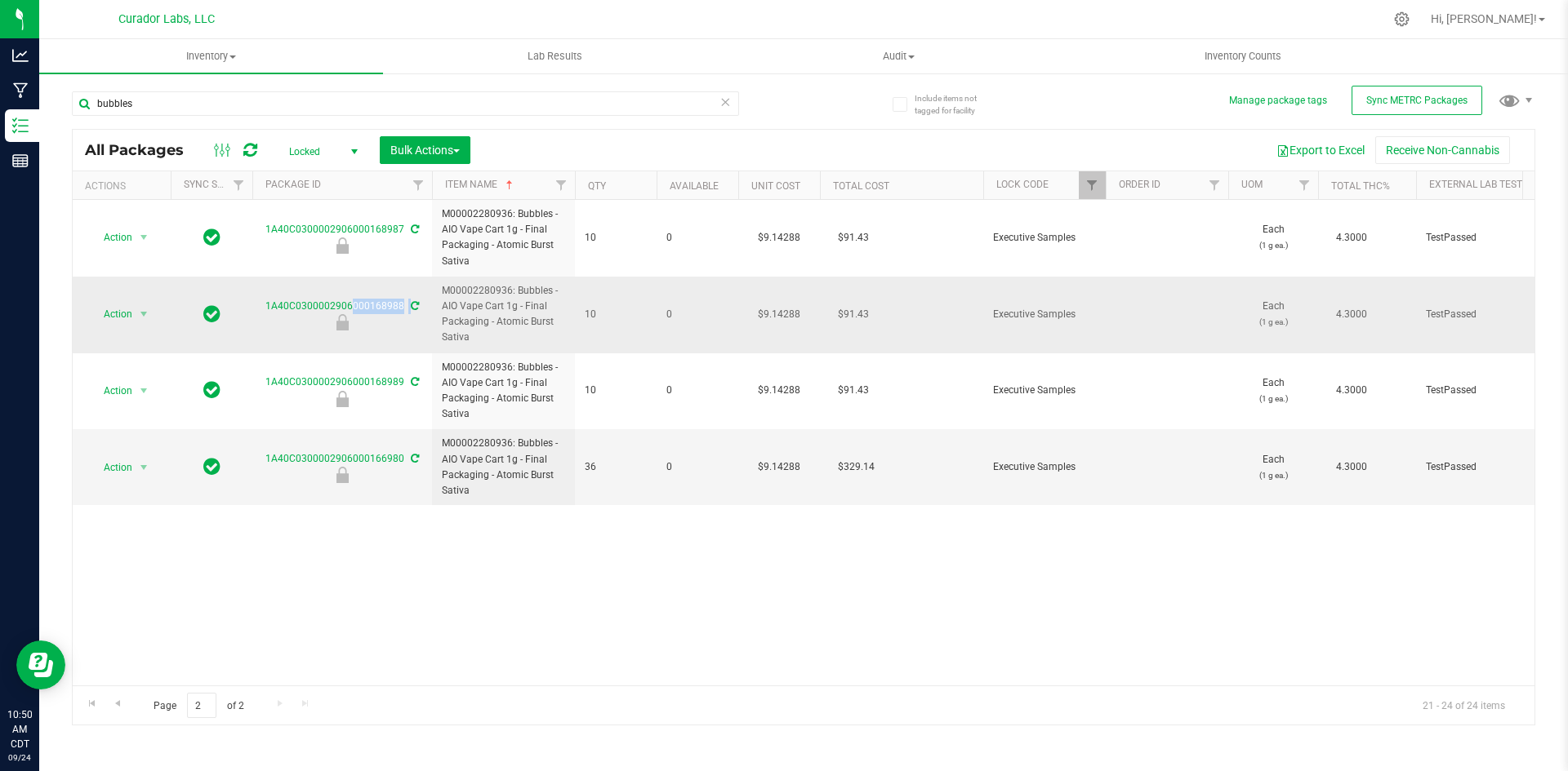
drag, startPoint x: 263, startPoint y: 303, endPoint x: 404, endPoint y: 312, distance: 141.3
click at [404, 312] on div "1A40C0300002906000168988" at bounding box center [342, 314] width 185 height 32
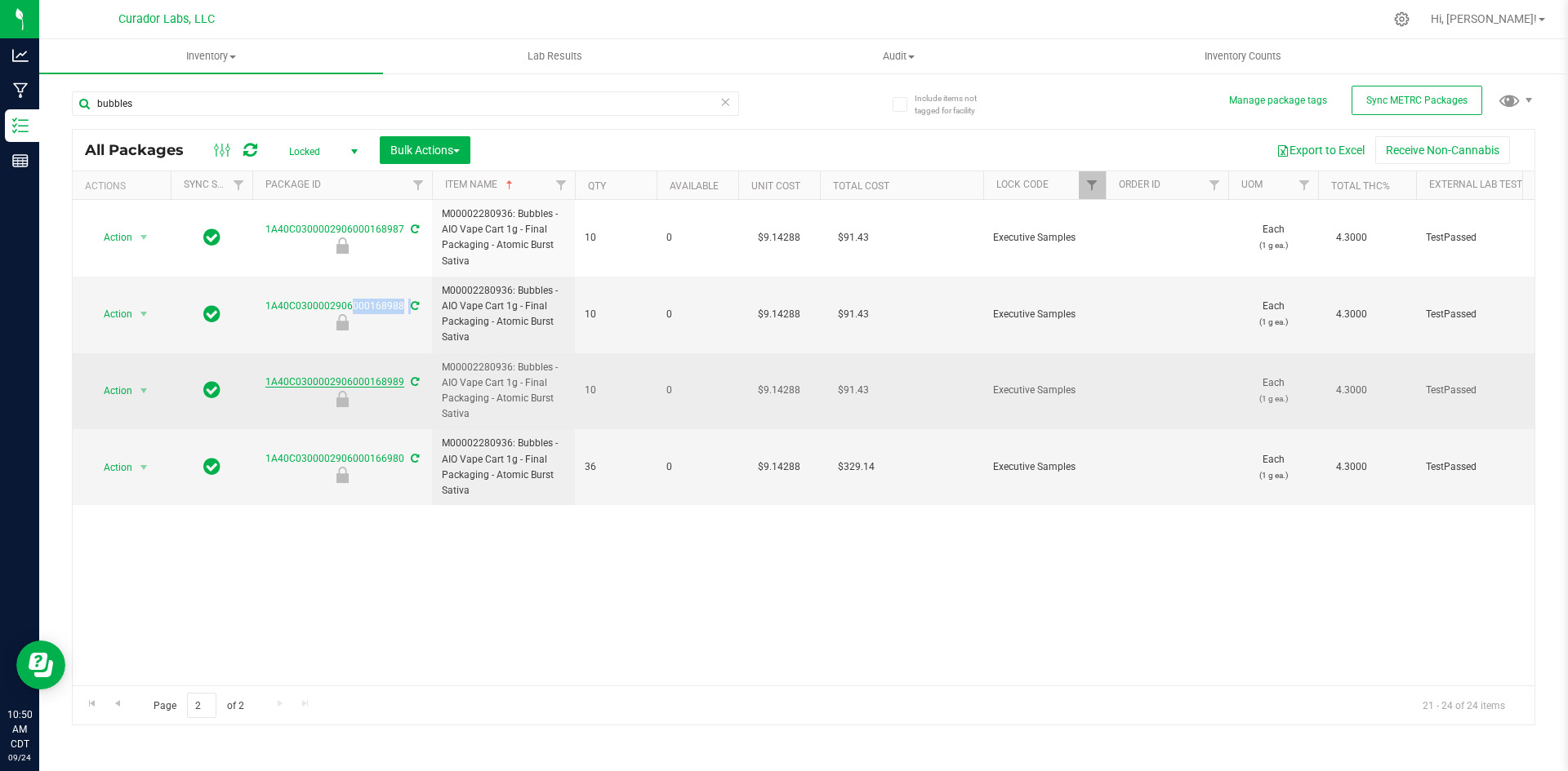
drag, startPoint x: 264, startPoint y: 382, endPoint x: 399, endPoint y: 380, distance: 135.0
click at [399, 380] on div "1A40C0300002906000168989" at bounding box center [342, 391] width 185 height 32
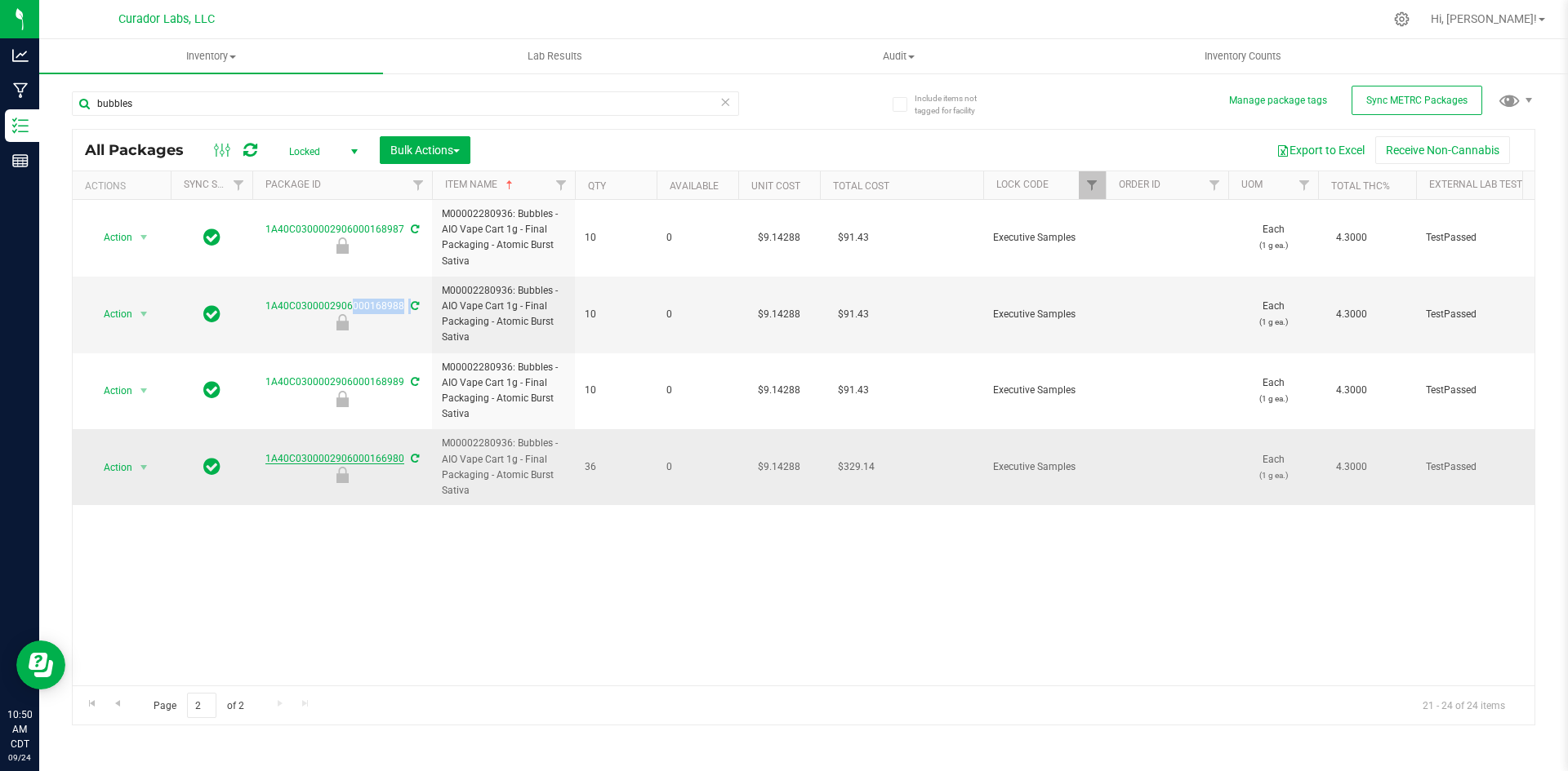
drag, startPoint x: 261, startPoint y: 456, endPoint x: 400, endPoint y: 457, distance: 139.0
click at [400, 457] on div "1A40C0300002906000166980" at bounding box center [342, 467] width 185 height 32
drag, startPoint x: 394, startPoint y: 464, endPoint x: 365, endPoint y: 458, distance: 29.6
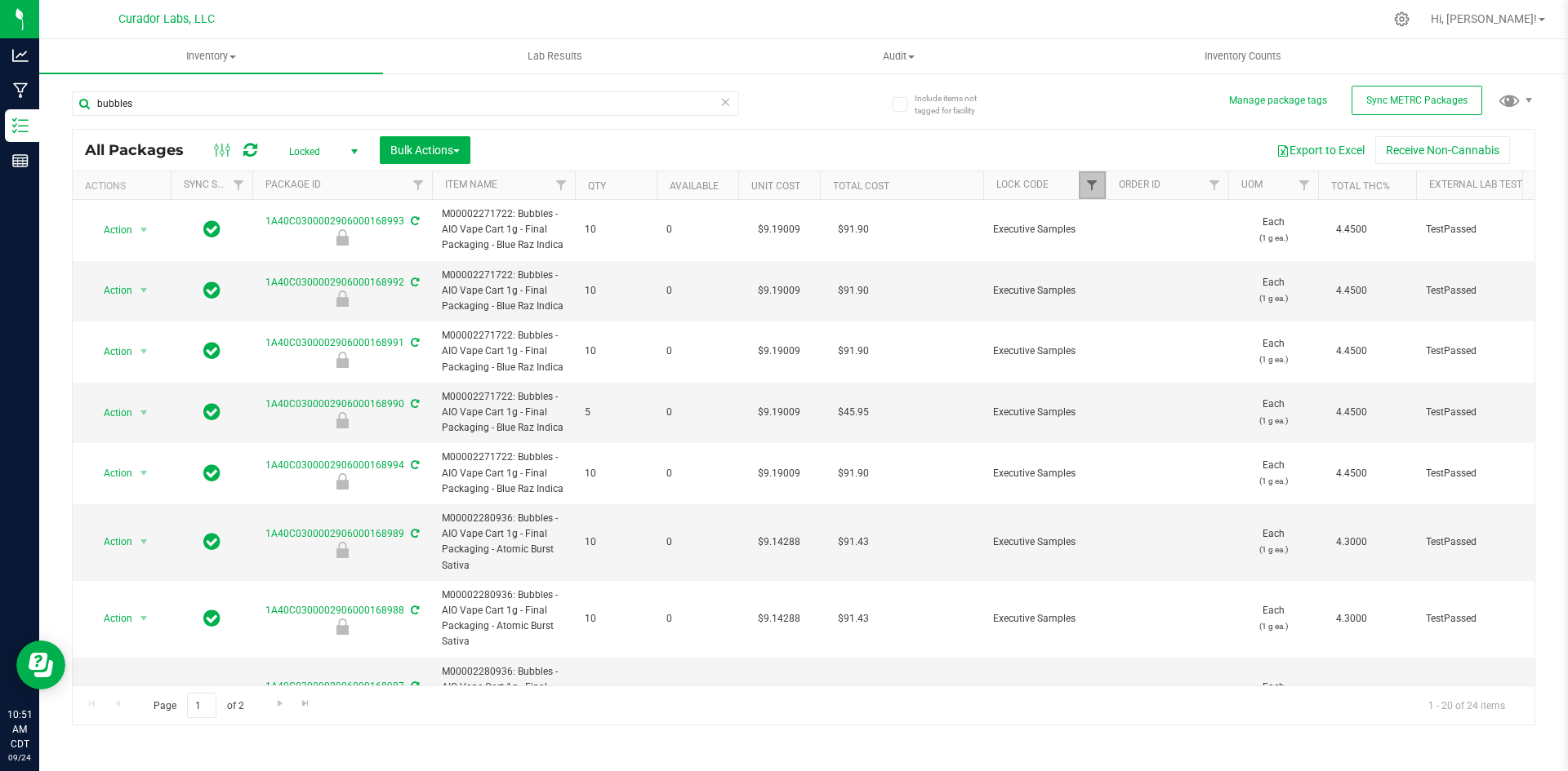
click at [1097, 189] on span "Filter" at bounding box center [1092, 186] width 13 height 13
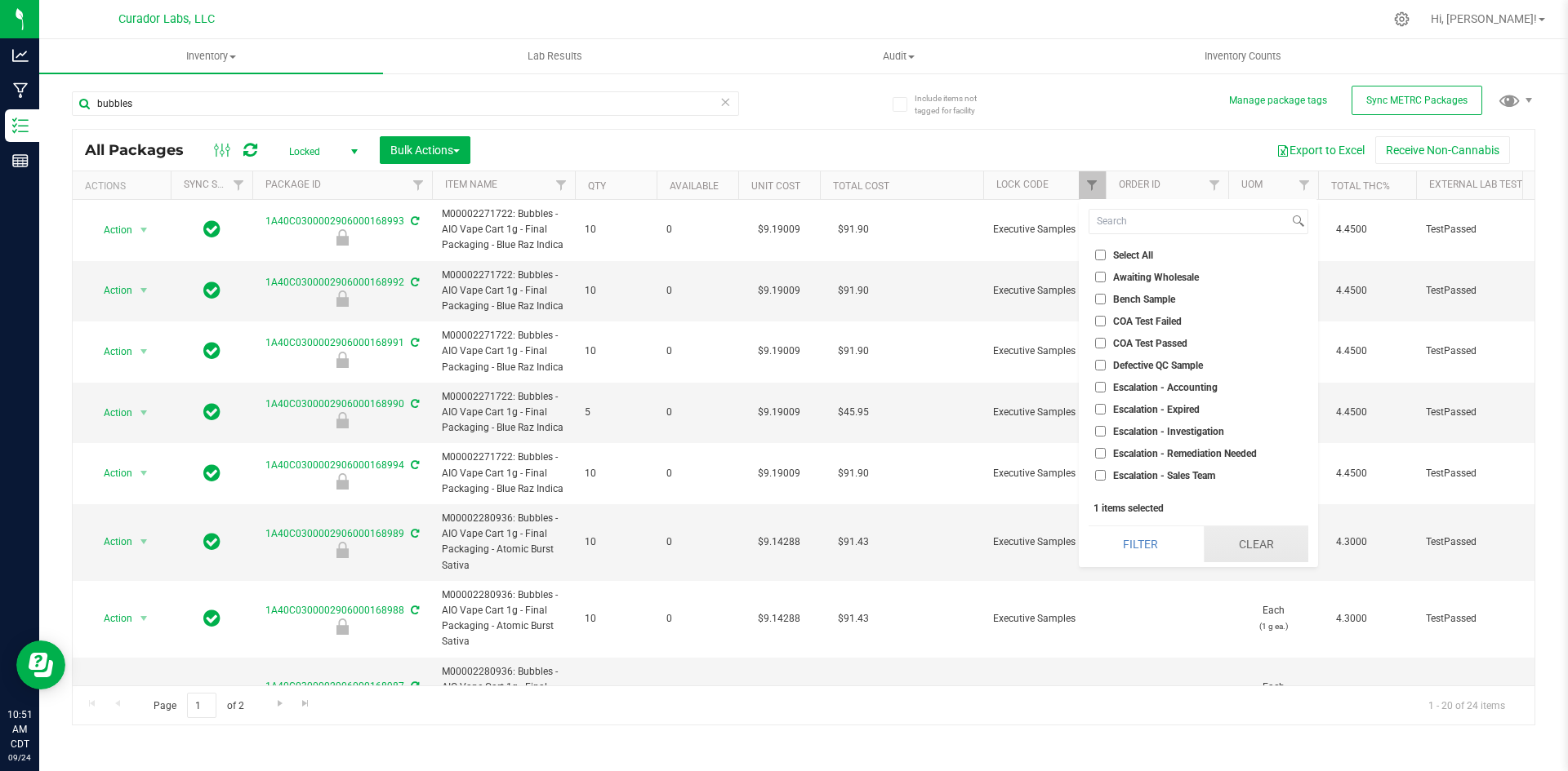
click at [1262, 536] on button "Clear" at bounding box center [1256, 544] width 104 height 36
